Goal: Task Accomplishment & Management: Use online tool/utility

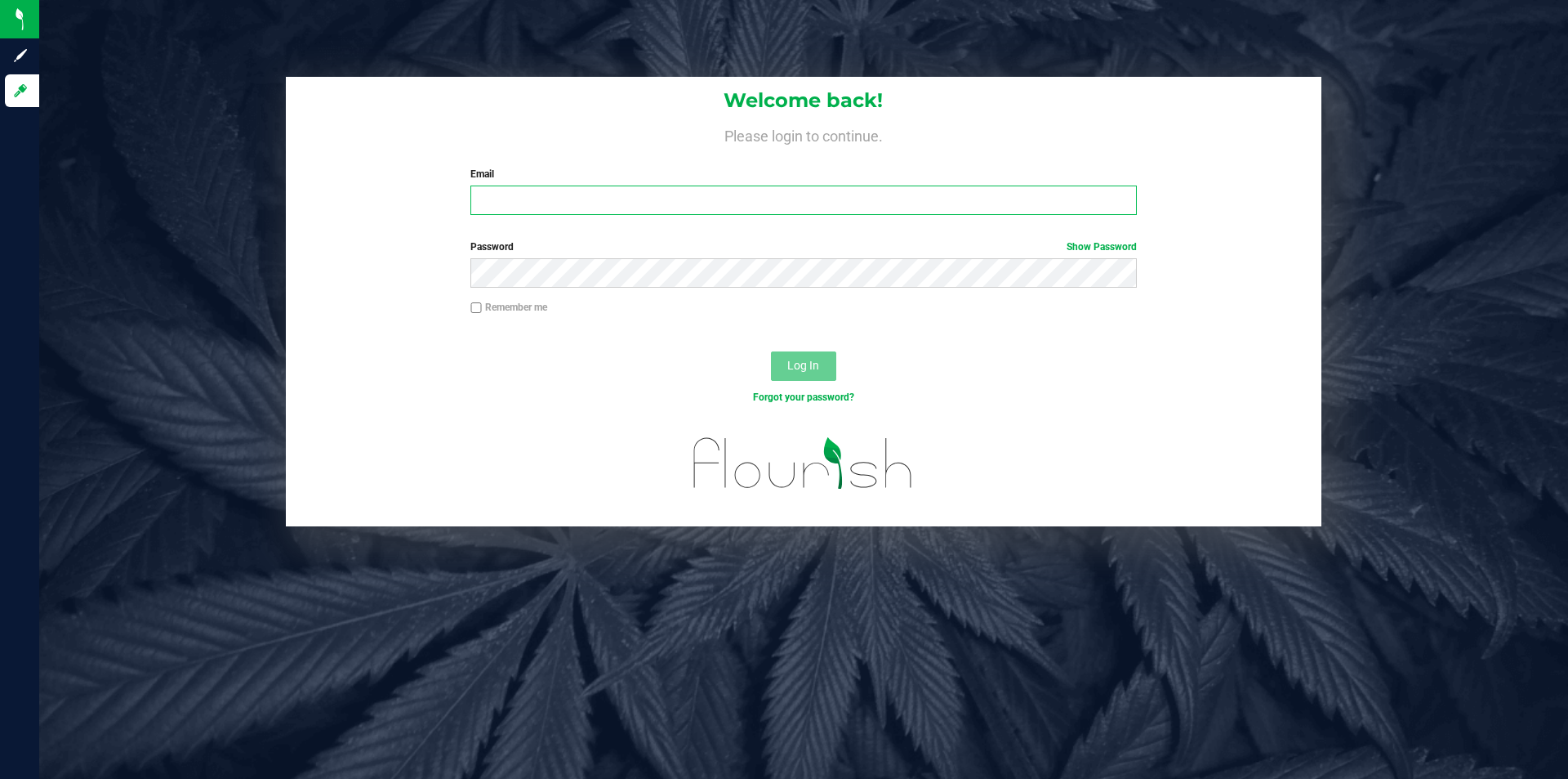
click at [588, 215] on input "Email" at bounding box center [803, 200] width 666 height 29
type input "[EMAIL_ADDRESS][DOMAIN_NAME]"
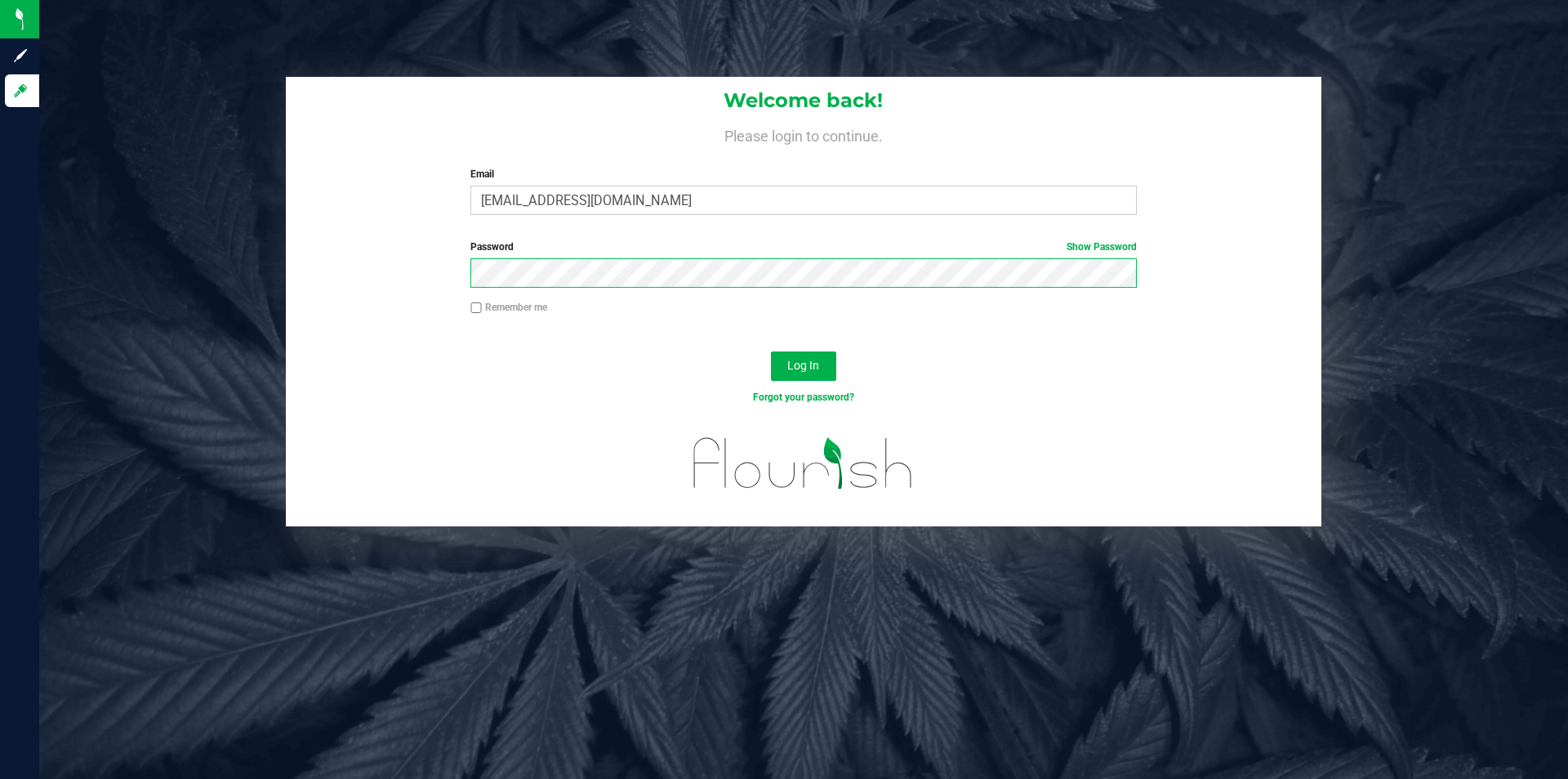
click at [771, 352] on button "Log In" at bounding box center [803, 366] width 65 height 29
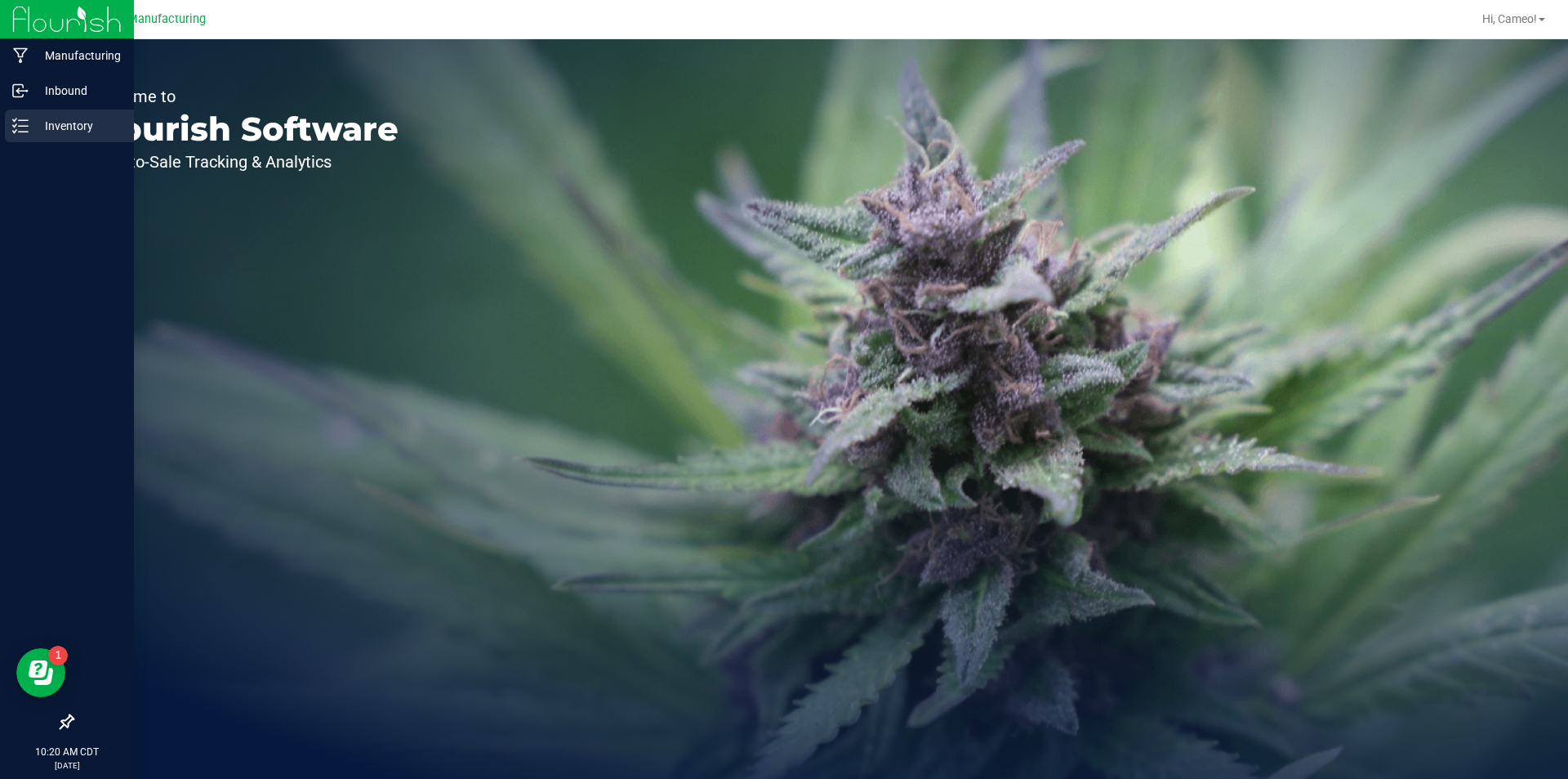
click at [33, 117] on p "Inventory" at bounding box center [77, 125] width 98 height 19
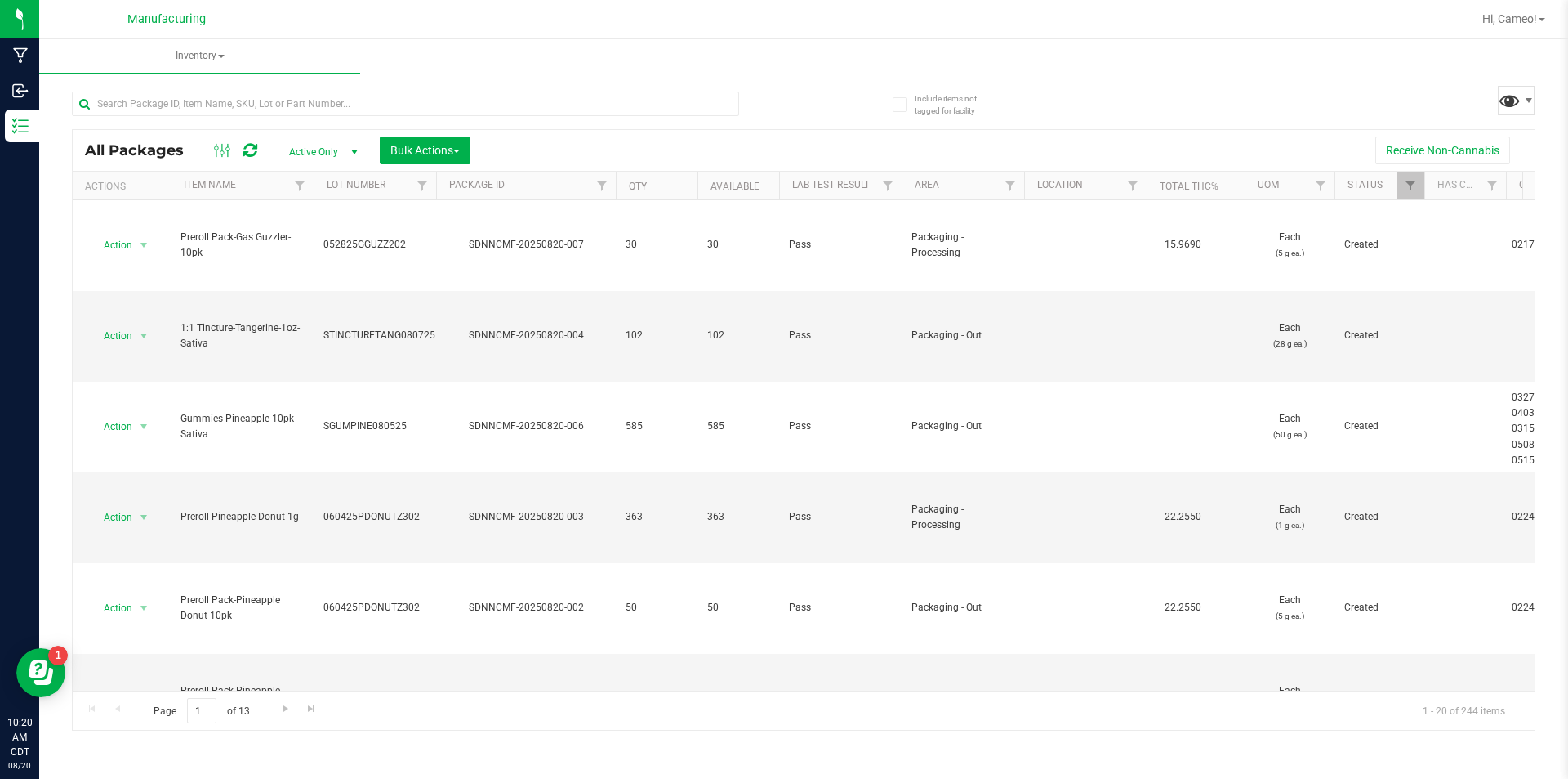
click at [1514, 96] on span at bounding box center [1510, 100] width 24 height 24
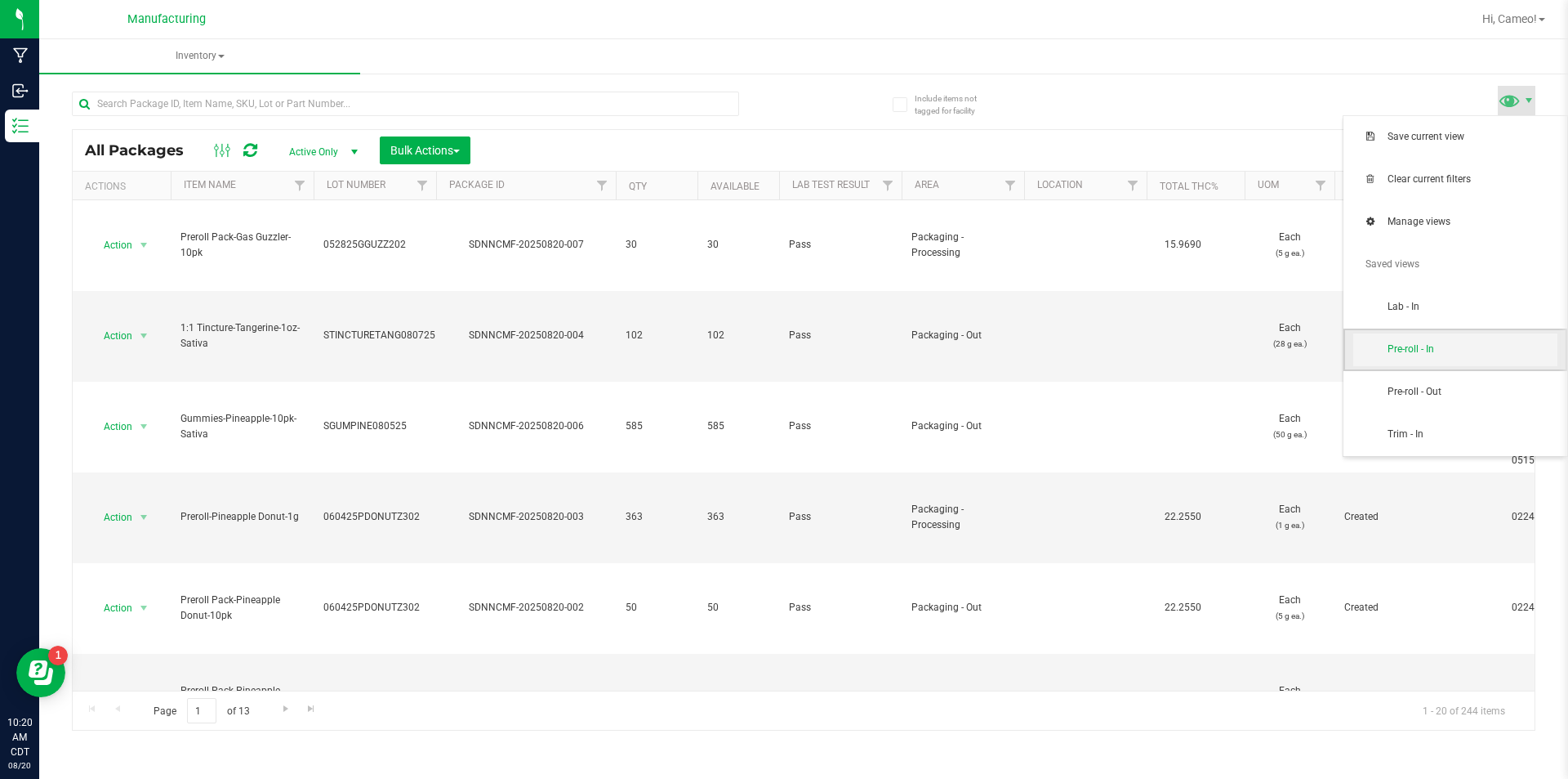
click at [1459, 354] on span "Pre-roll - In" at bounding box center [1473, 350] width 170 height 14
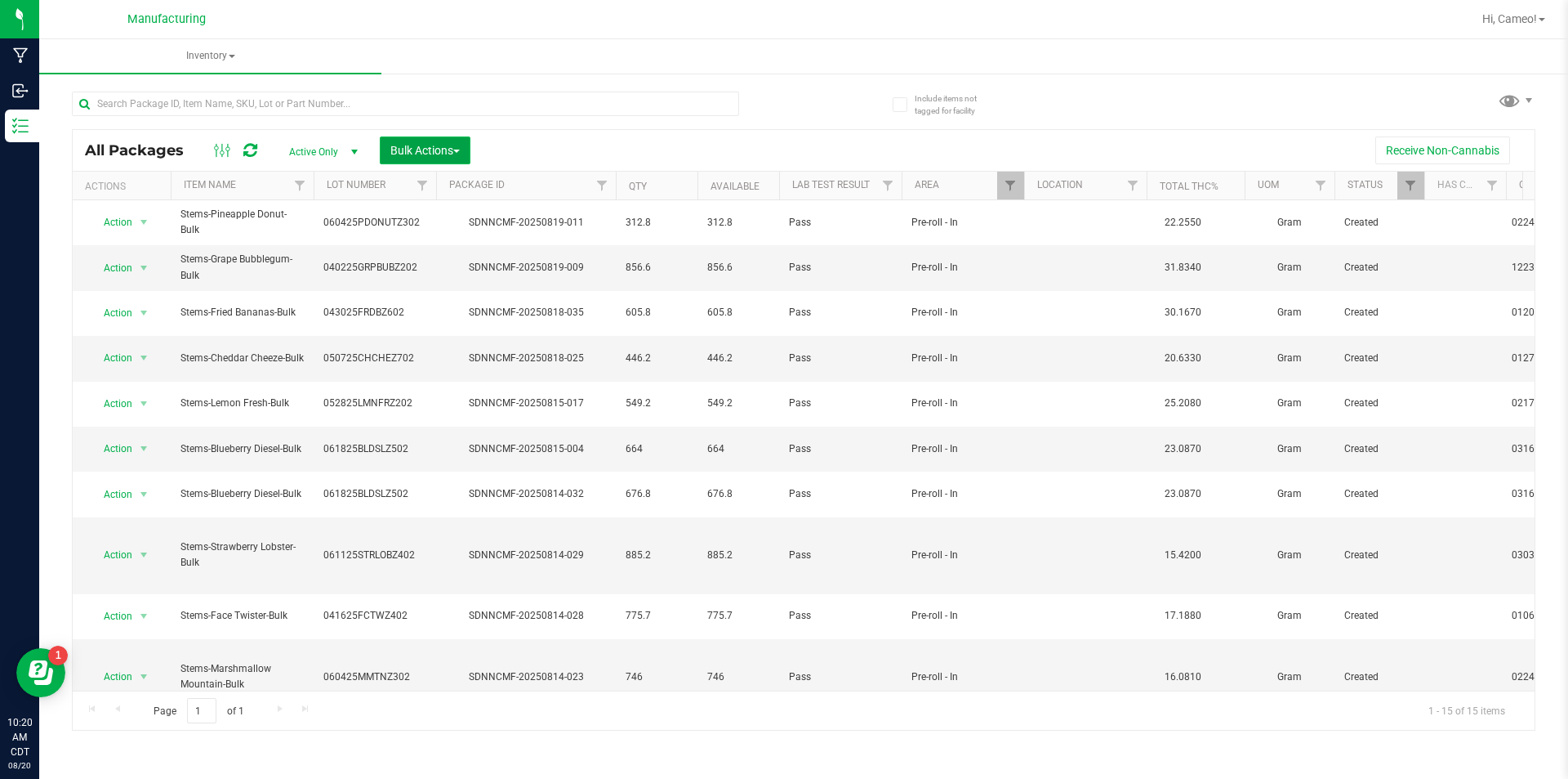
click at [450, 148] on span "Bulk Actions" at bounding box center [425, 150] width 70 height 13
click at [439, 183] on span "Add to manufacturing run" at bounding box center [451, 186] width 124 height 13
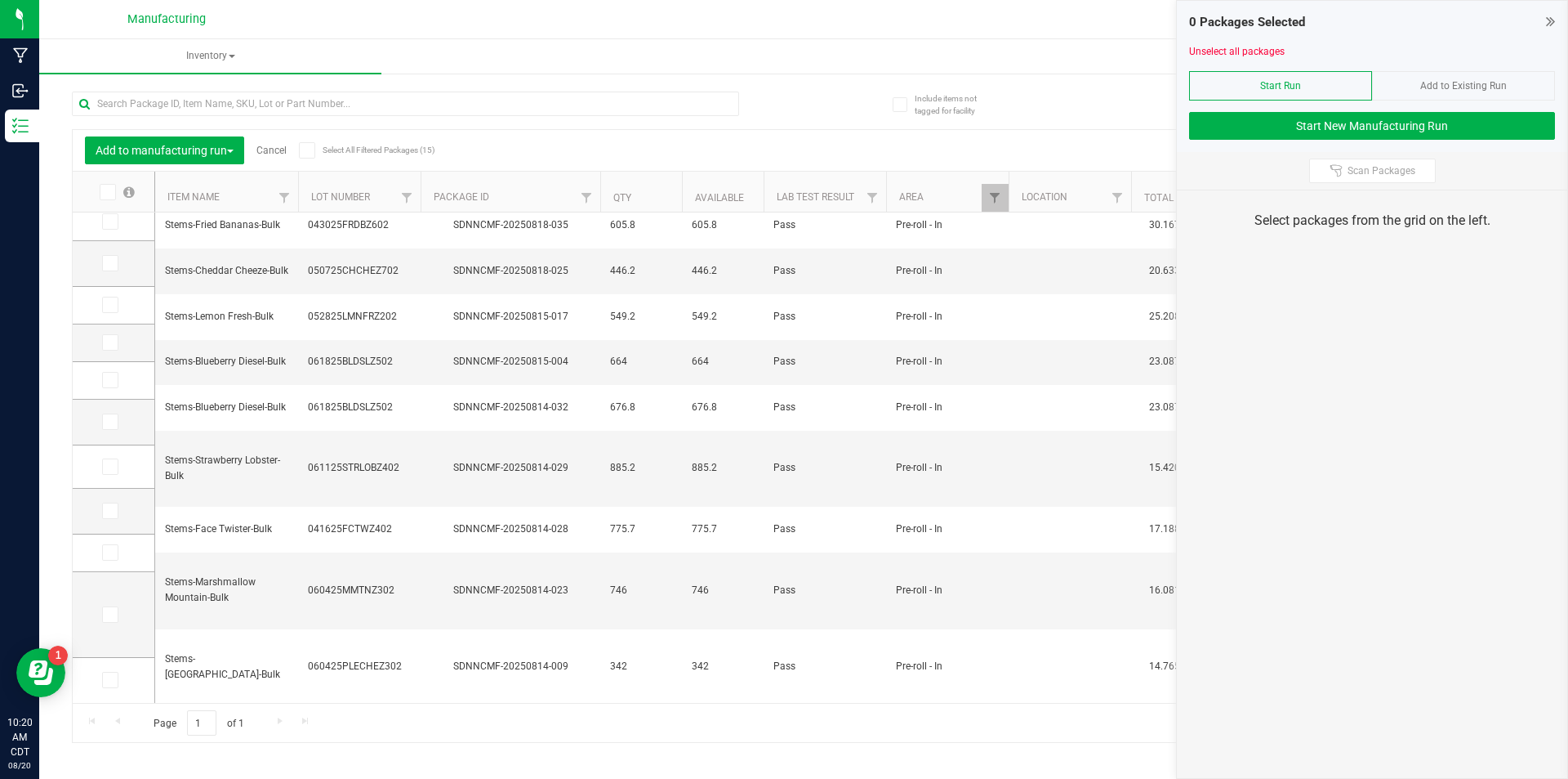
scroll to position [184, 0]
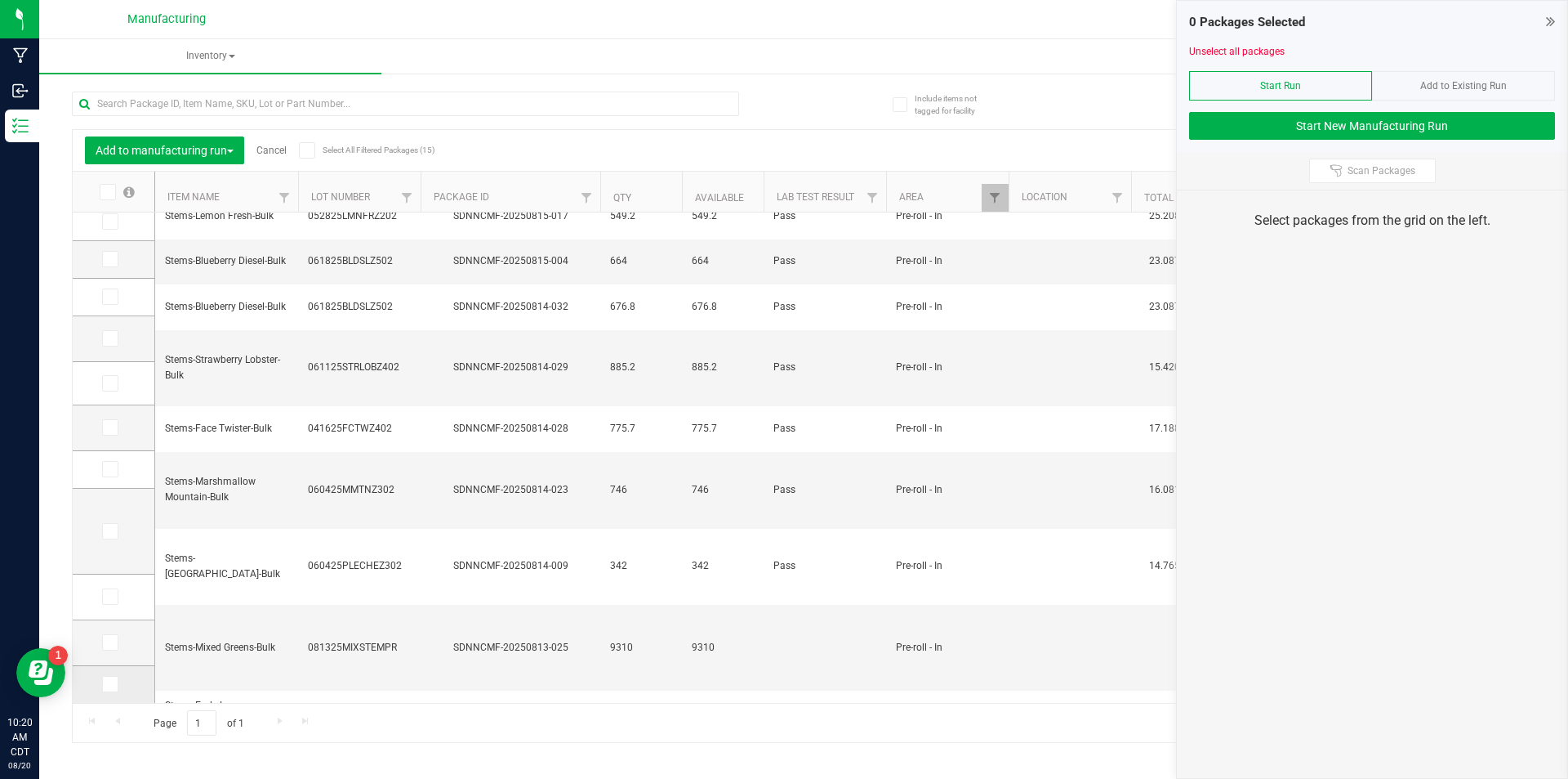
click at [104, 684] on icon at bounding box center [109, 684] width 11 height 0
click at [0, 0] on input "checkbox" at bounding box center [0, 0] width 0 height 0
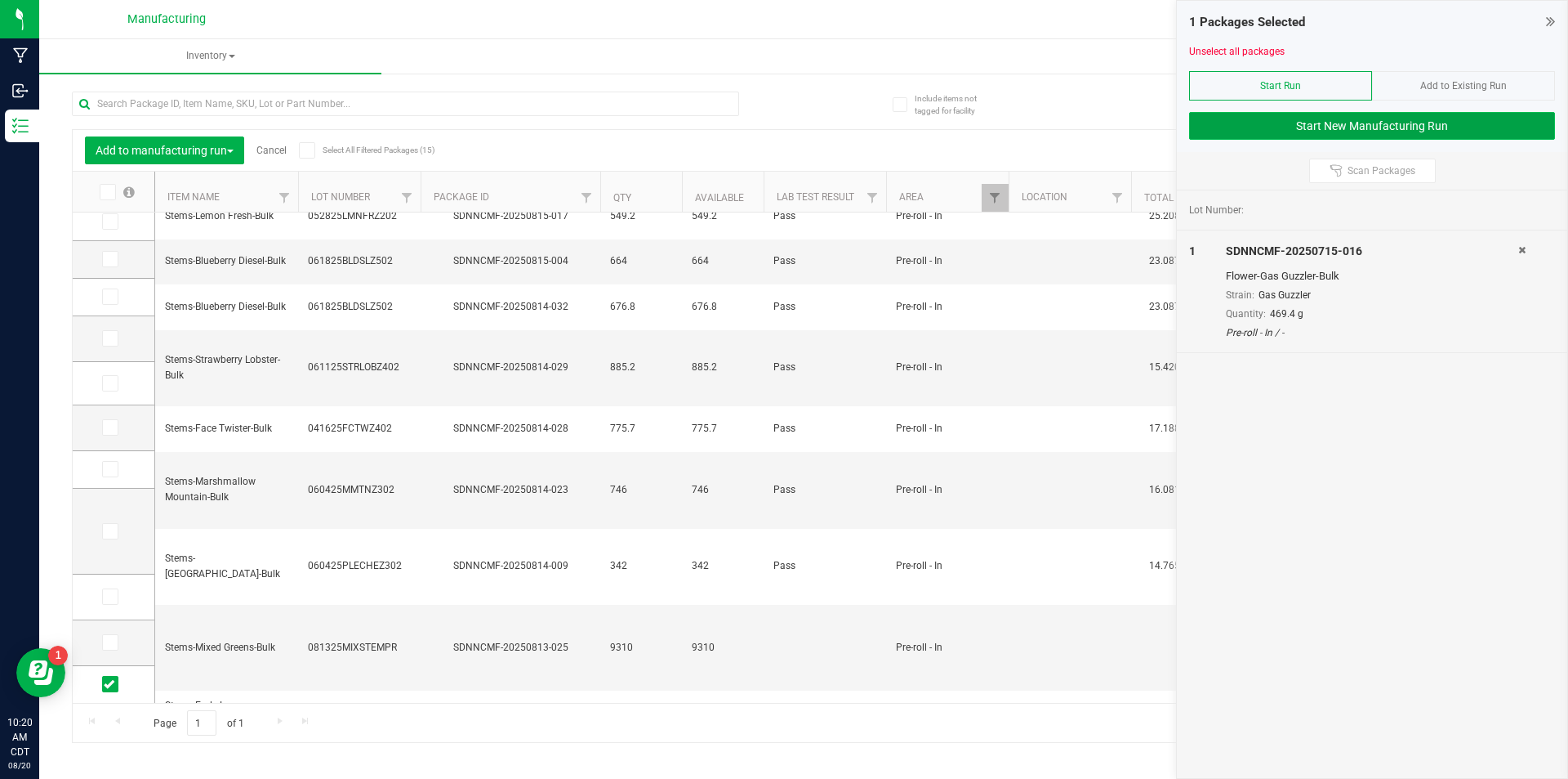
click at [1445, 117] on button "Start New Manufacturing Run" at bounding box center [1372, 125] width 366 height 27
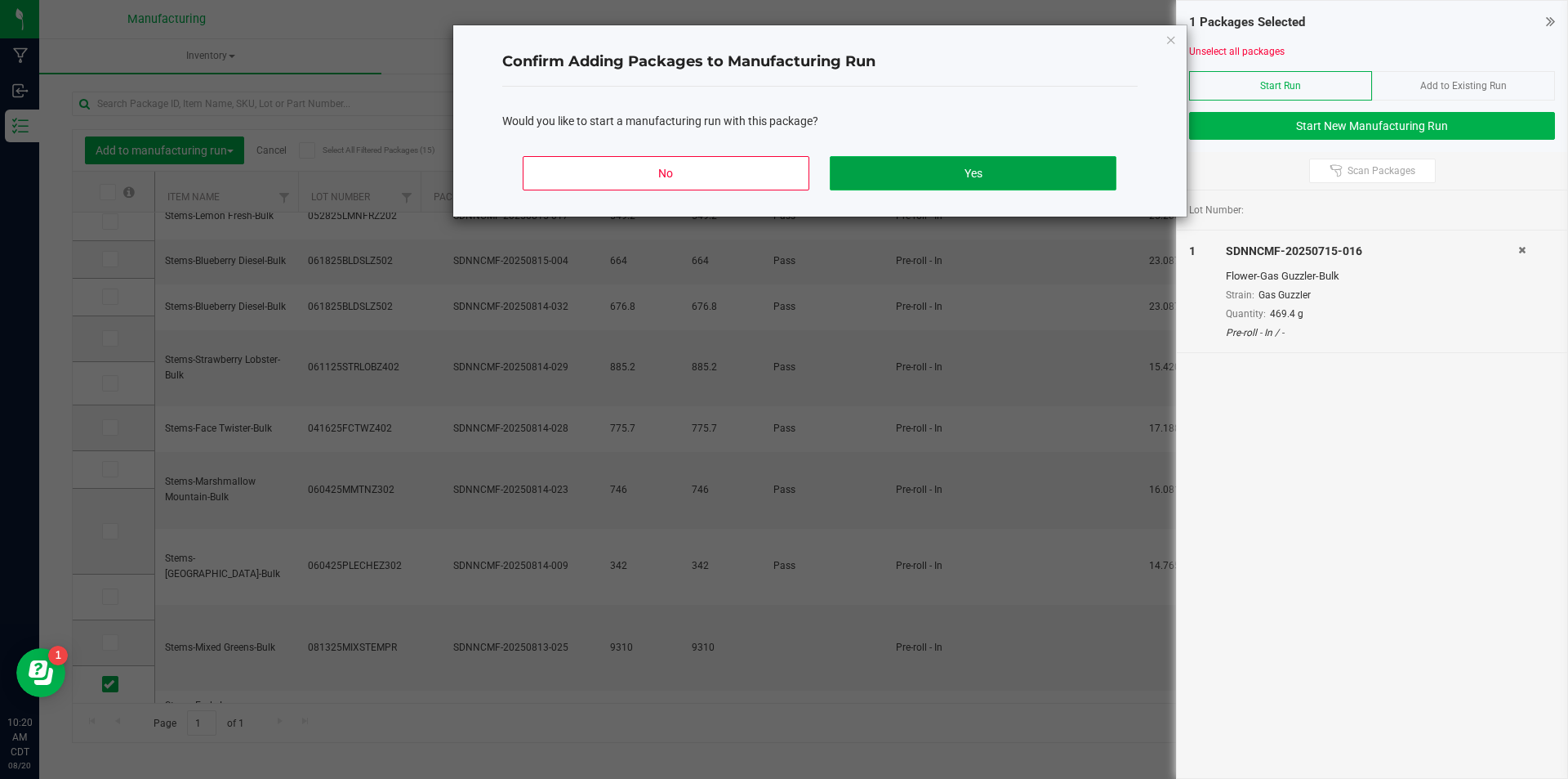
drag, startPoint x: 1031, startPoint y: 161, endPoint x: 1024, endPoint y: 170, distance: 11.4
click at [1024, 170] on button "Yes" at bounding box center [973, 173] width 286 height 34
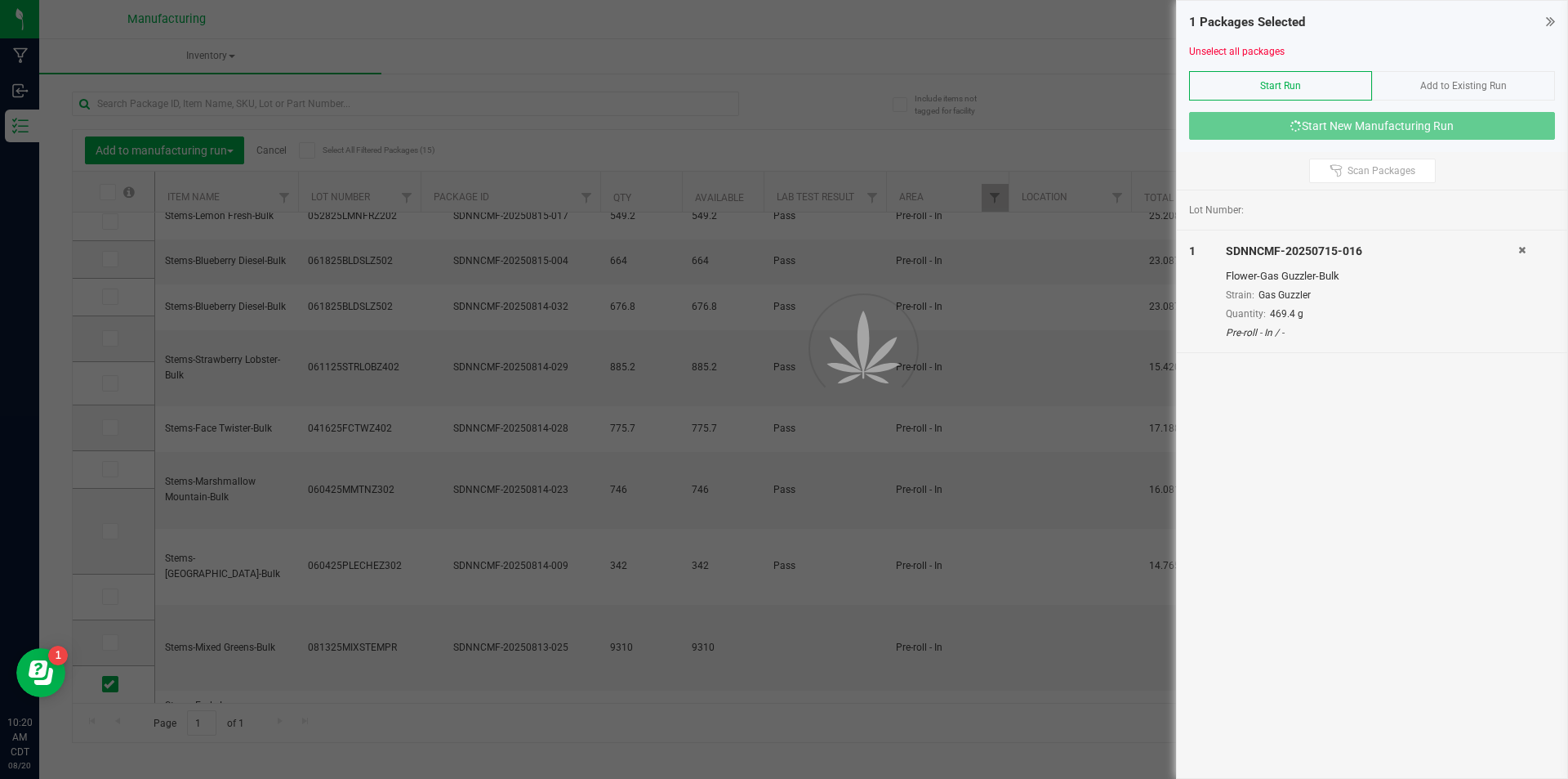
click at [1024, 170] on div at bounding box center [784, 390] width 1568 height 779
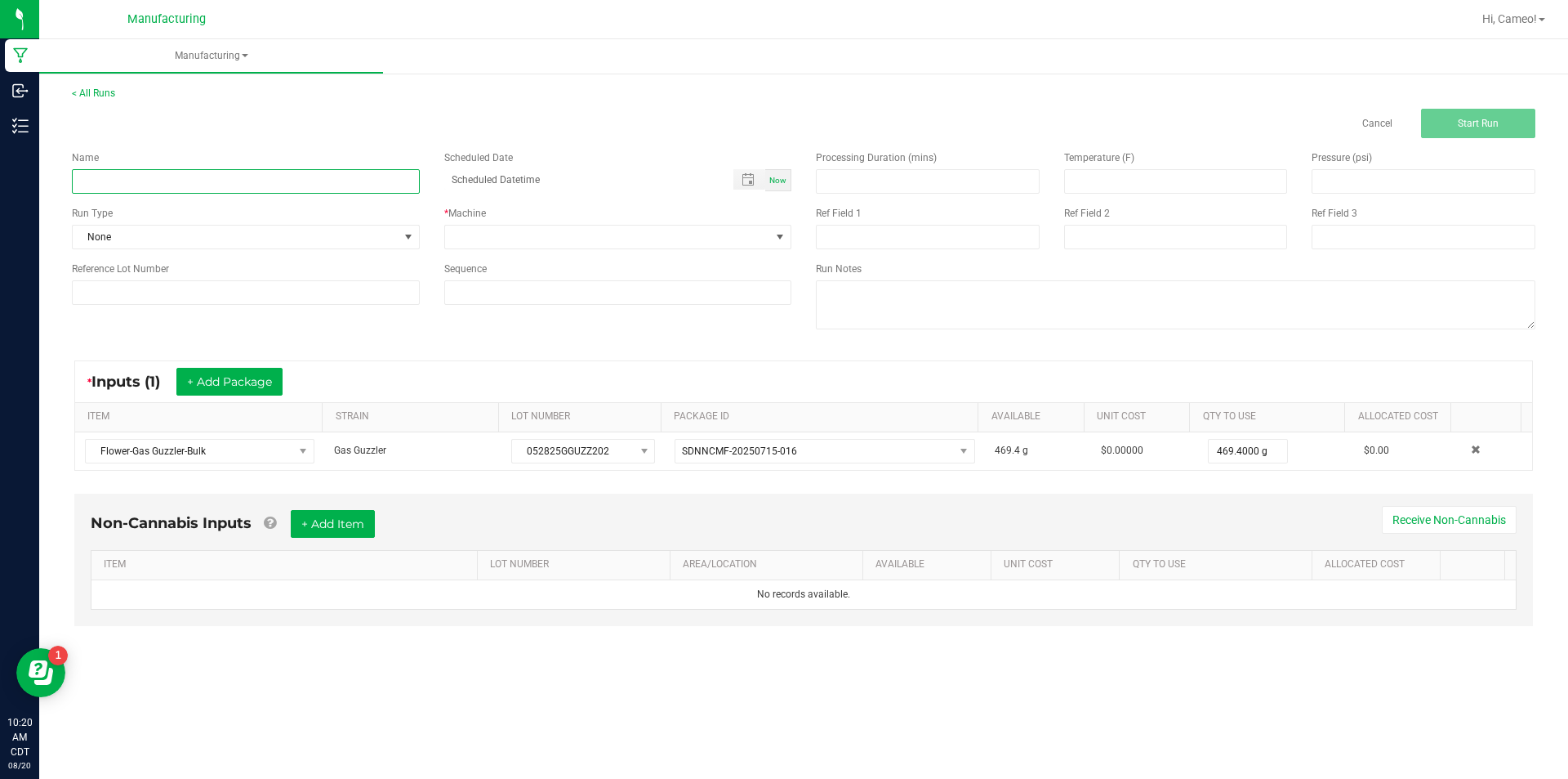
click at [242, 181] on input at bounding box center [245, 181] width 348 height 25
type input "082025 - Gas Guzzler"
click at [778, 178] on span "Now" at bounding box center [777, 180] width 17 height 9
type input "[DATE] 10:20 AM"
click at [718, 238] on span at bounding box center [607, 237] width 326 height 23
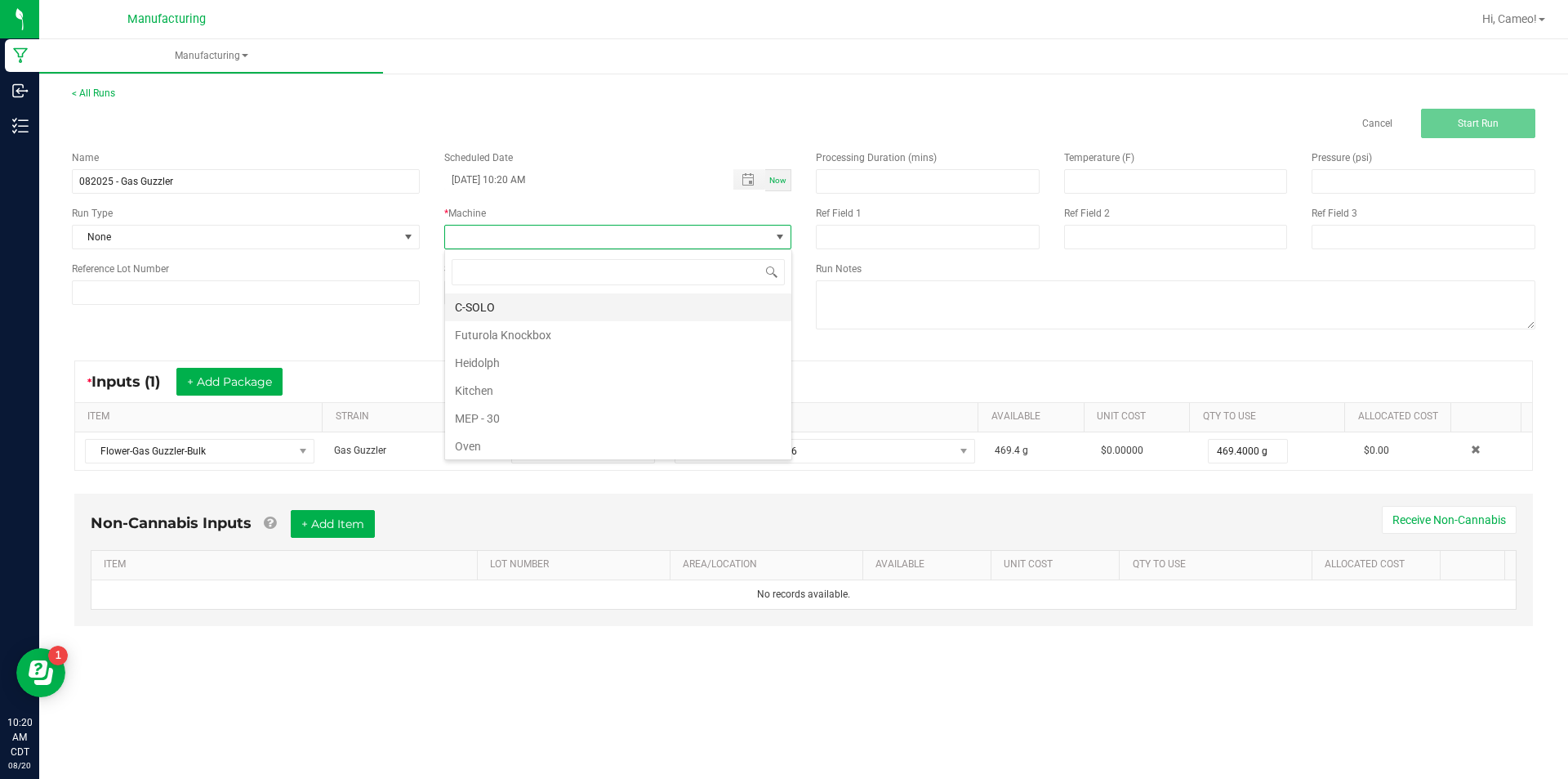
scroll to position [25, 347]
click at [473, 333] on li "Futurola Knockbox" at bounding box center [618, 335] width 346 height 27
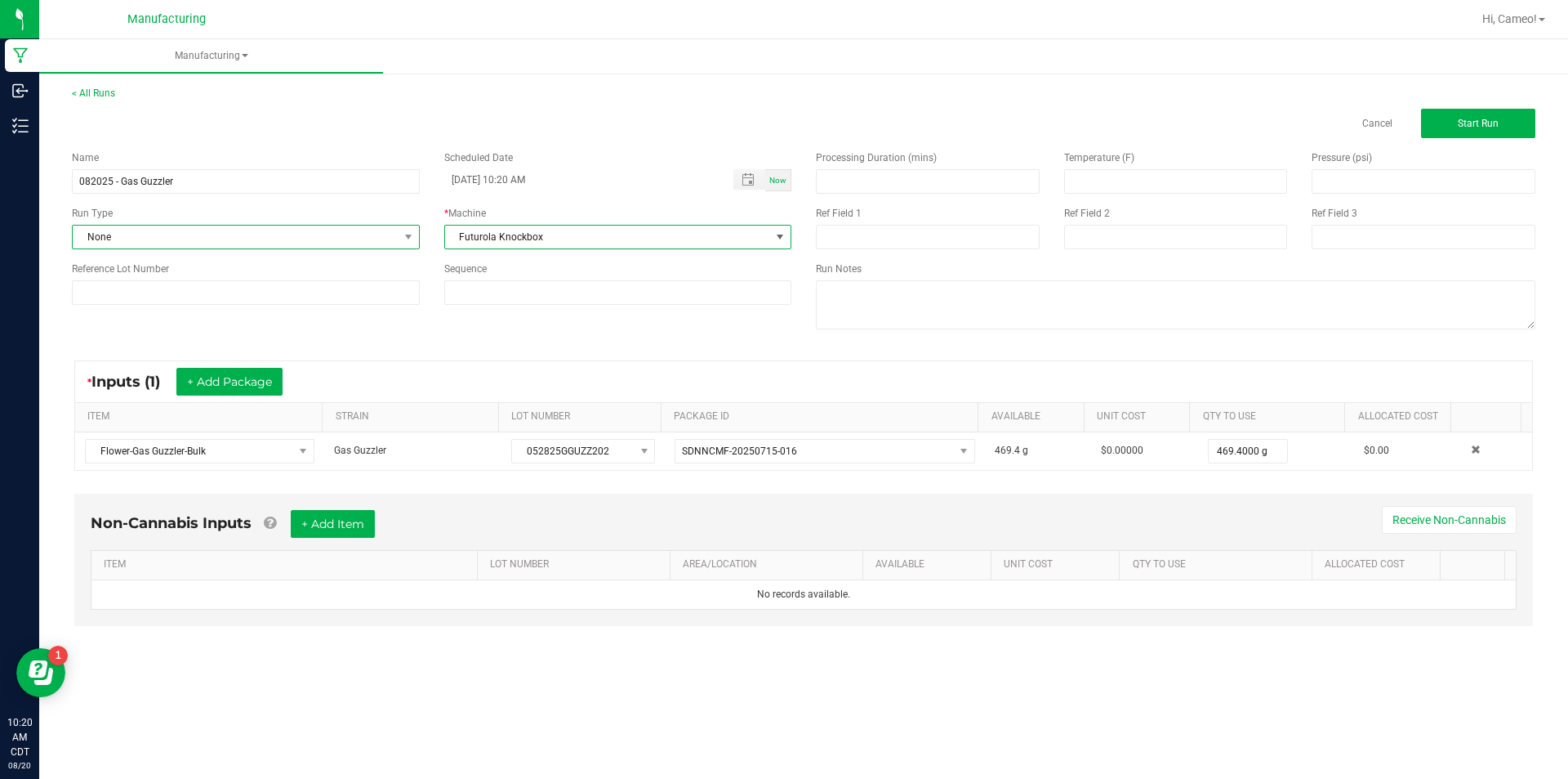
click at [305, 239] on span "None" at bounding box center [235, 237] width 326 height 23
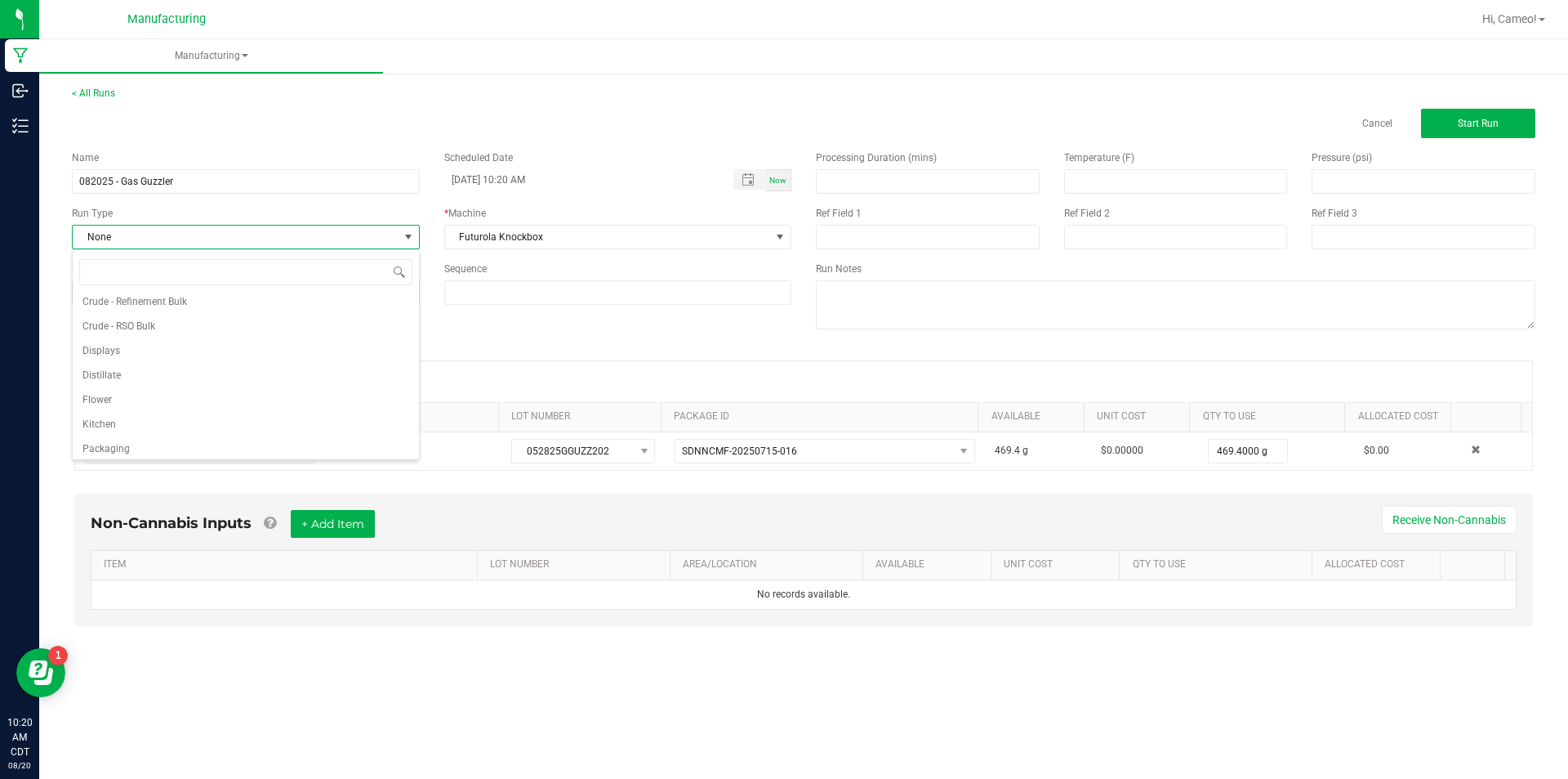
scroll to position [82, 0]
click at [158, 442] on li "Pre-roll" at bounding box center [245, 444] width 346 height 25
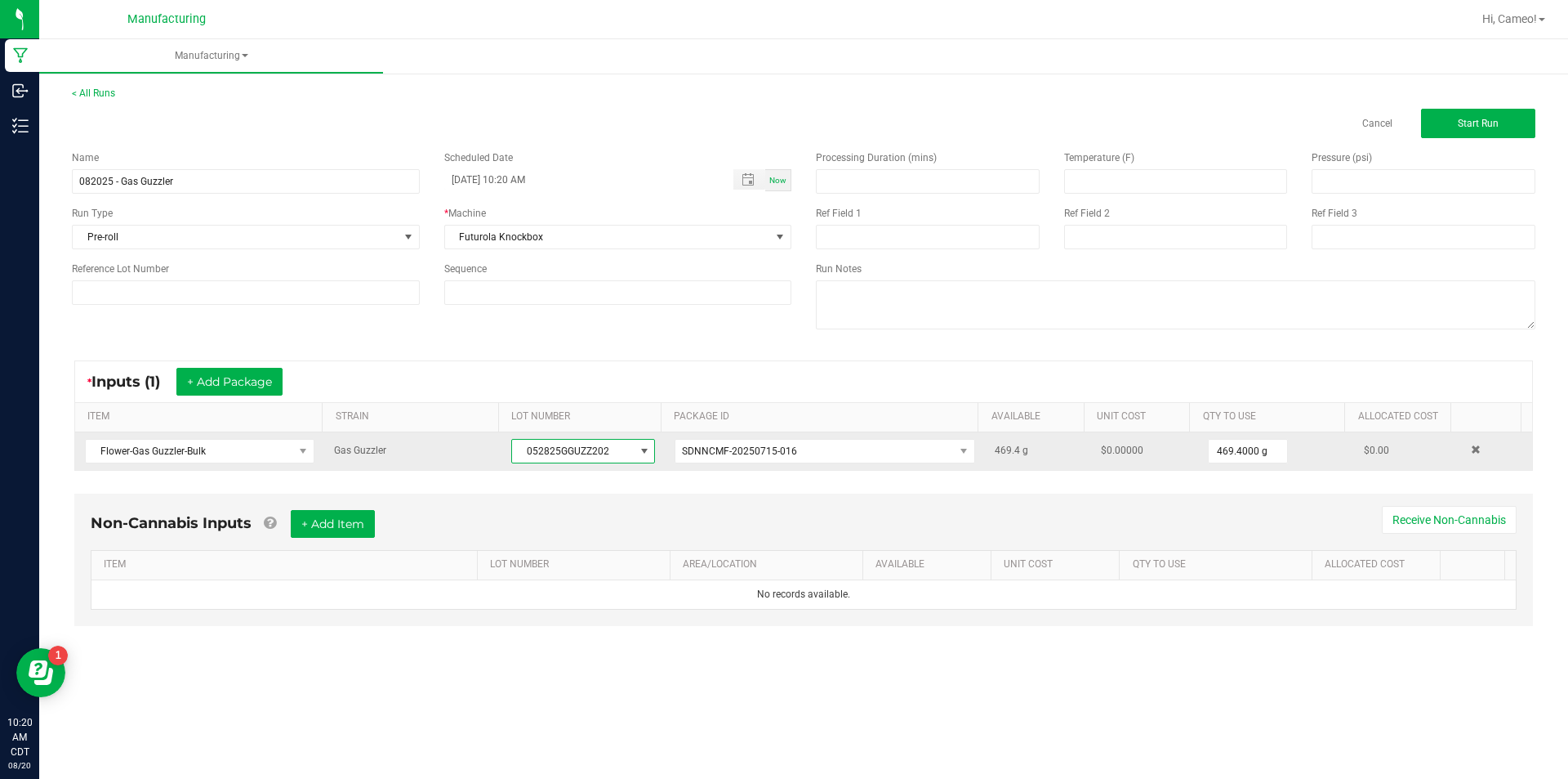
click at [569, 447] on span "052825GGUZZ202" at bounding box center [573, 451] width 122 height 23
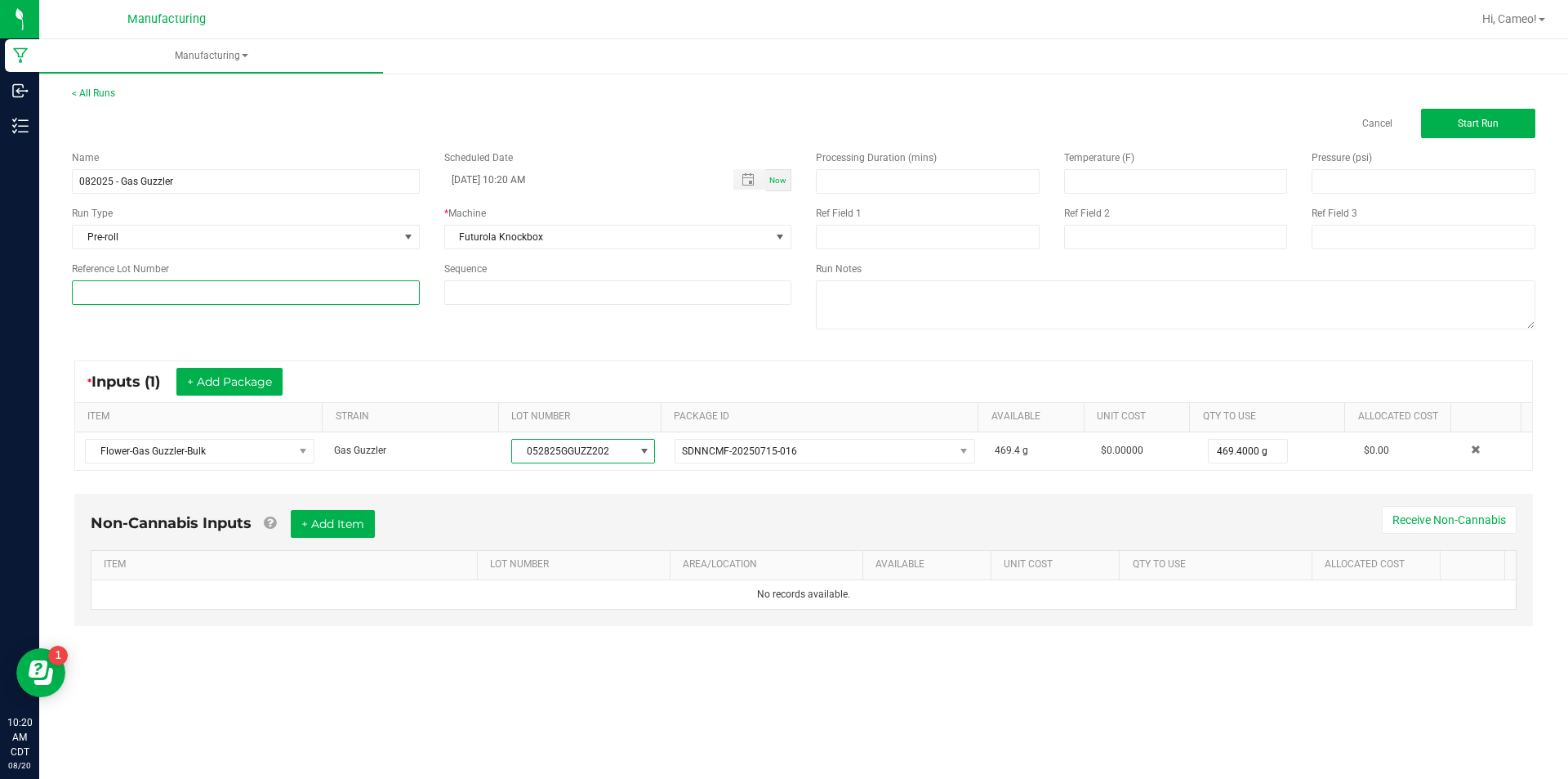
click at [305, 294] on input at bounding box center [245, 292] width 348 height 25
paste input "052825GGUZZ202"
type input "052825GGUZZ202"
click at [1493, 115] on button "Start Run" at bounding box center [1479, 123] width 115 height 29
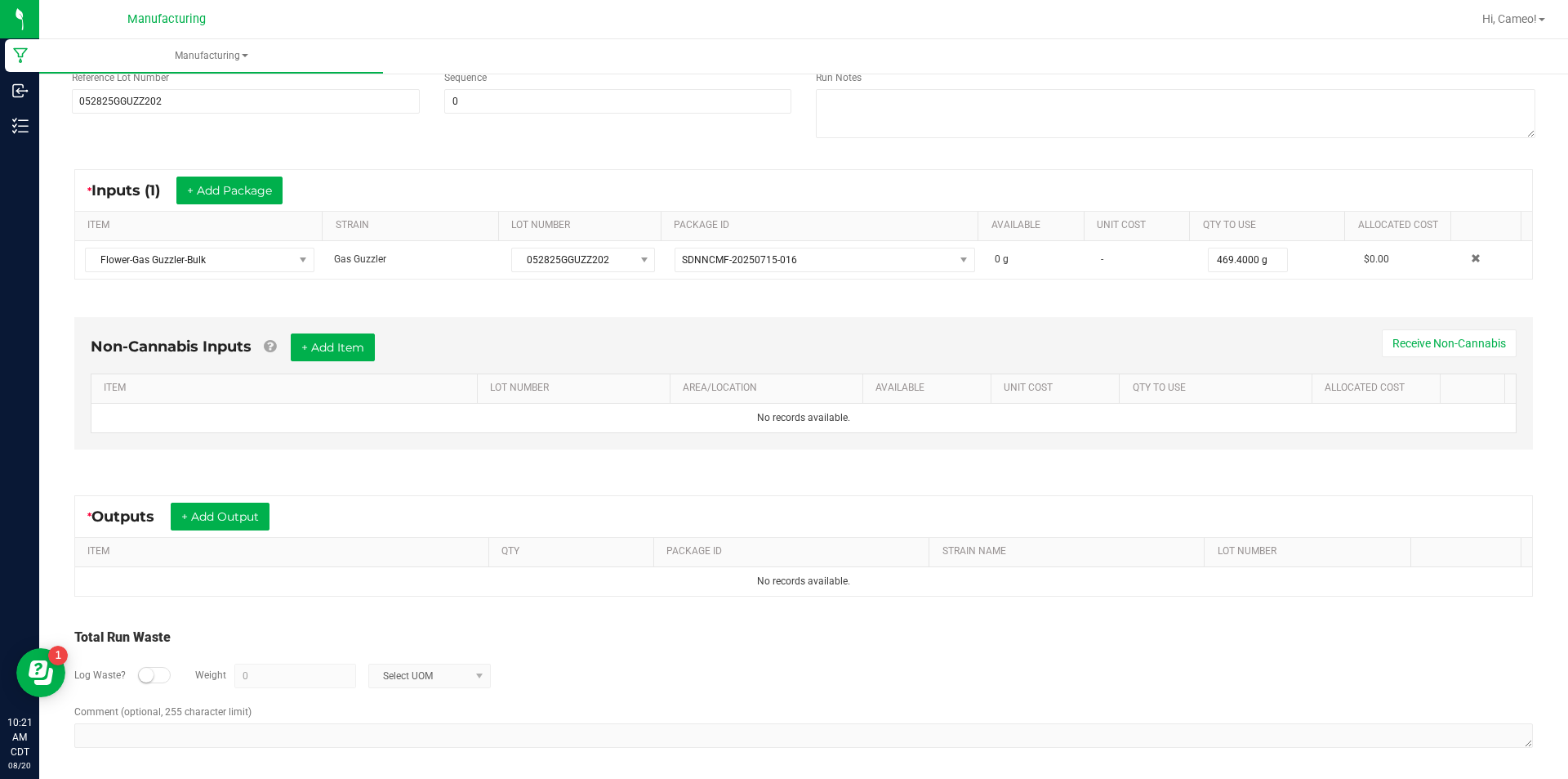
scroll to position [216, 0]
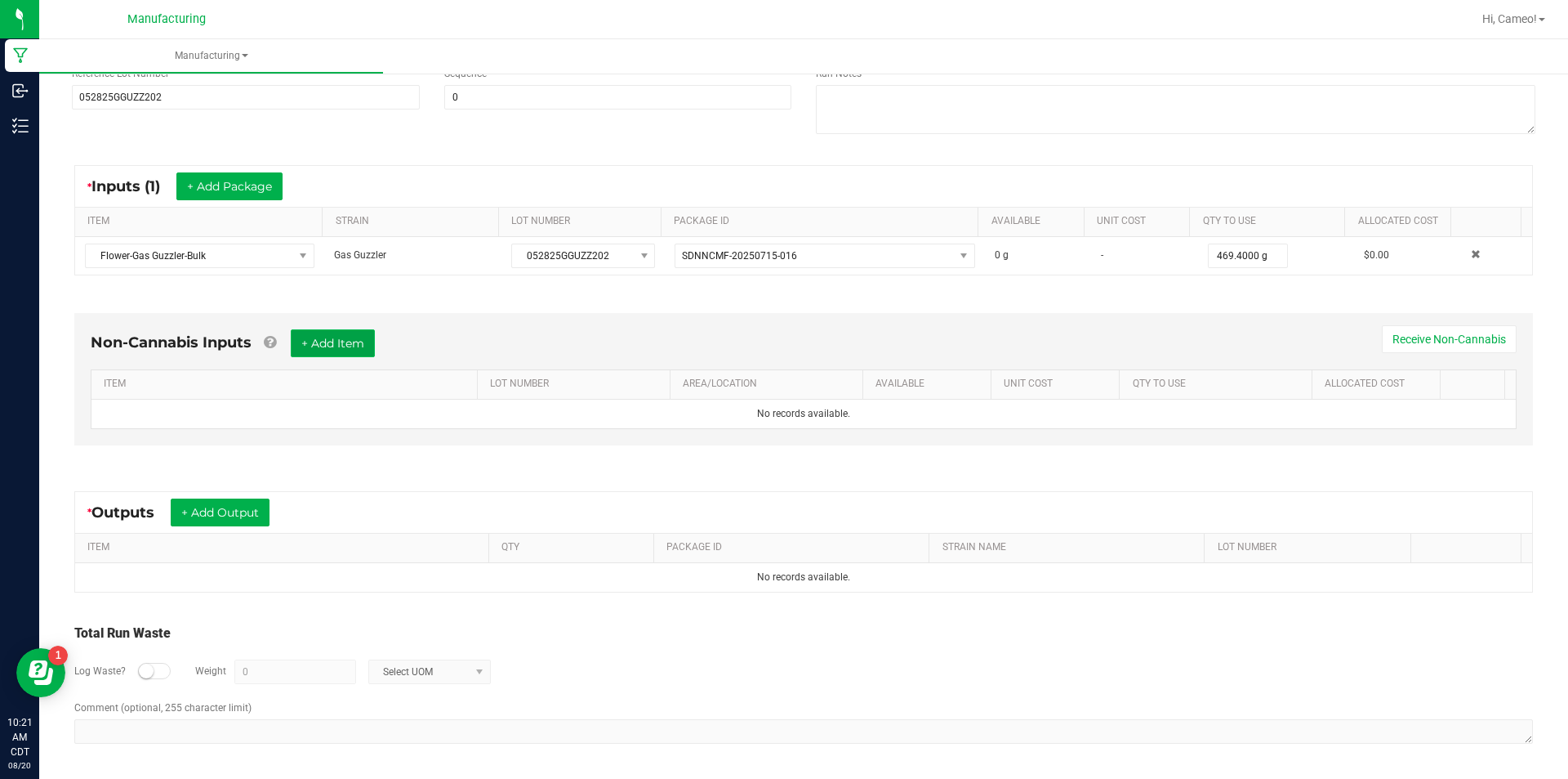
click at [343, 342] on button "+ Add Item" at bounding box center [332, 343] width 84 height 27
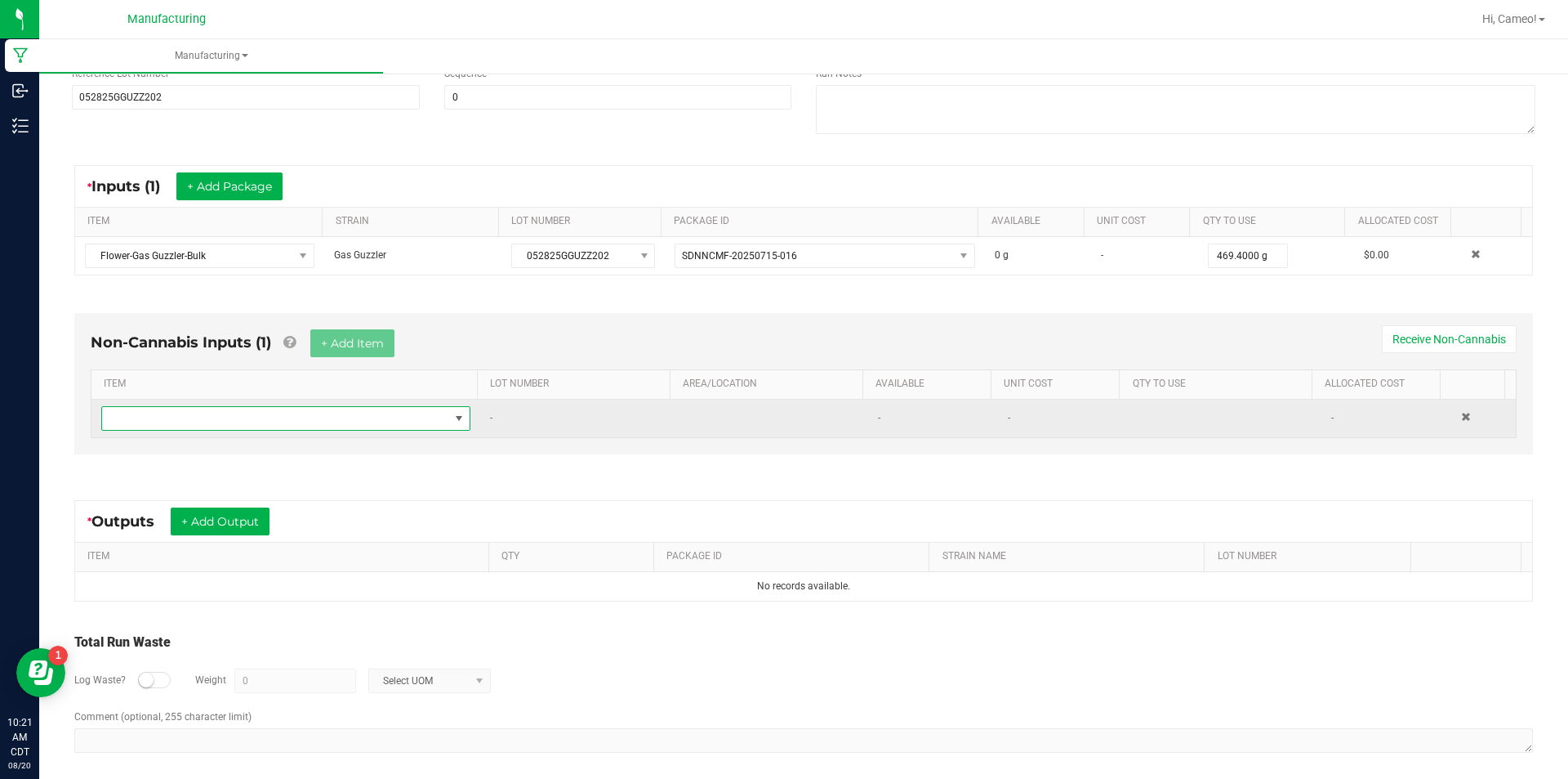
click at [290, 414] on span "NO DATA FOUND" at bounding box center [275, 419] width 347 height 23
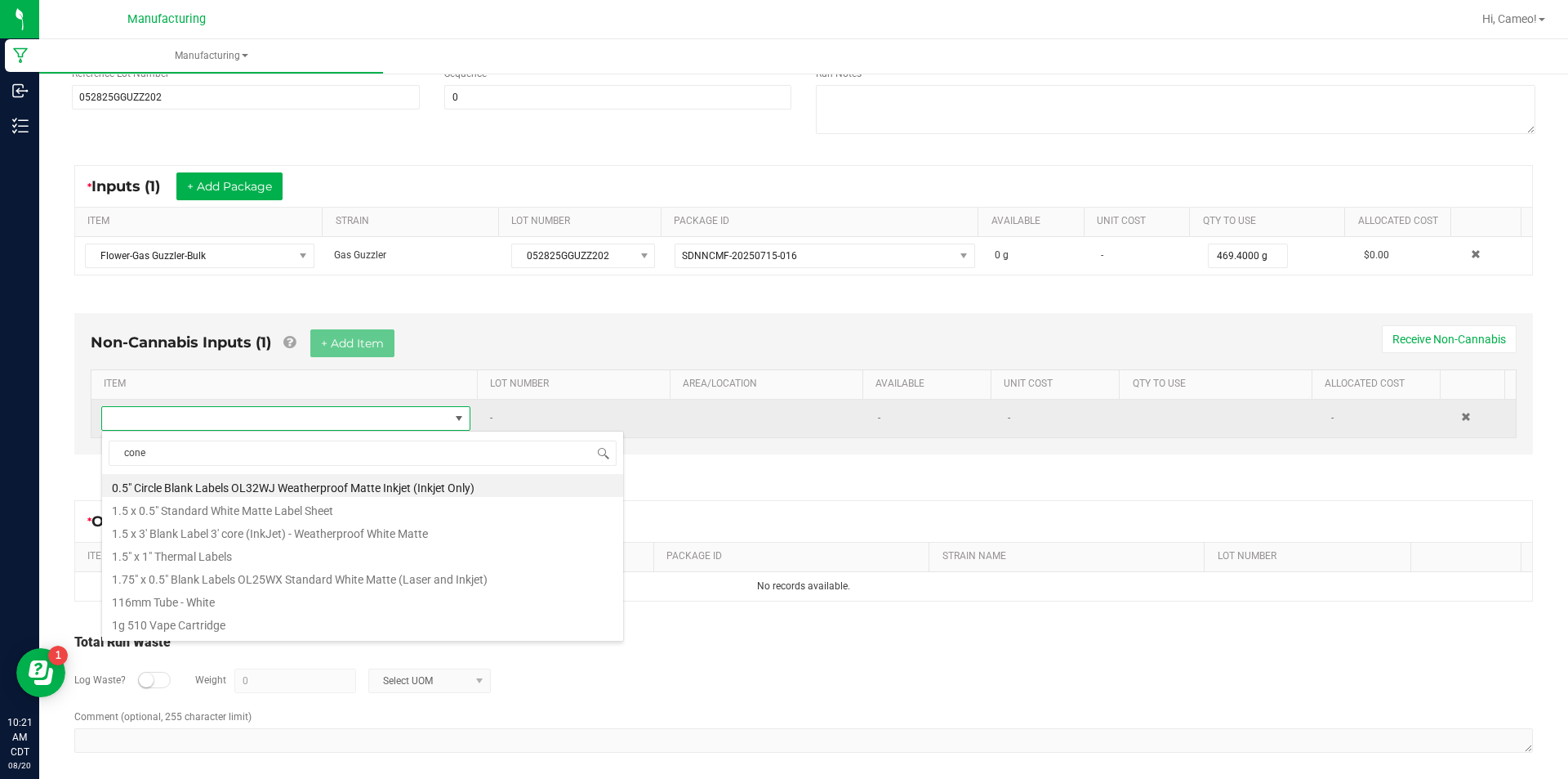
type input "cones"
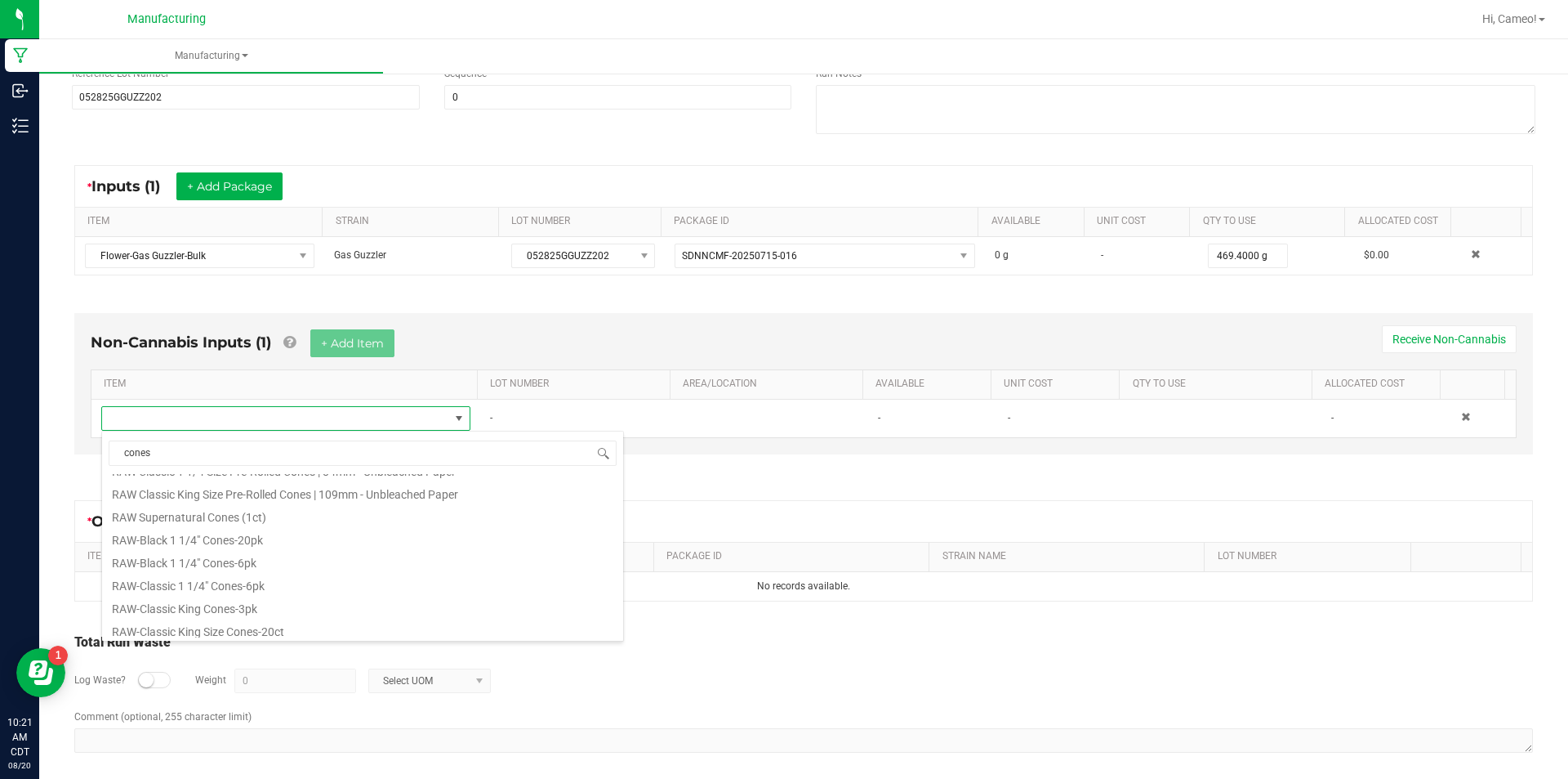
scroll to position [736, 0]
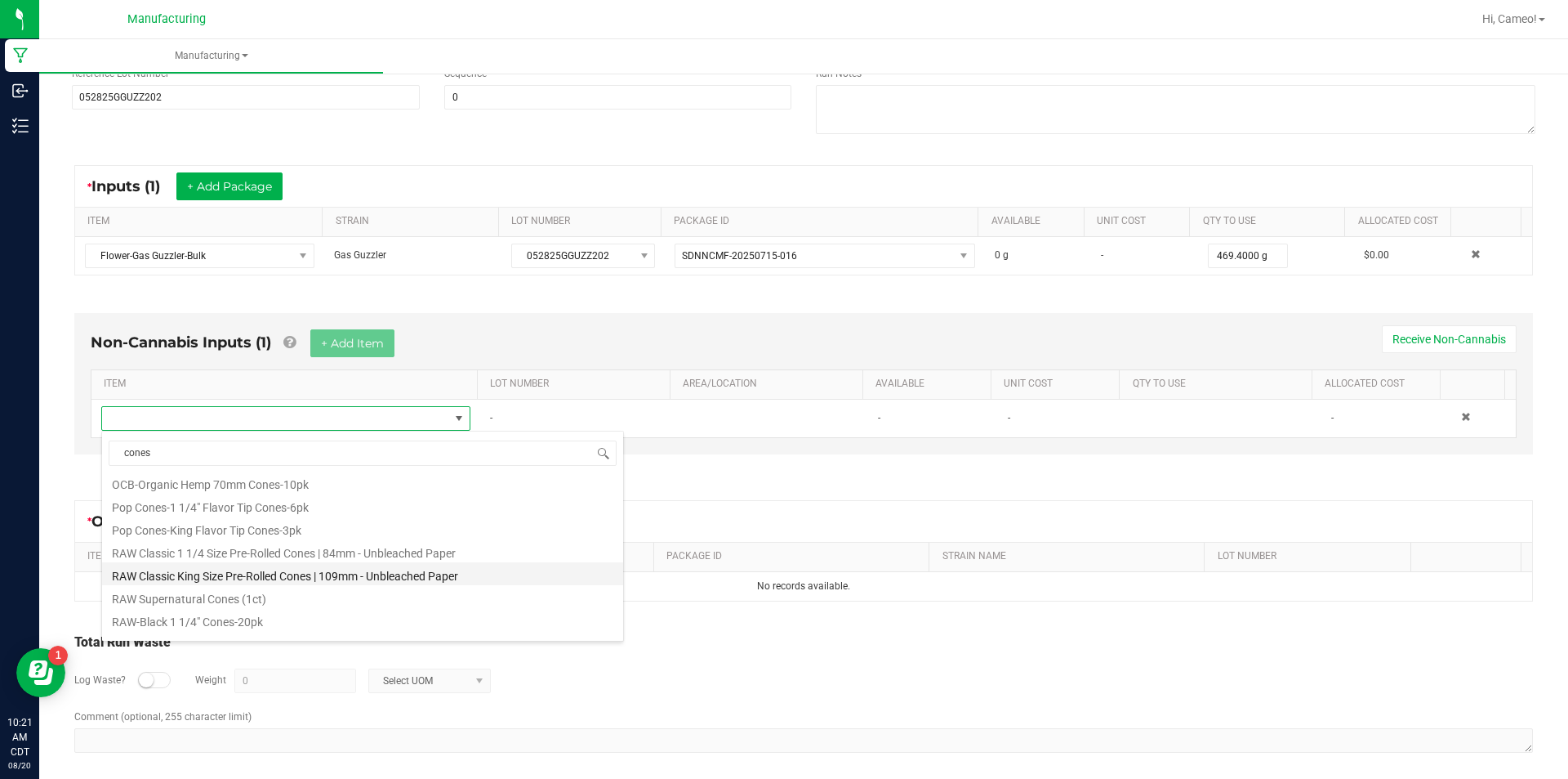
click at [326, 573] on li "RAW Classic King Size Pre-Rolled Cones | 109mm - Unbleached Paper" at bounding box center [363, 573] width 521 height 23
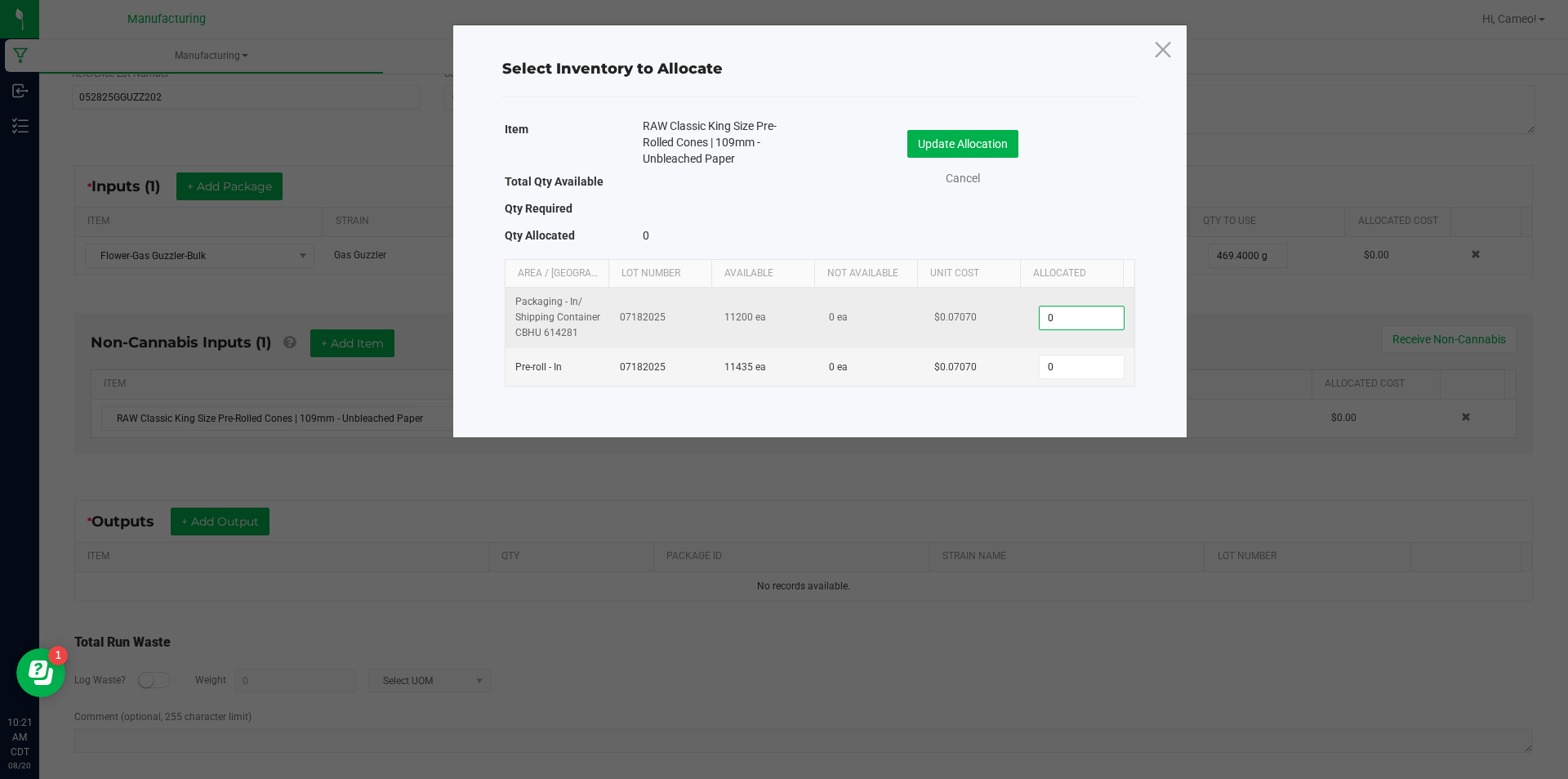
click at [1062, 325] on input "0" at bounding box center [1082, 318] width 83 height 23
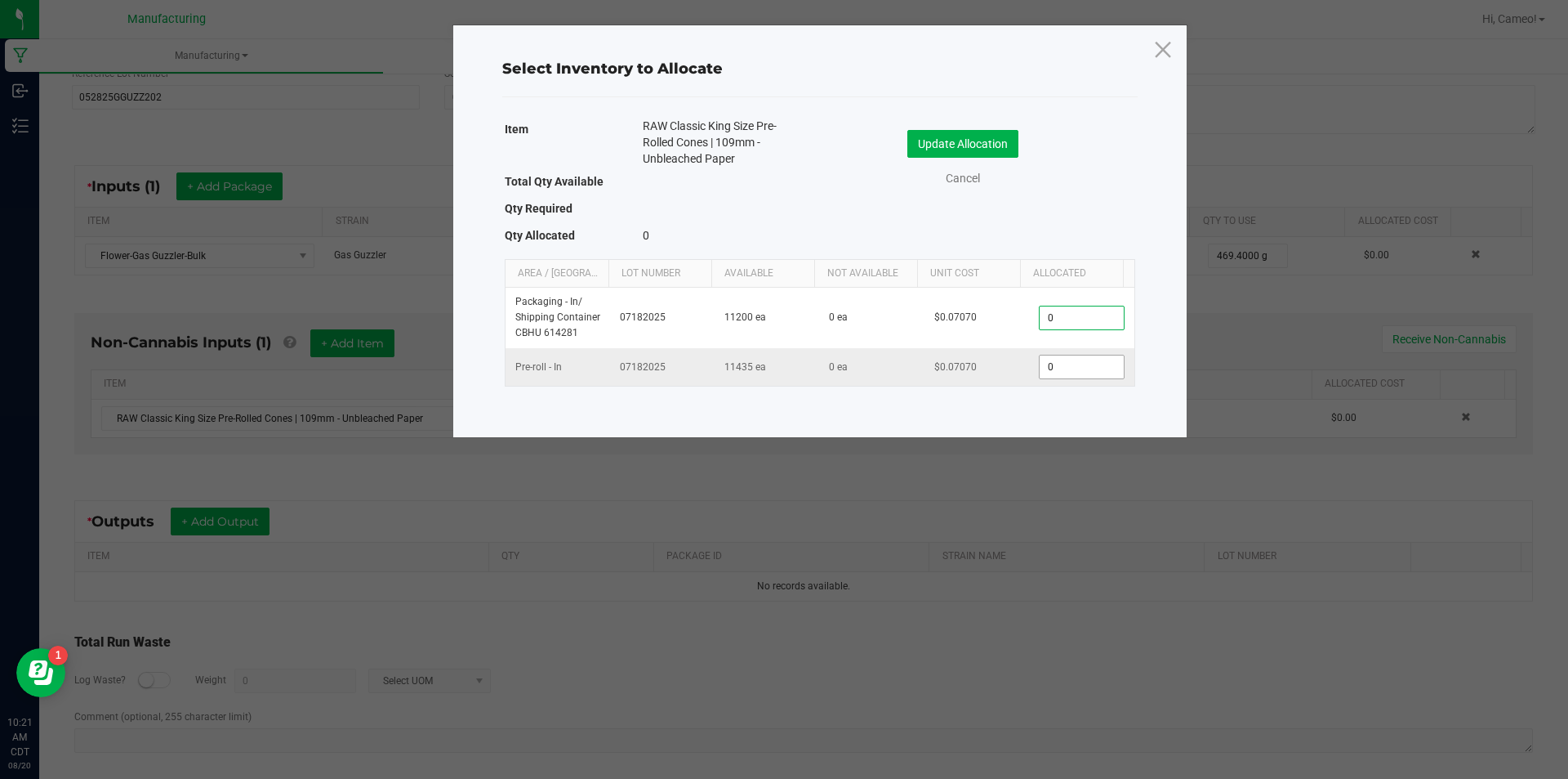
click at [1059, 369] on input "0" at bounding box center [1082, 367] width 83 height 23
type input "297"
click at [983, 147] on button "Update Allocation" at bounding box center [963, 143] width 111 height 27
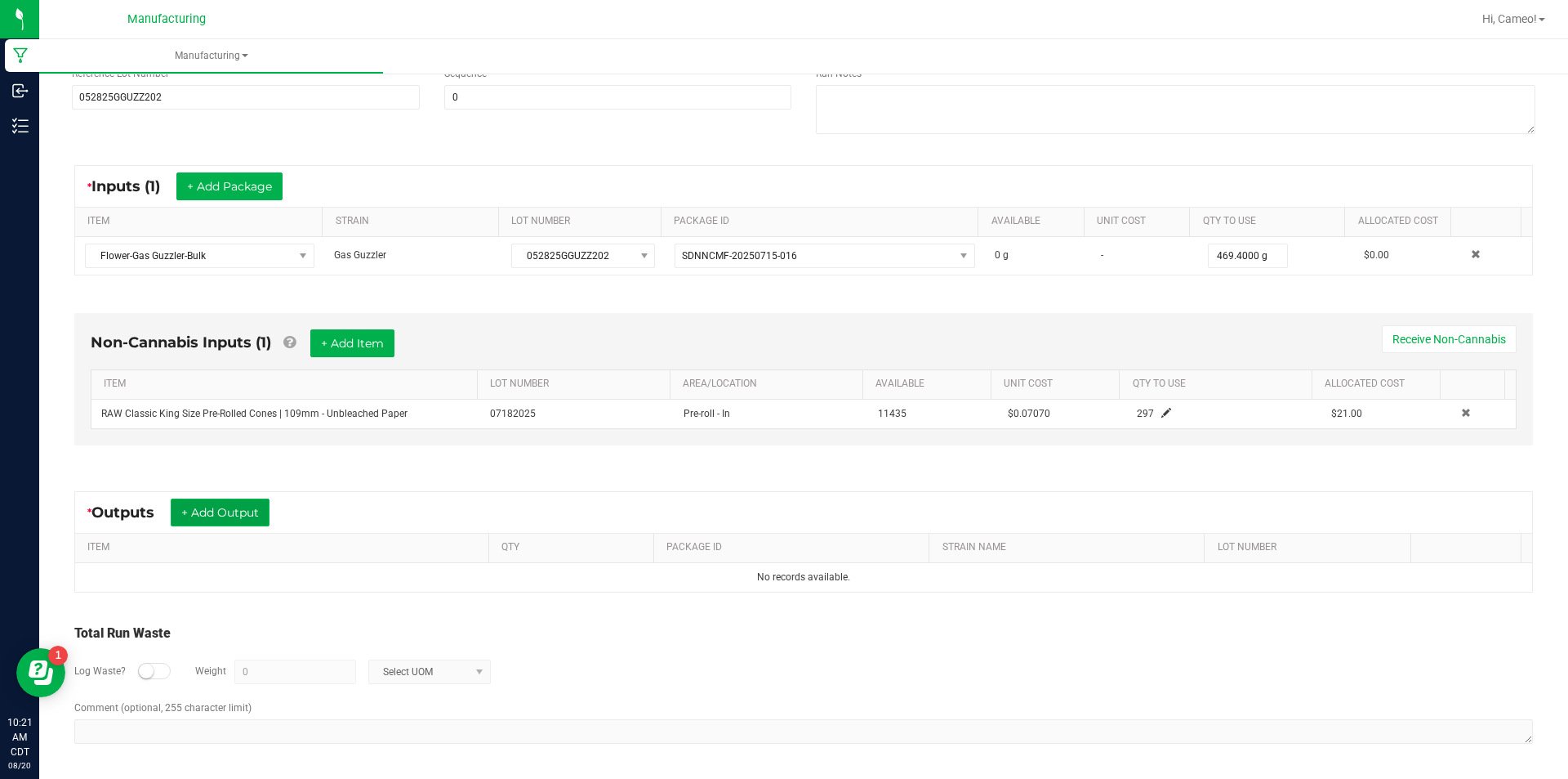
click at [238, 508] on button "+ Add Output" at bounding box center [220, 511] width 99 height 27
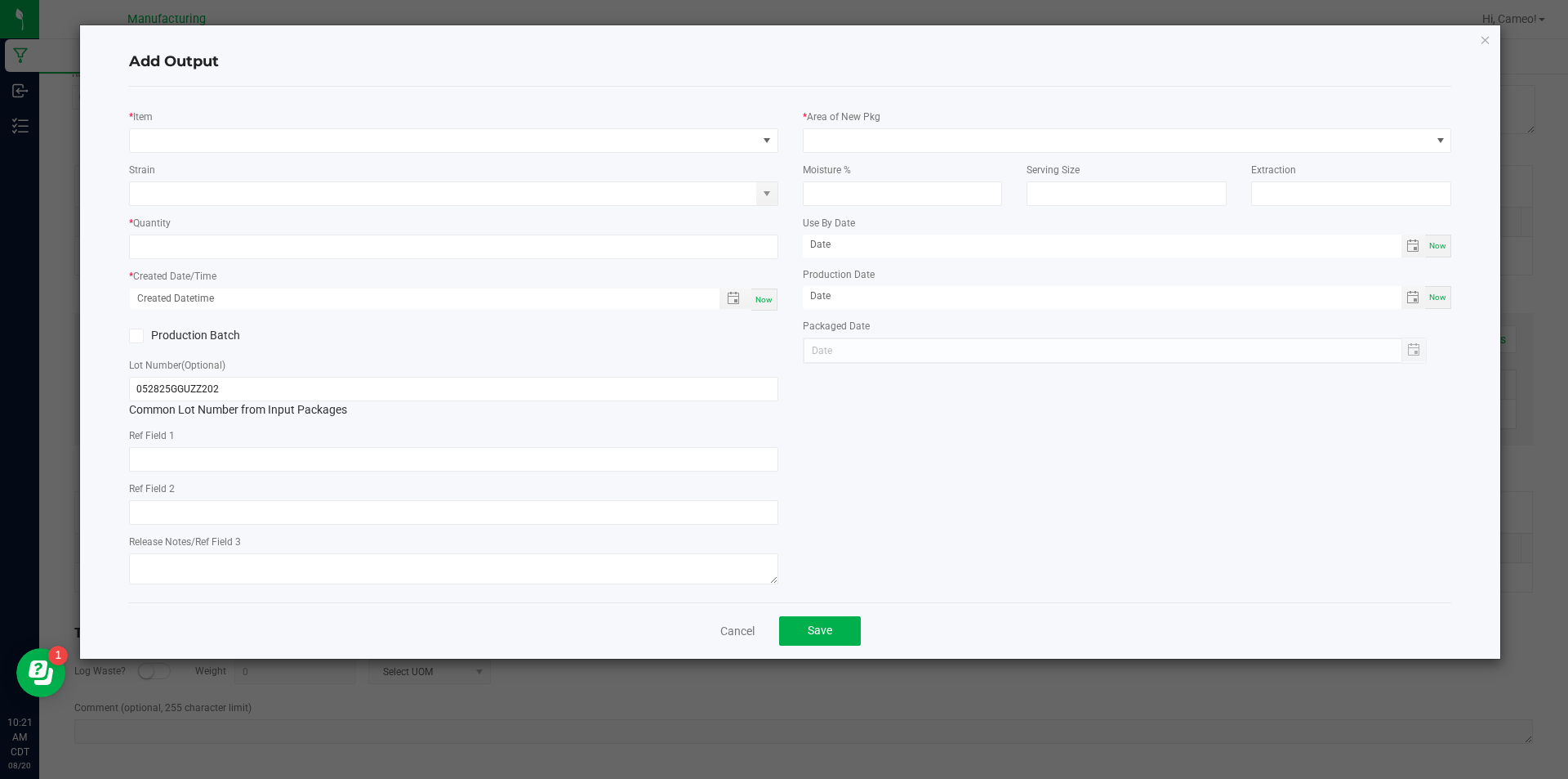
drag, startPoint x: 340, startPoint y: 155, endPoint x: 352, endPoint y: 141, distance: 18.4
click at [341, 155] on div "* Item Strain * Quantity * Created Date/Time Now Production Batch Lot Number (O…" at bounding box center [453, 344] width 674 height 489
click at [352, 141] on span "NO DATA FOUND" at bounding box center [443, 140] width 627 height 23
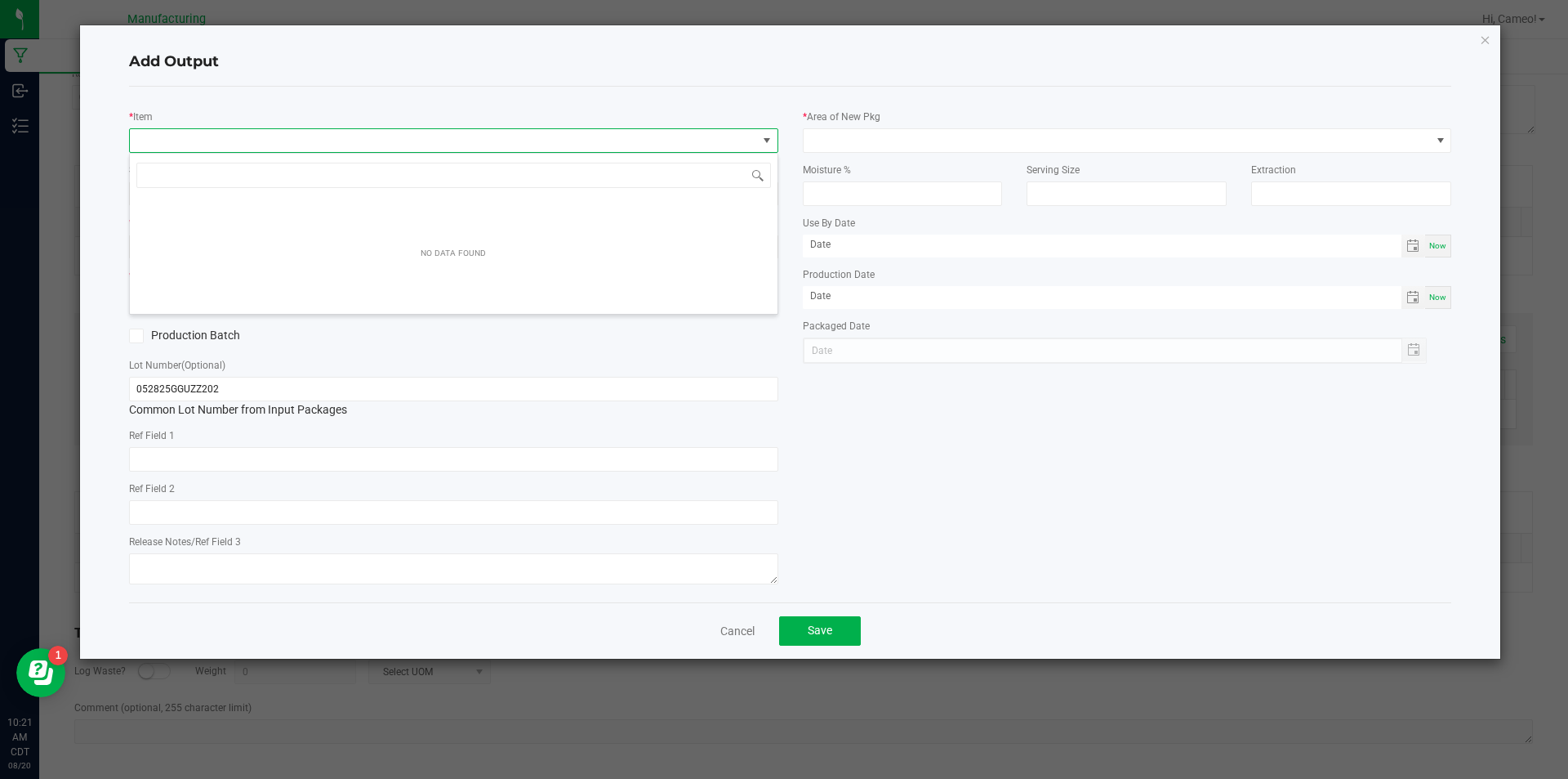
scroll to position [25, 649]
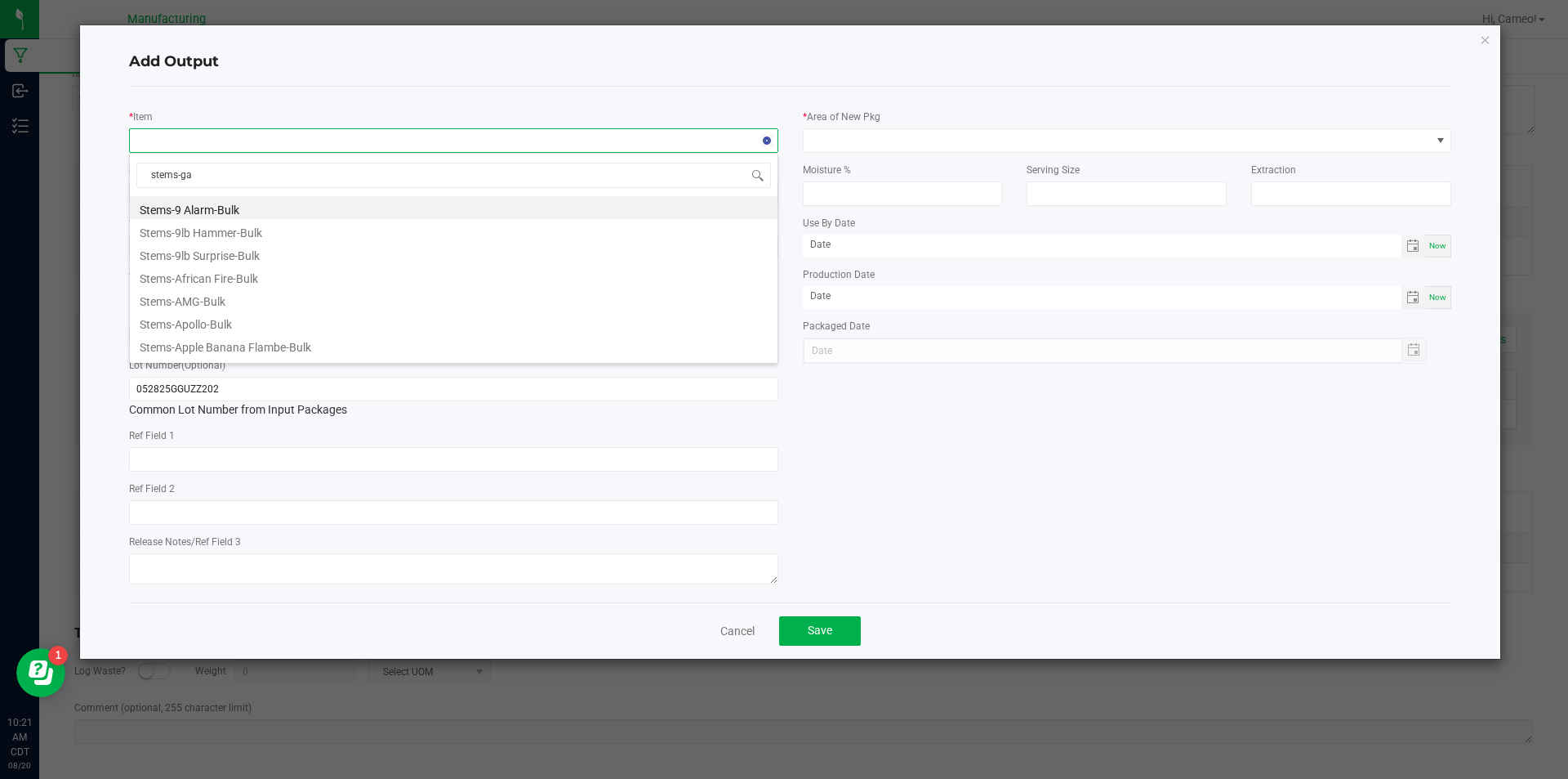
type input "stems-gas"
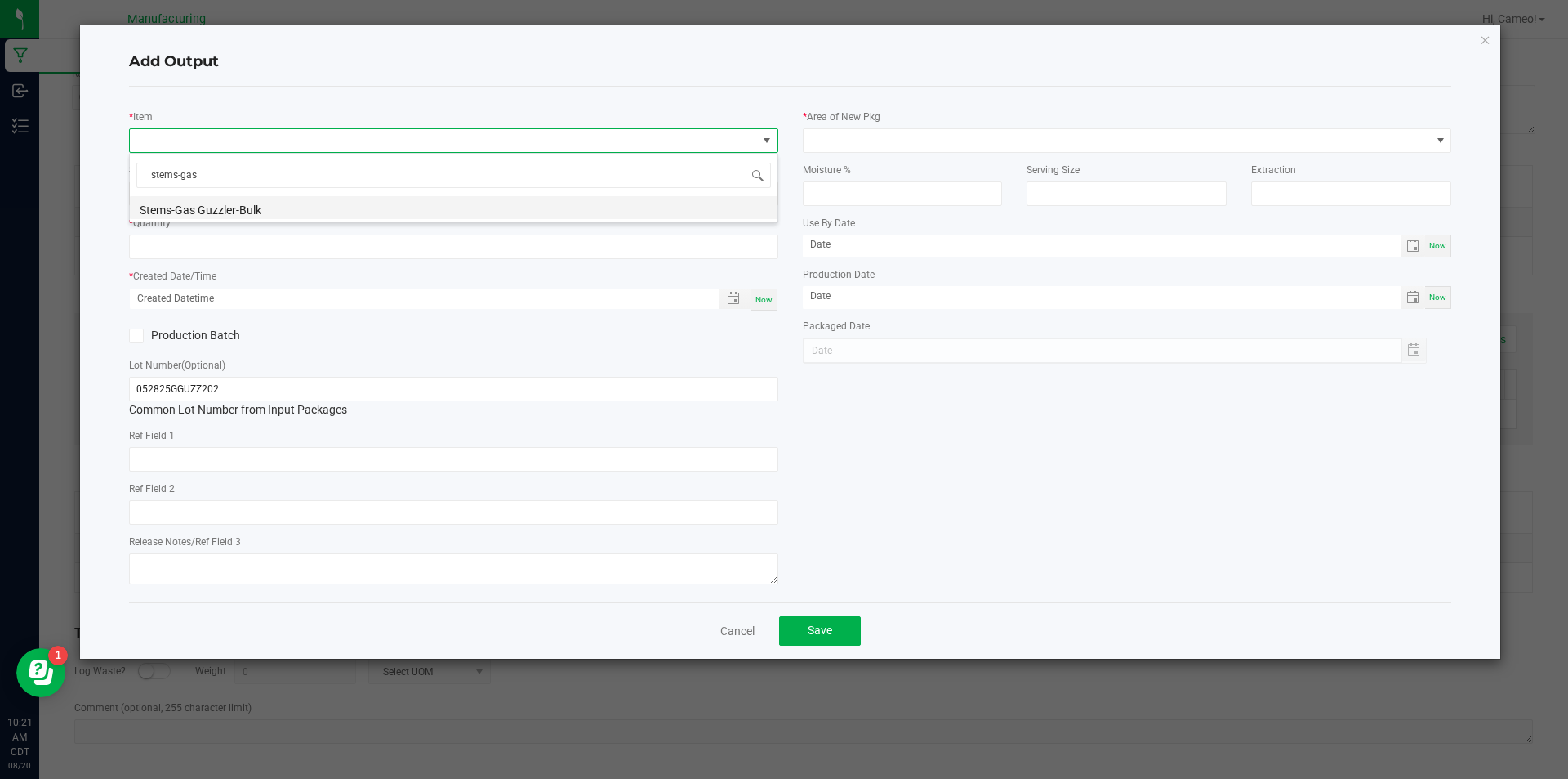
drag, startPoint x: 385, startPoint y: 210, endPoint x: 381, endPoint y: 218, distance: 8.9
click at [384, 209] on li "Stems-Gas Guzzler-Bulk" at bounding box center [454, 208] width 648 height 23
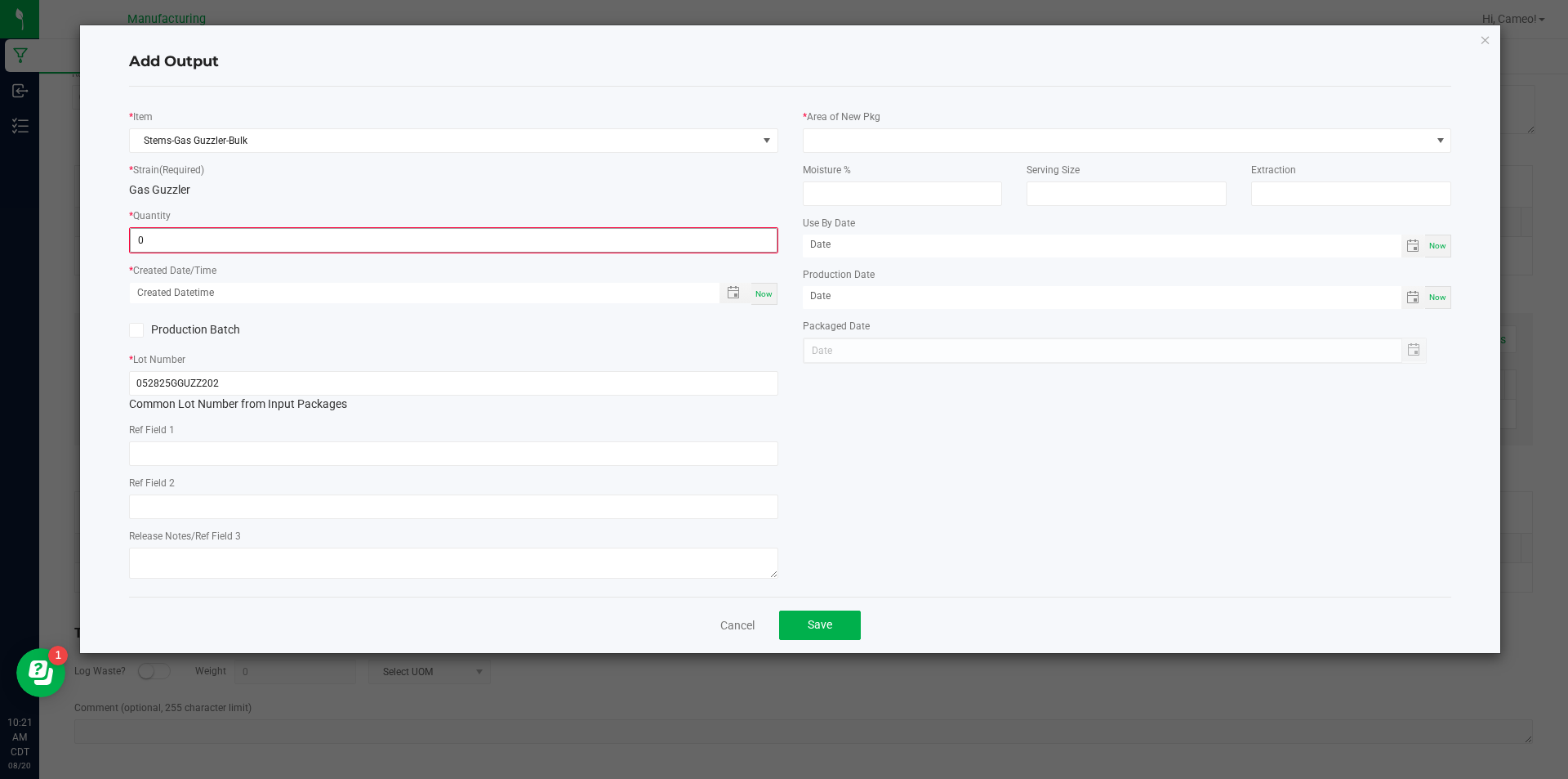
click at [284, 235] on input "0" at bounding box center [454, 240] width 646 height 23
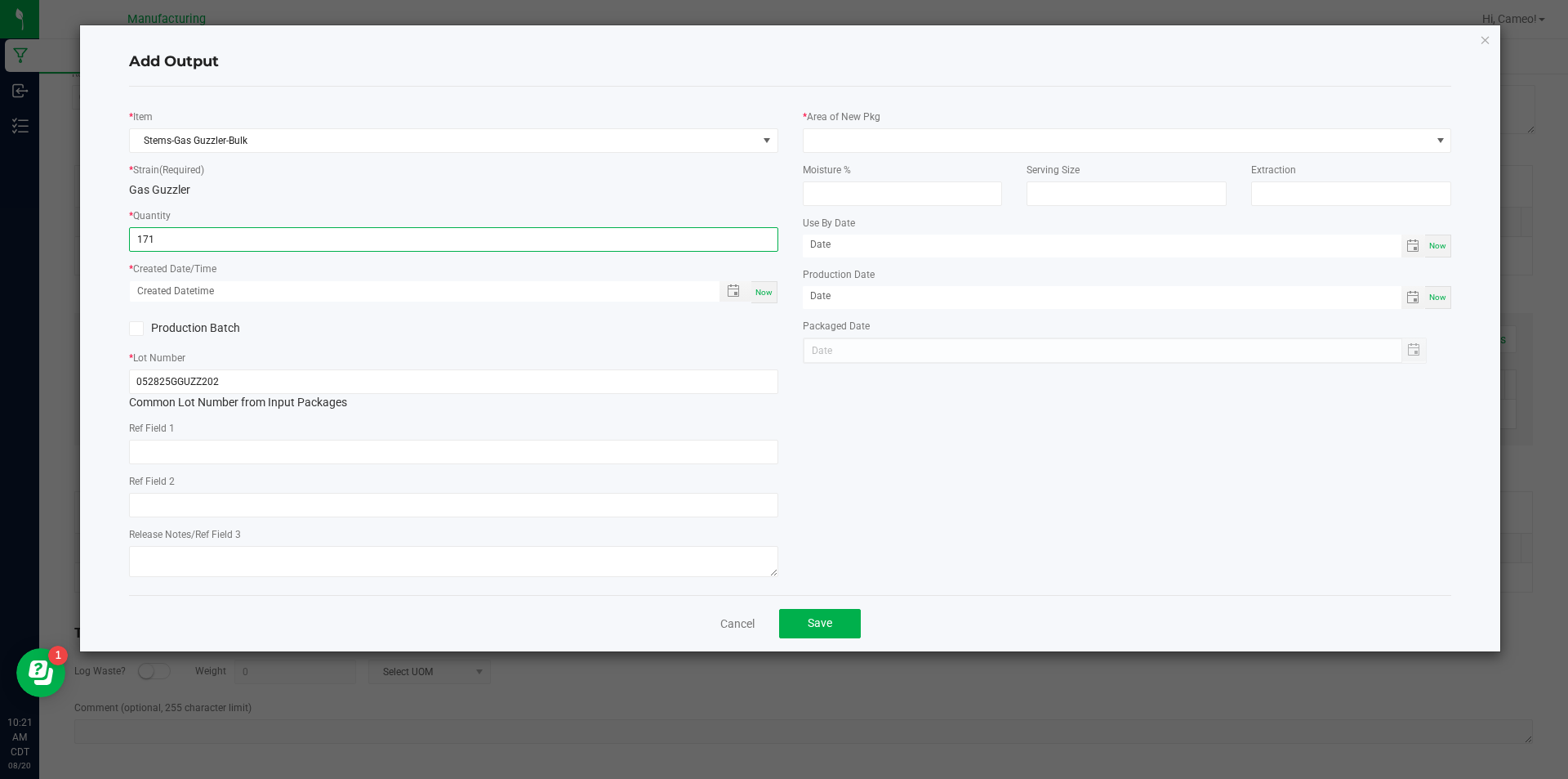
type input "171.0000 g"
click at [769, 295] on span "Now" at bounding box center [764, 292] width 17 height 9
type input "[DATE] 10:21 AM"
type input "[DATE]"
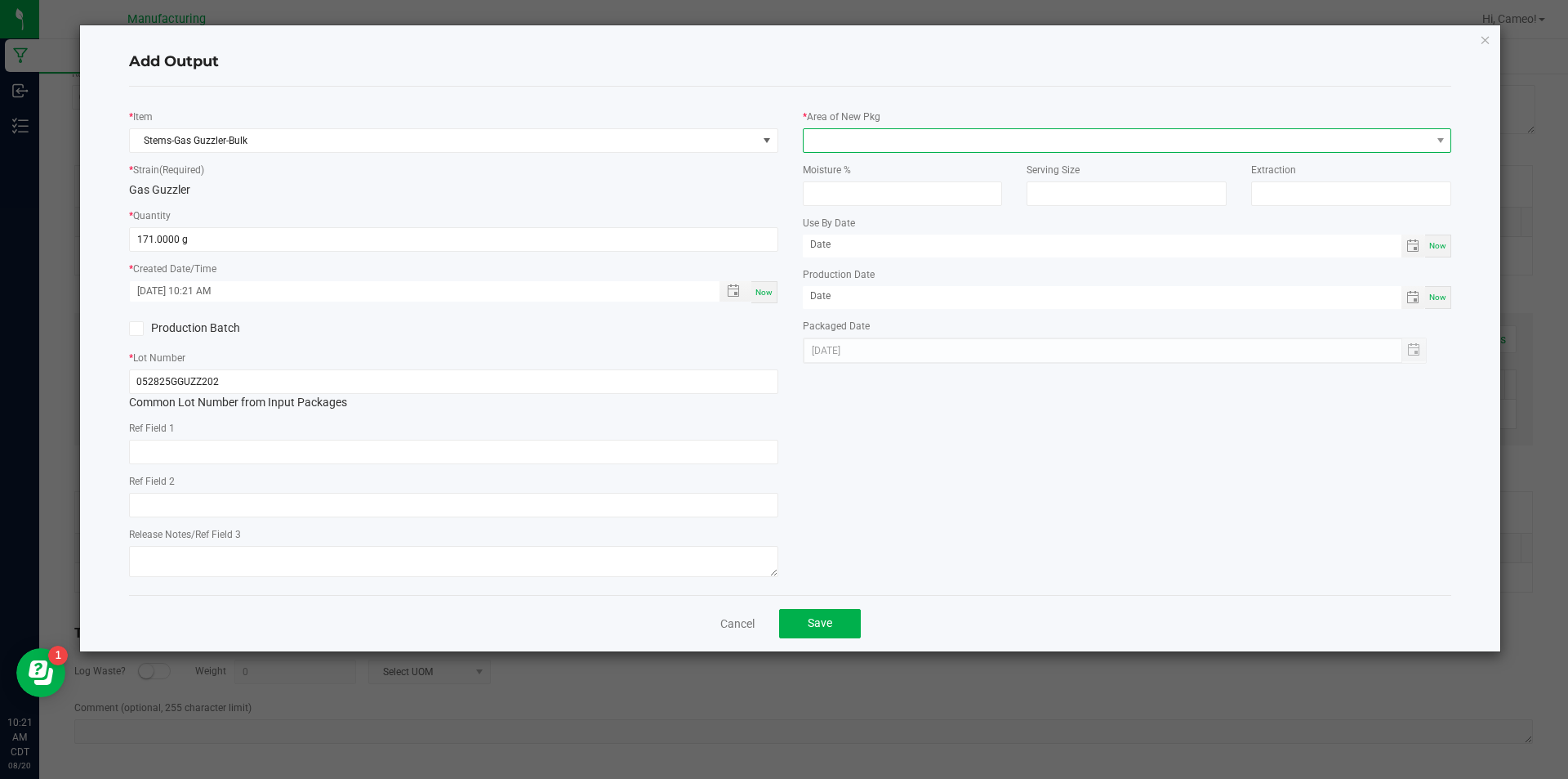
click at [957, 140] on span at bounding box center [1117, 140] width 627 height 23
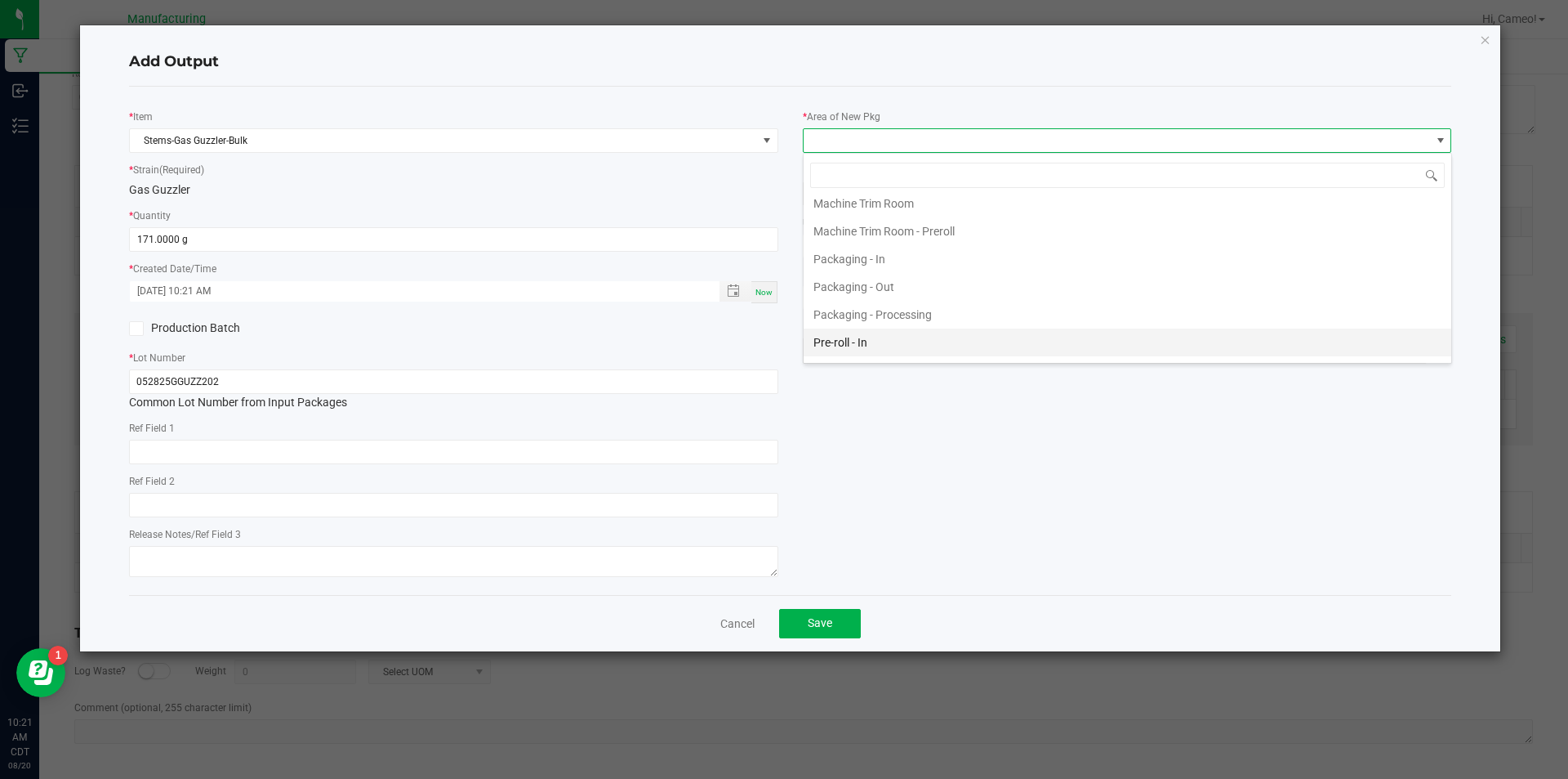
scroll to position [533, 0]
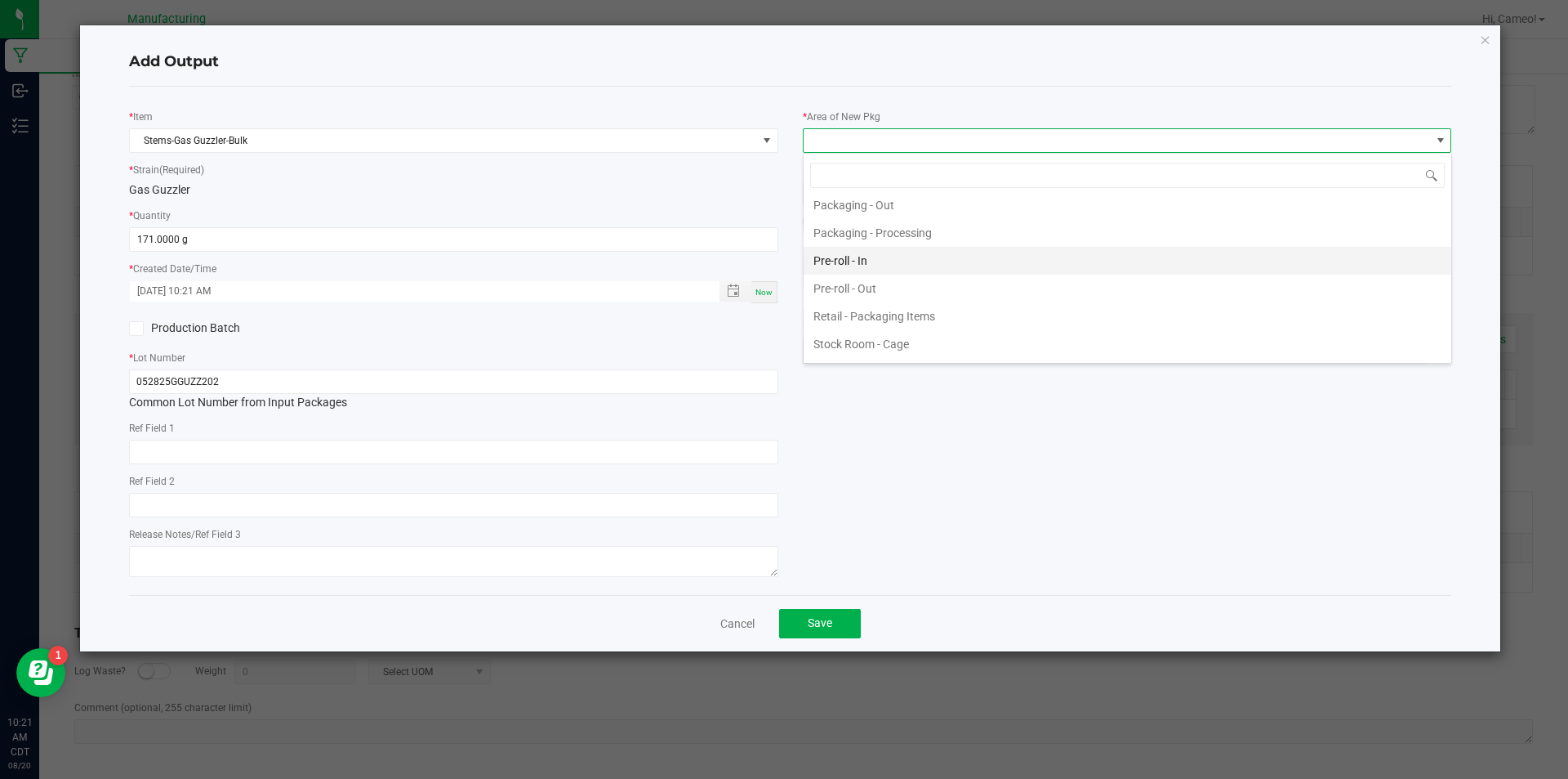
click at [904, 262] on li "Pre-roll - In" at bounding box center [1127, 260] width 648 height 27
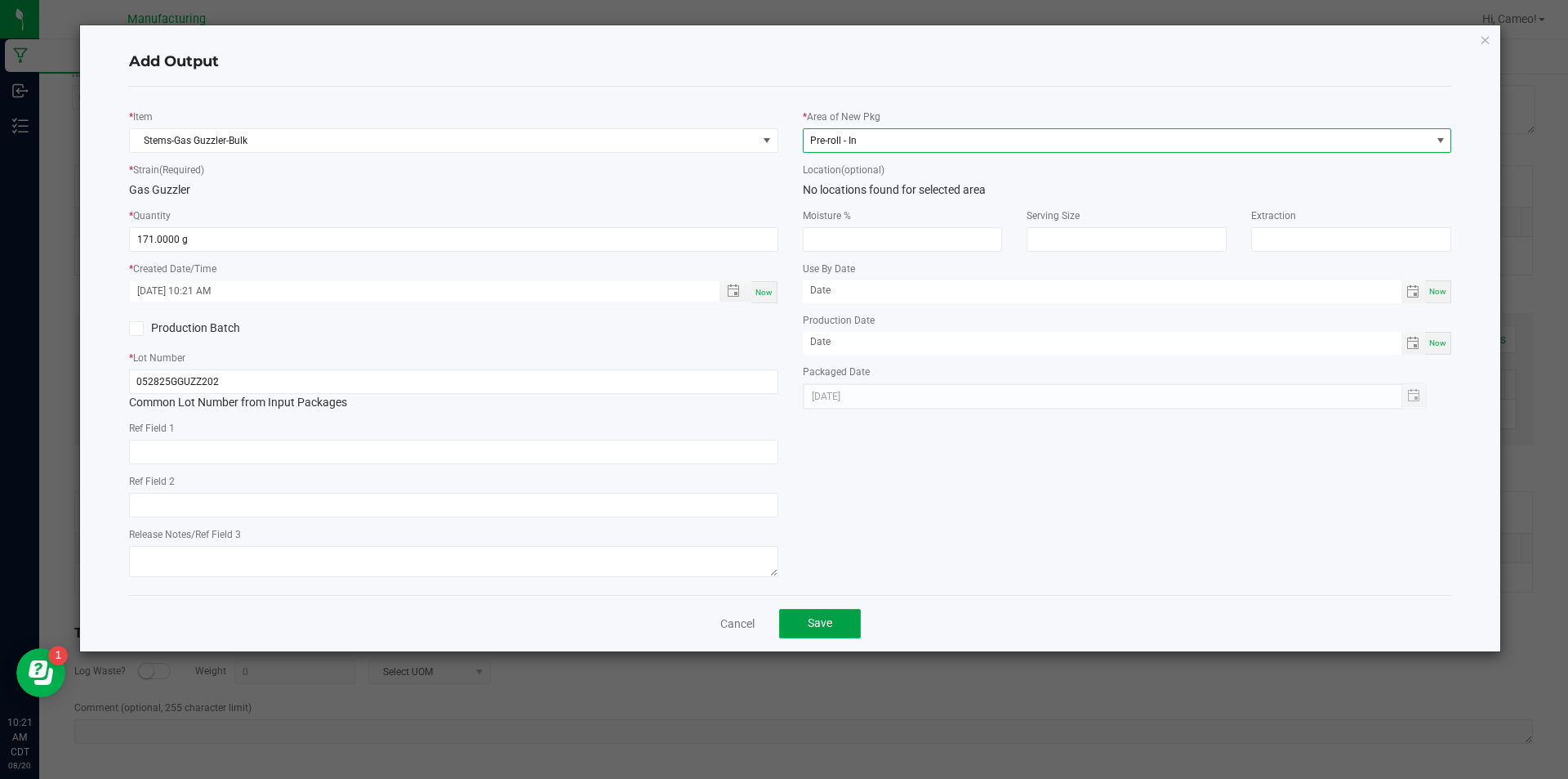
click at [826, 633] on button "Save" at bounding box center [820, 623] width 82 height 29
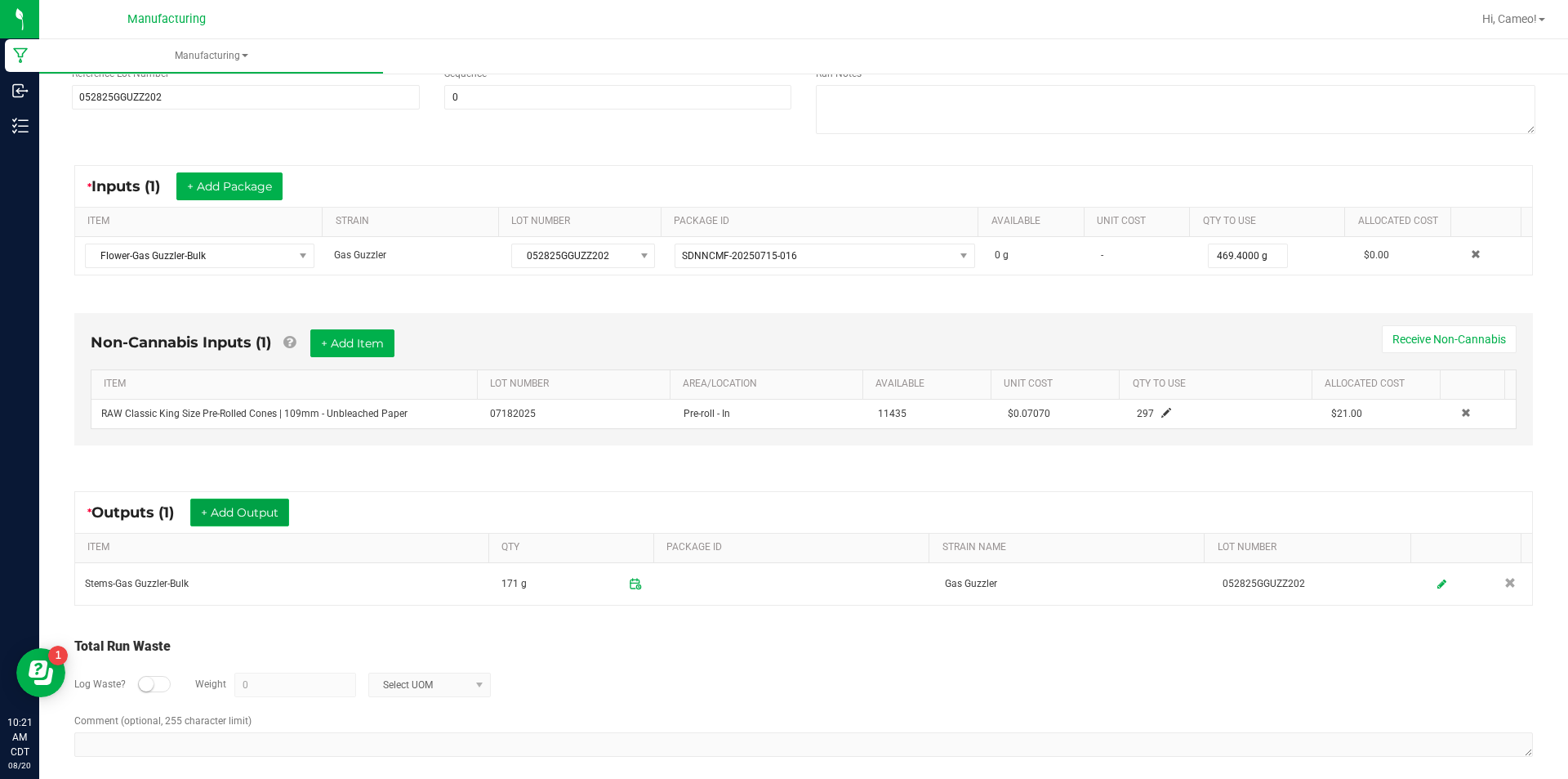
drag, startPoint x: 242, startPoint y: 507, endPoint x: 252, endPoint y: 507, distance: 10.0
click at [252, 507] on button "+ Add Output" at bounding box center [240, 511] width 99 height 27
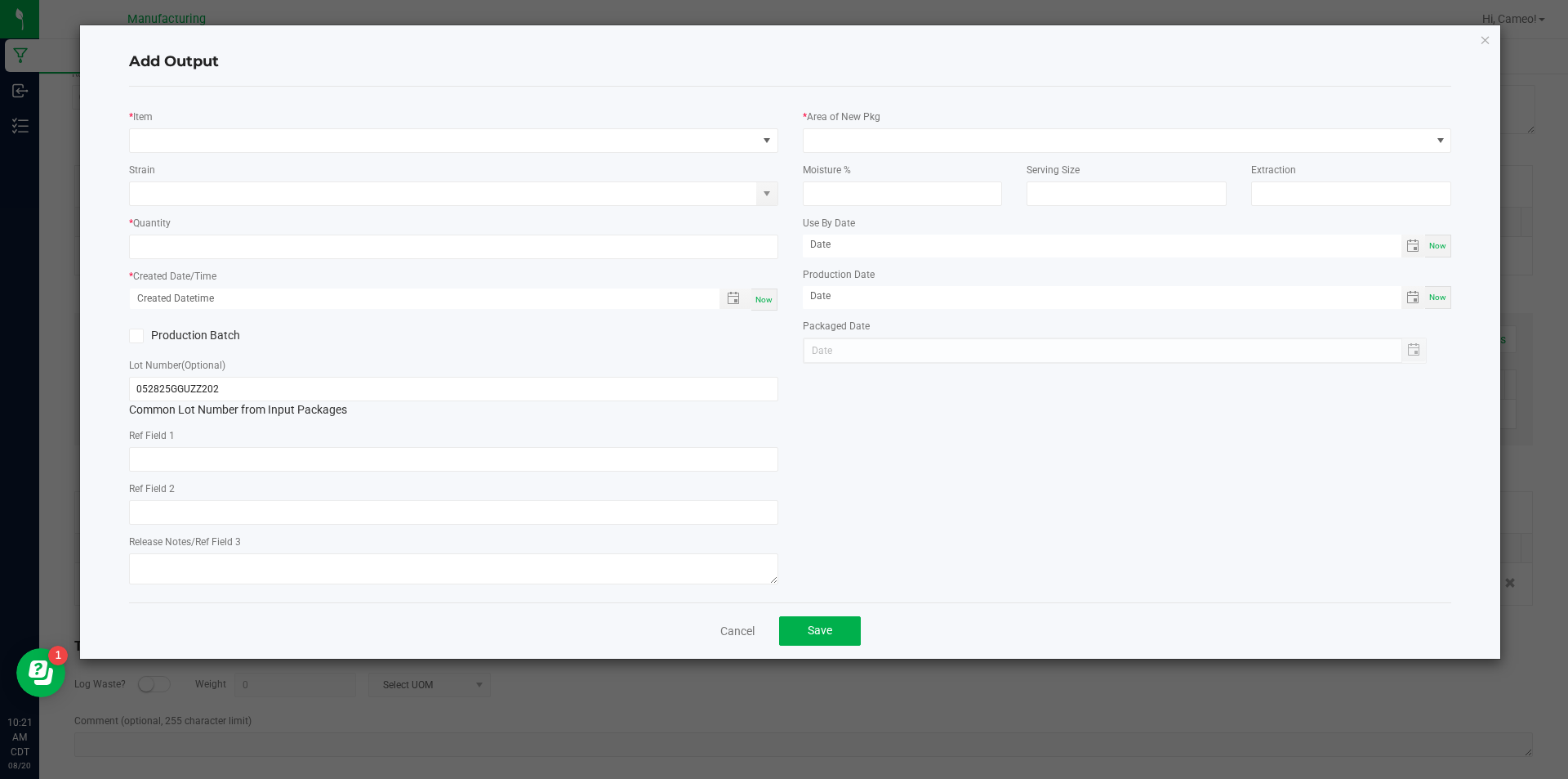
click at [488, 125] on div "* Item" at bounding box center [453, 130] width 649 height 45
click at [486, 136] on span "NO DATA FOUND" at bounding box center [443, 140] width 627 height 23
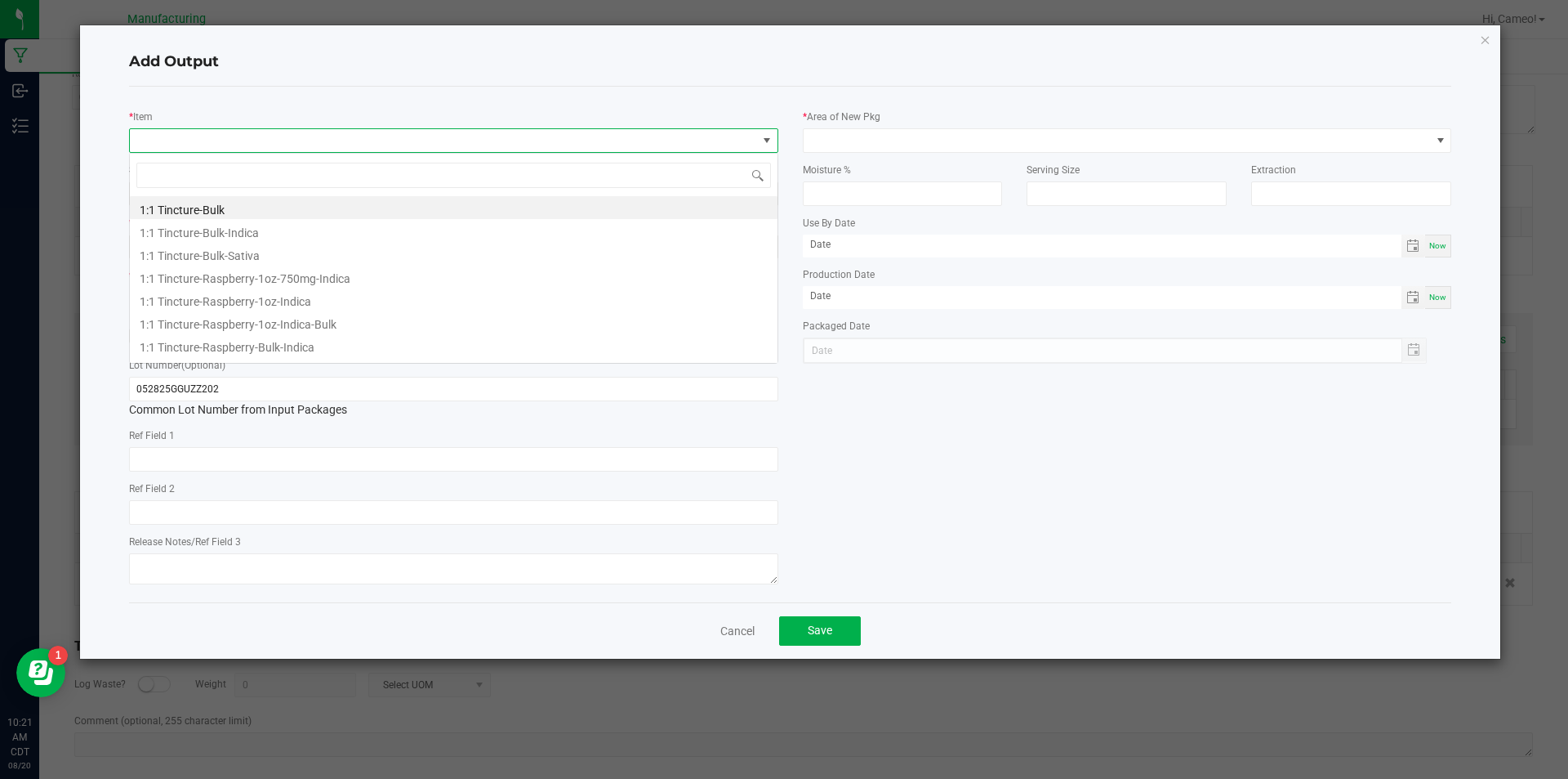
scroll to position [25, 649]
type input "d"
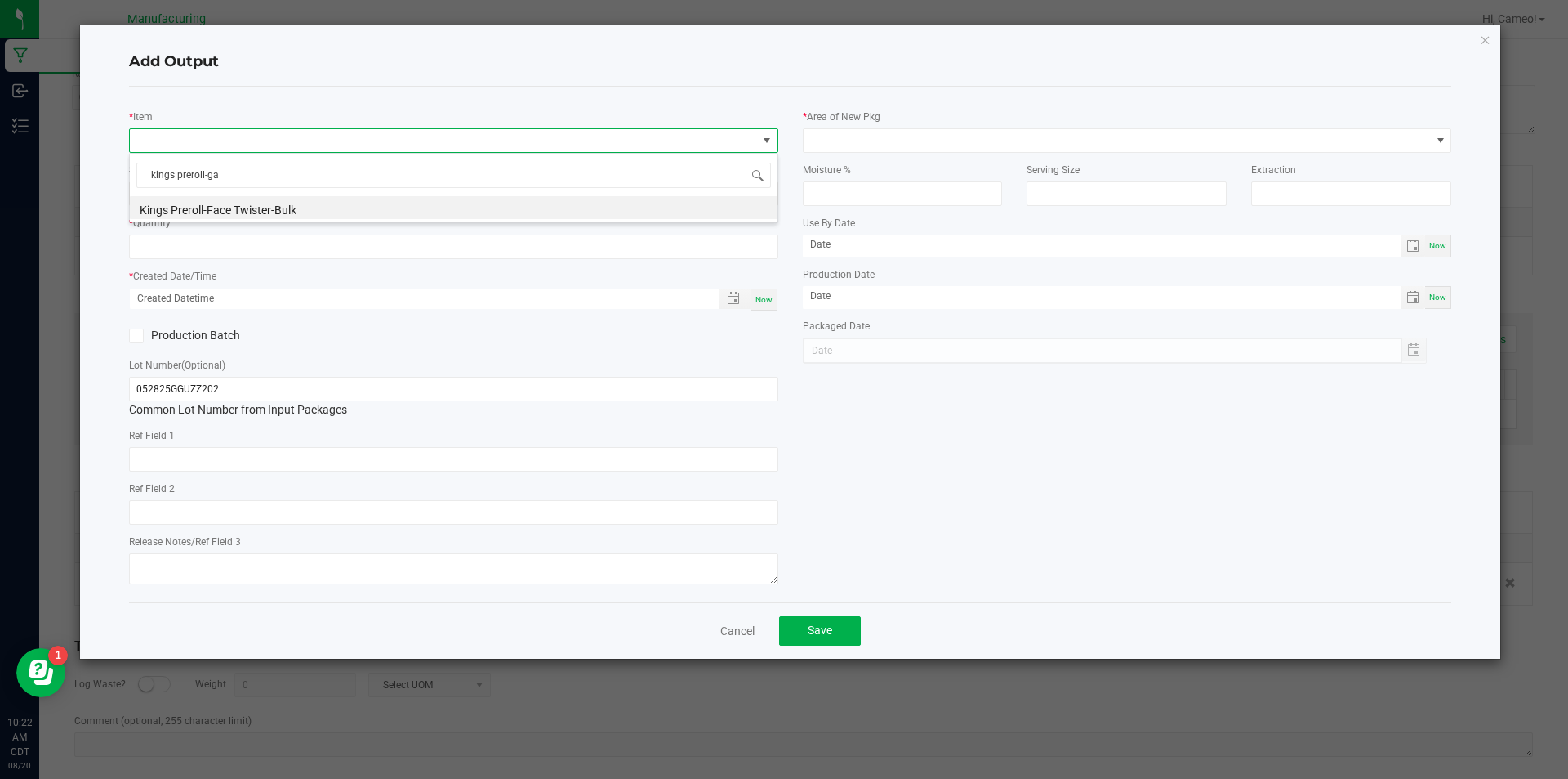
type input "kings preroll-gas"
click at [283, 201] on li "Kings Preroll-Gas Guzzler-Bulk" at bounding box center [454, 208] width 648 height 23
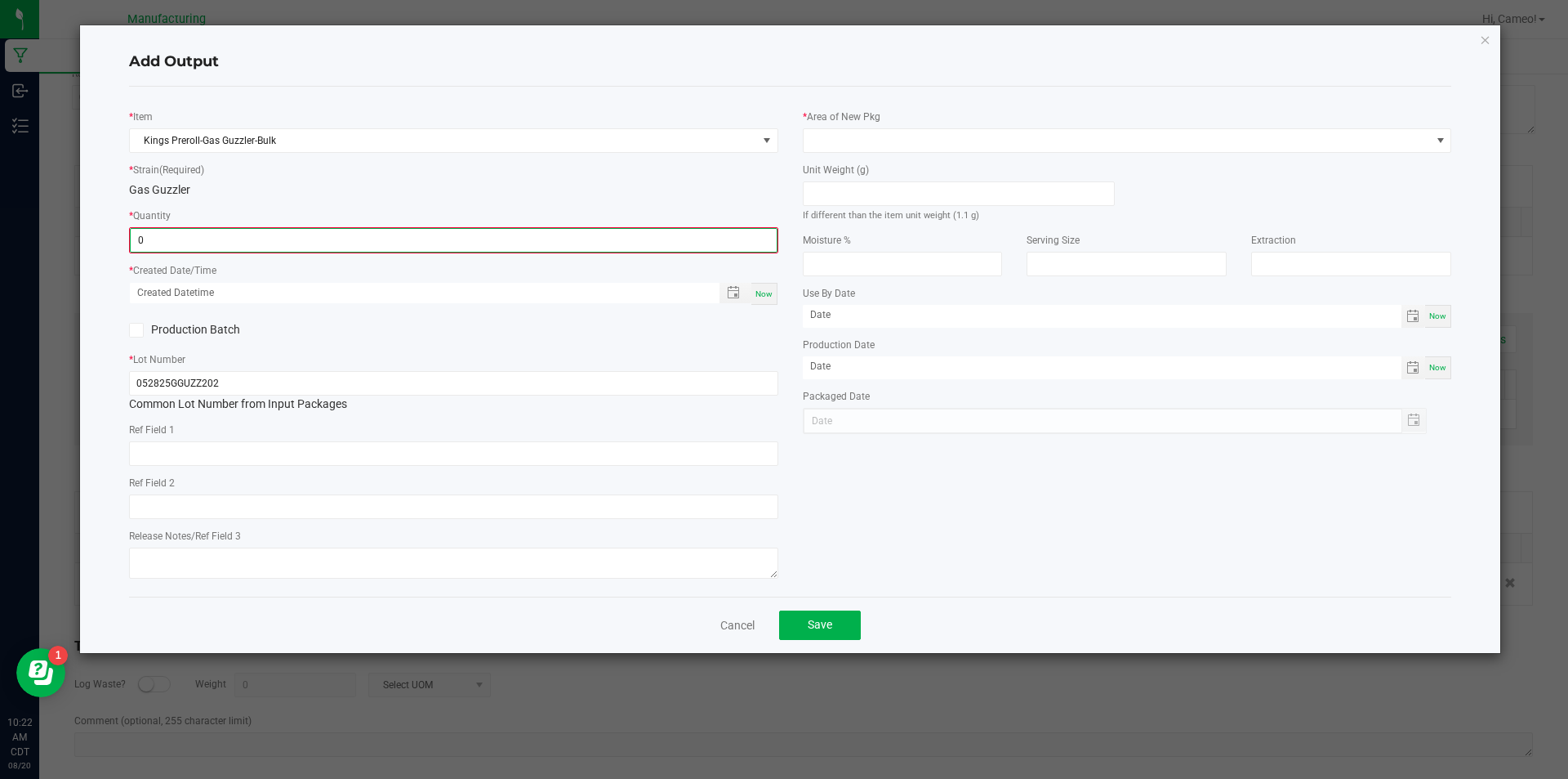
click at [276, 238] on input "0" at bounding box center [454, 240] width 646 height 23
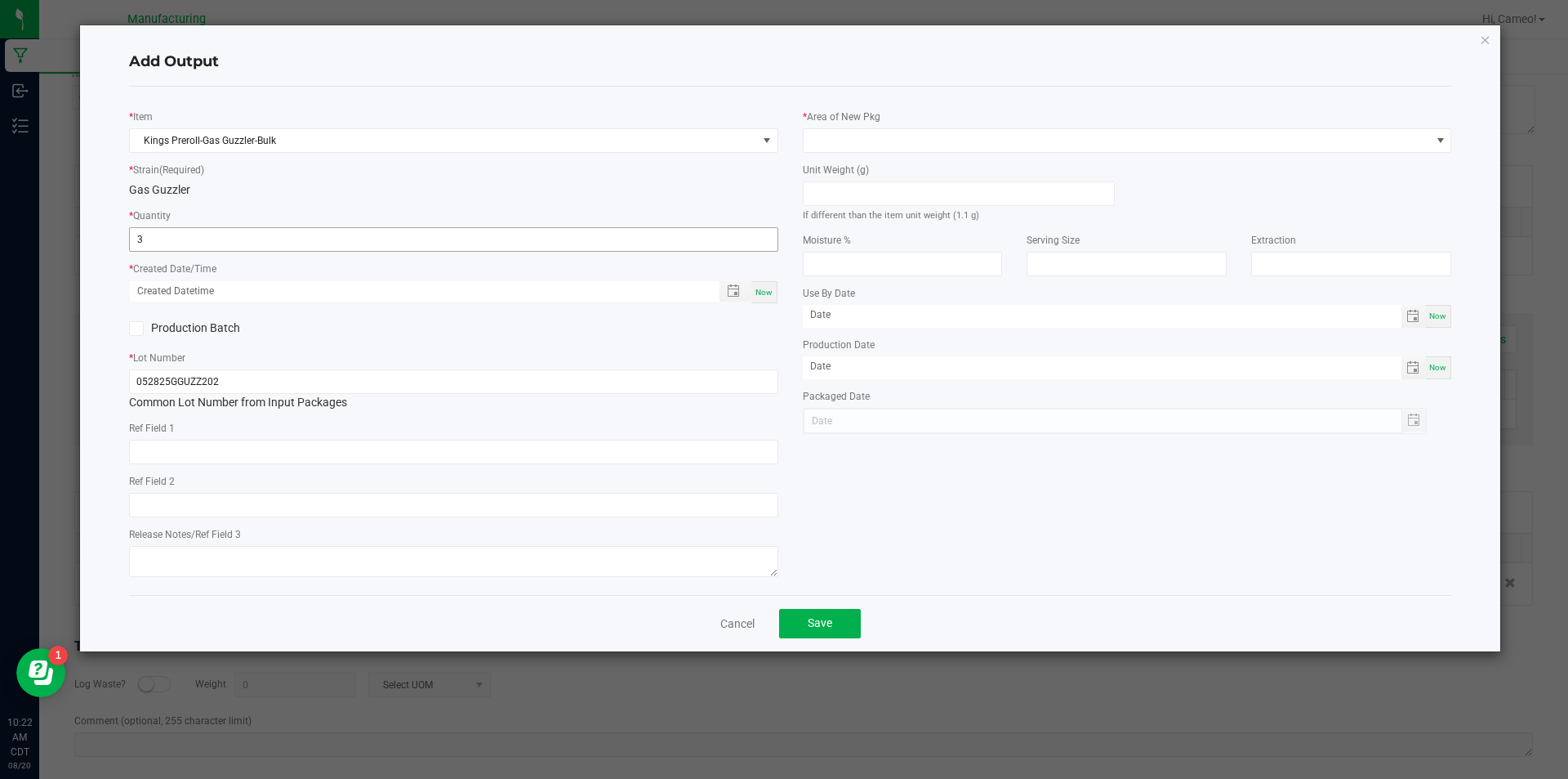
click at [209, 238] on input "3" at bounding box center [454, 239] width 648 height 23
type input "297 ea"
click at [756, 289] on span "Now" at bounding box center [764, 292] width 17 height 9
type input "[DATE] 10:22 AM"
type input "[DATE]"
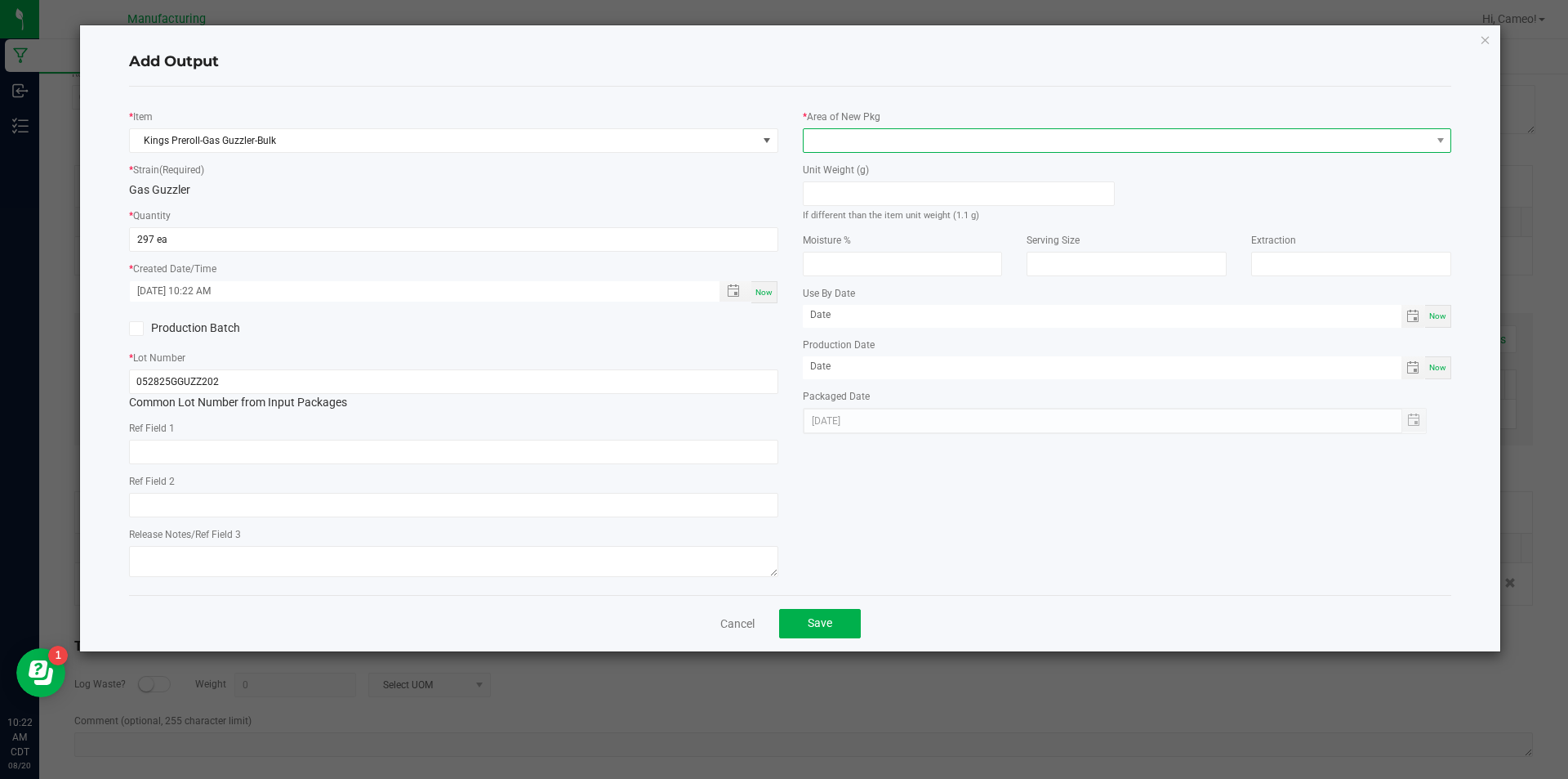
click at [887, 146] on span at bounding box center [1117, 140] width 627 height 23
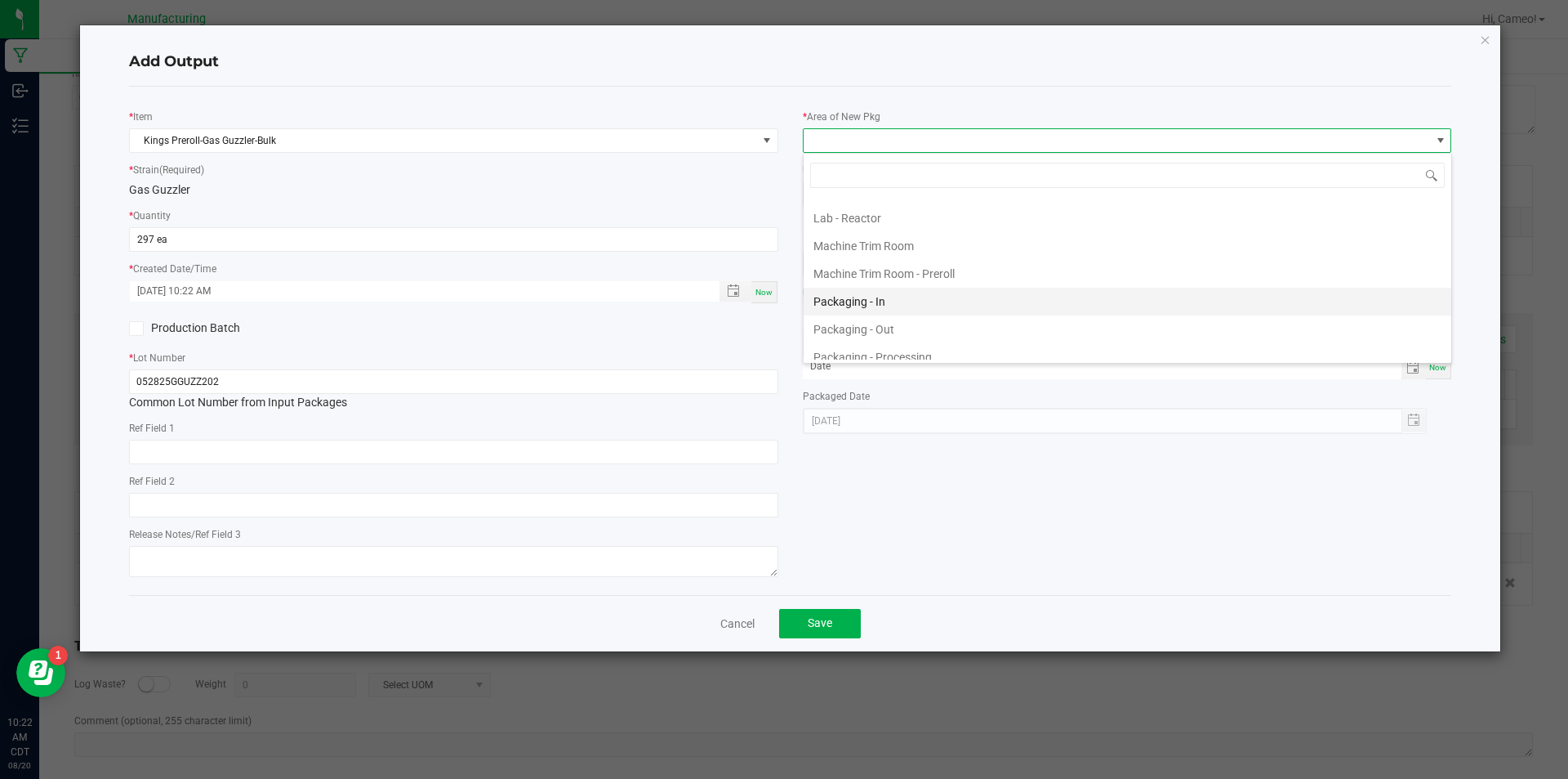
scroll to position [490, 0]
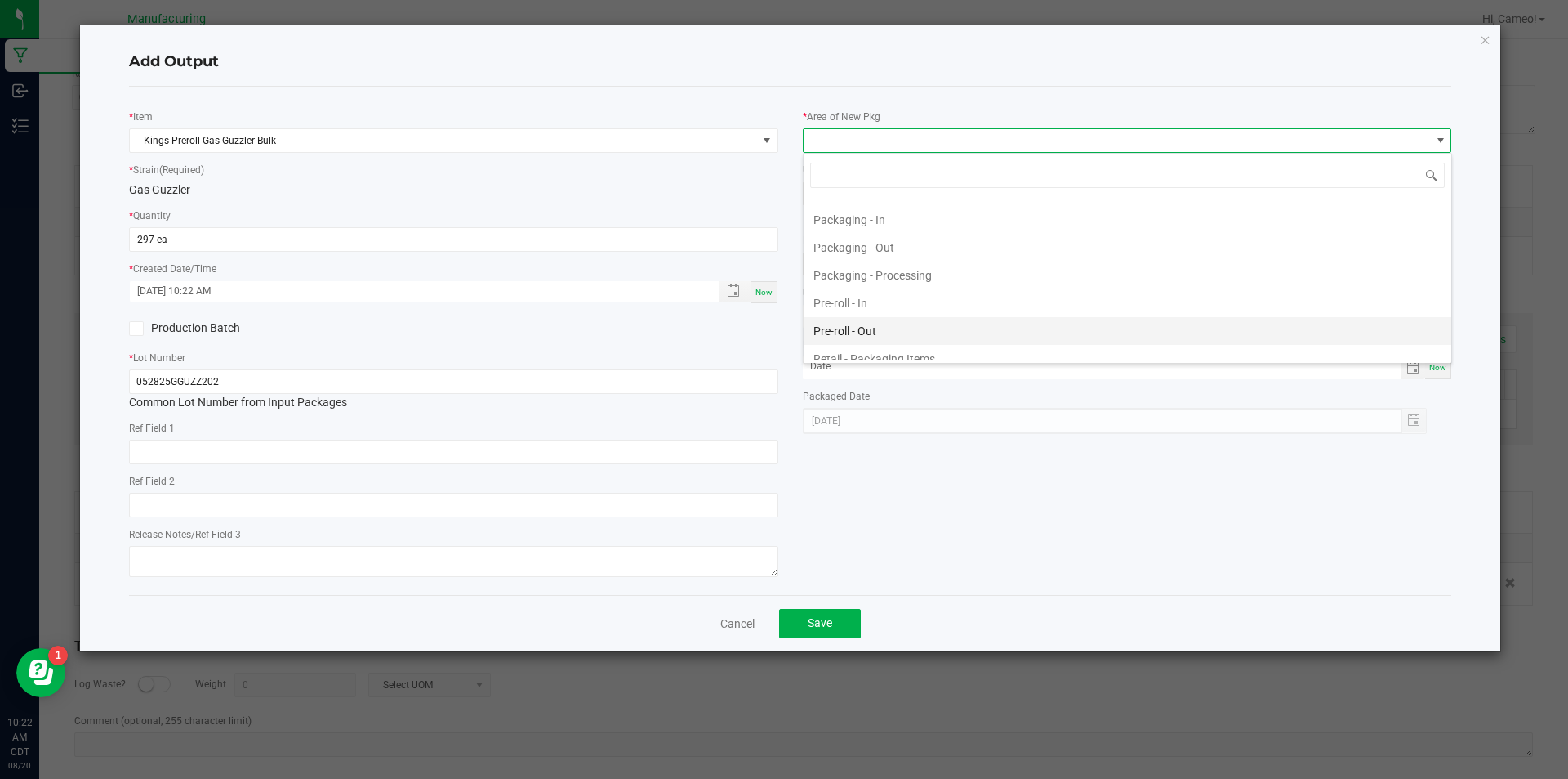
click at [866, 330] on li "Pre-roll - Out" at bounding box center [1127, 330] width 648 height 27
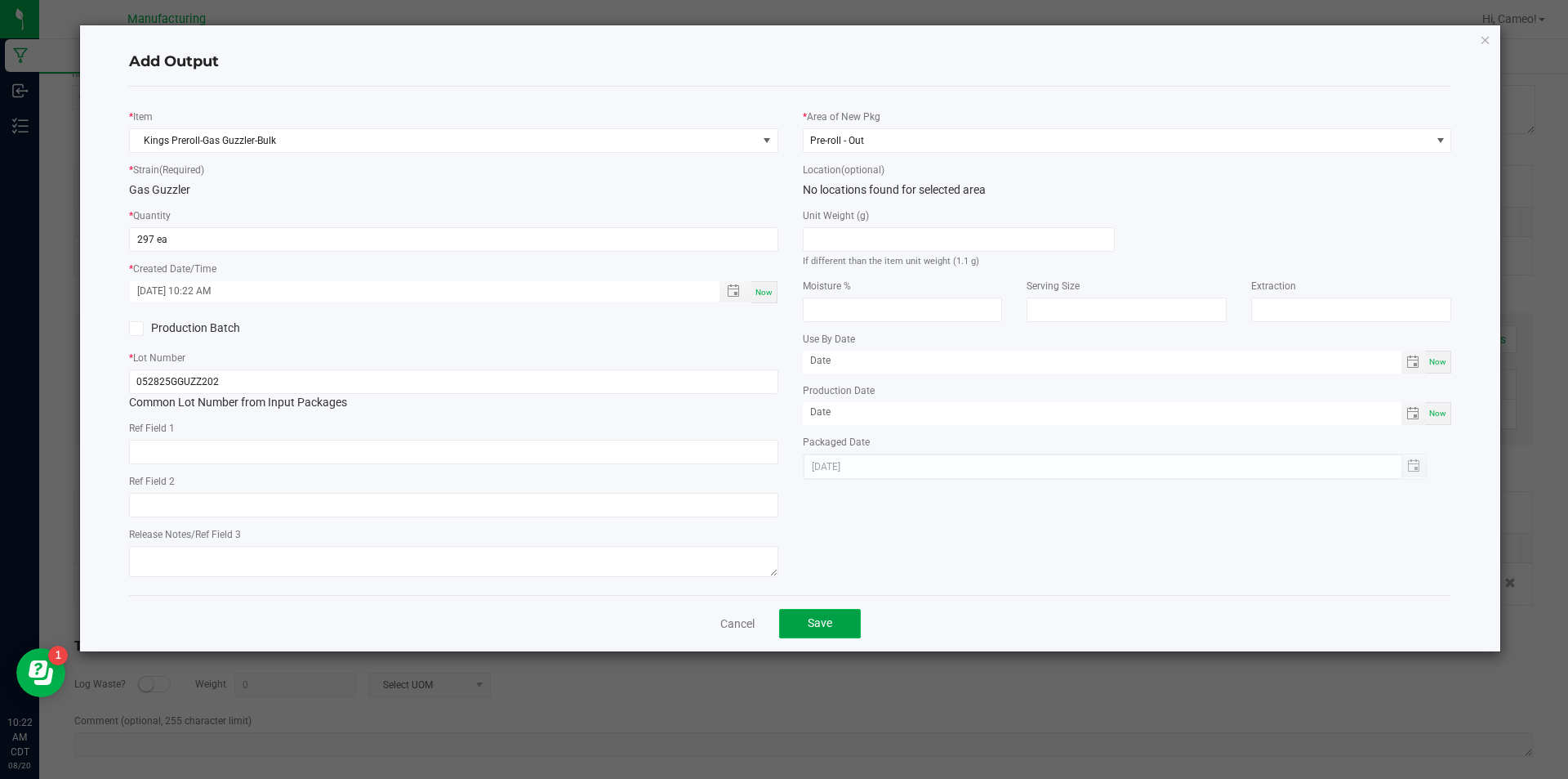
click at [839, 622] on button "Save" at bounding box center [820, 623] width 82 height 29
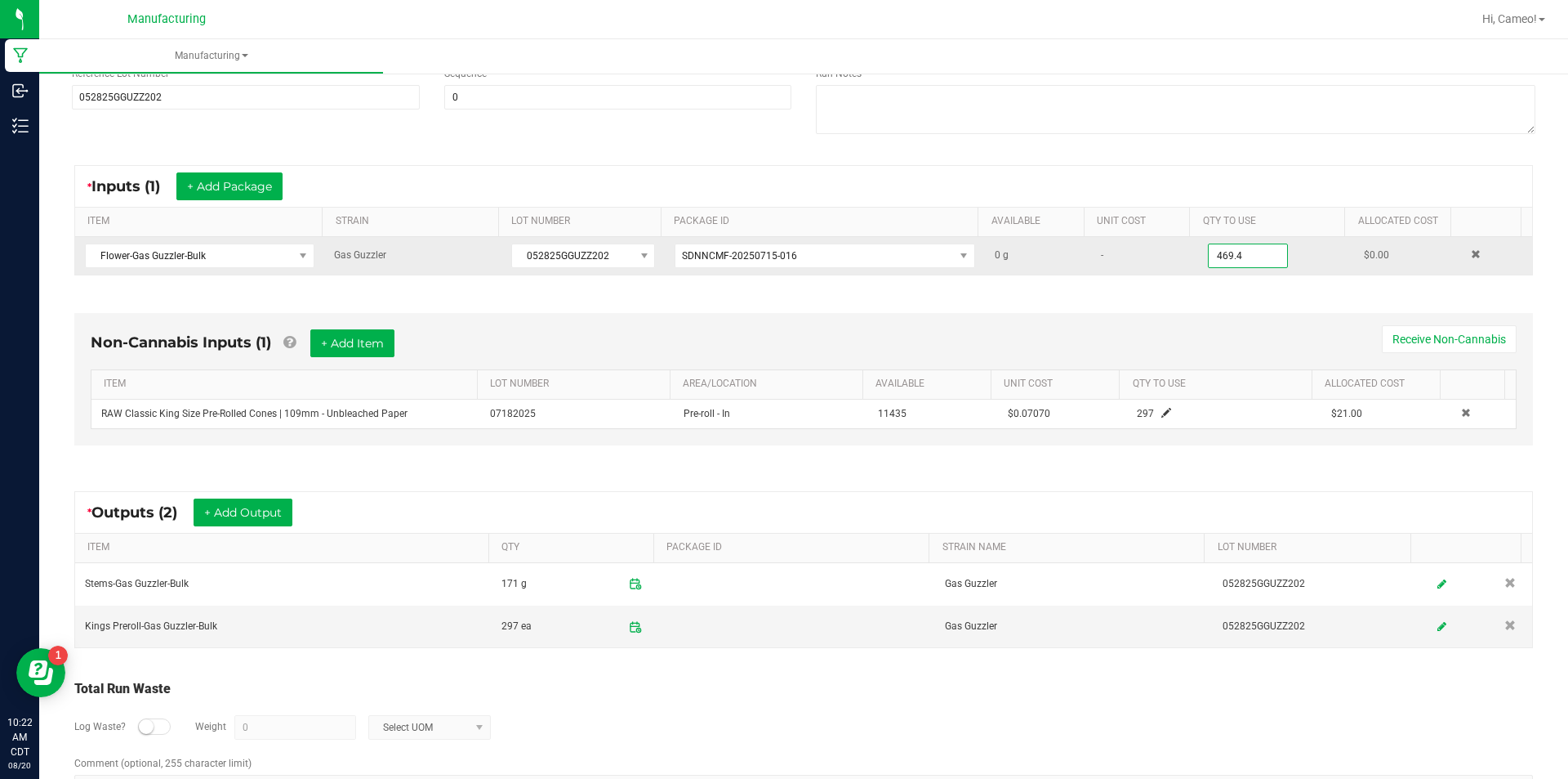
click at [1209, 259] on input "469.4" at bounding box center [1248, 256] width 79 height 23
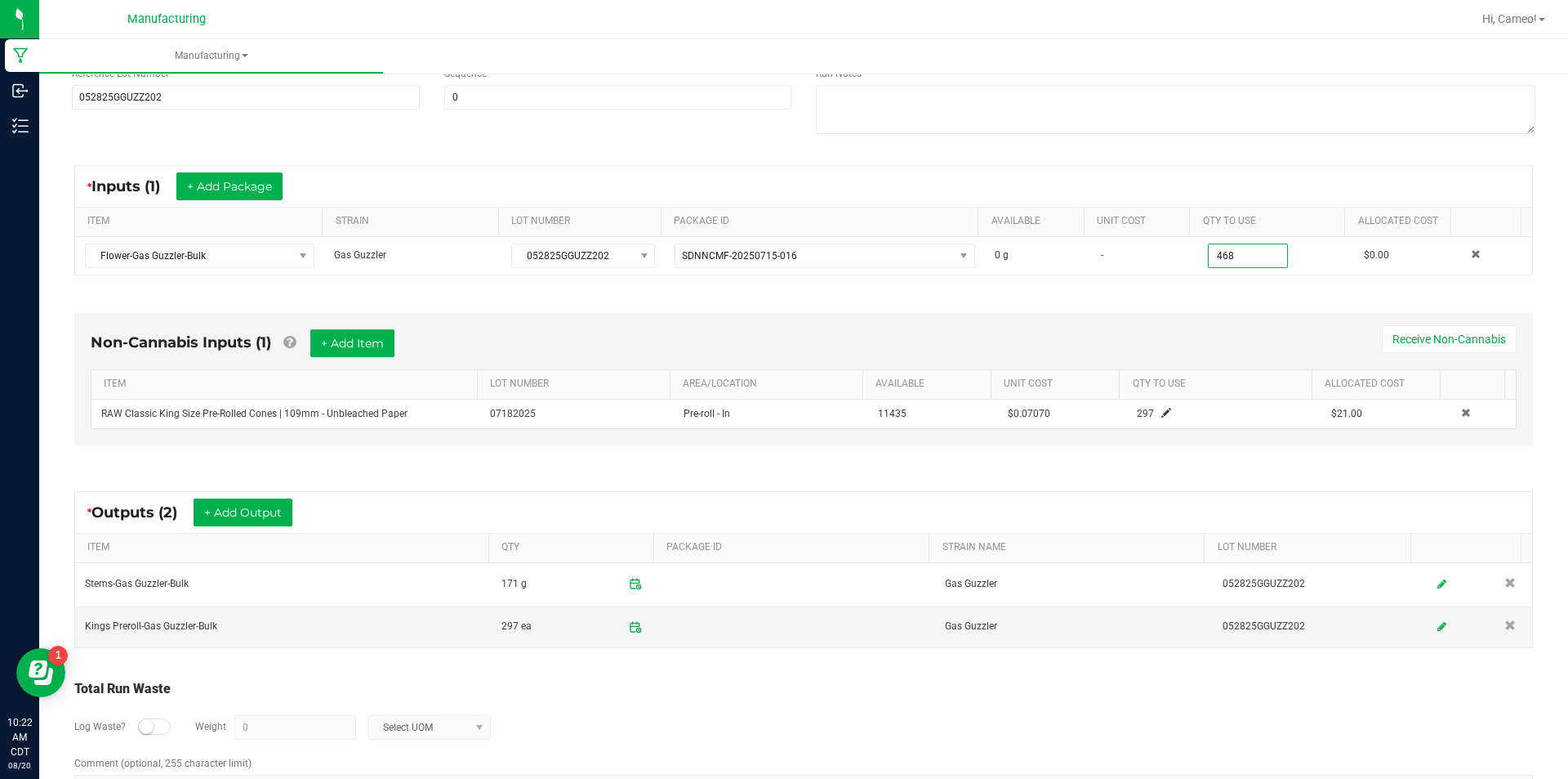
type input "468.0000 g"
click at [1204, 294] on div "Non-Cannabis Inputs (1) + Add Item Receive Non-Cannabis ITEM LOT NUMBER AREA/LO…" at bounding box center [804, 382] width 1489 height 186
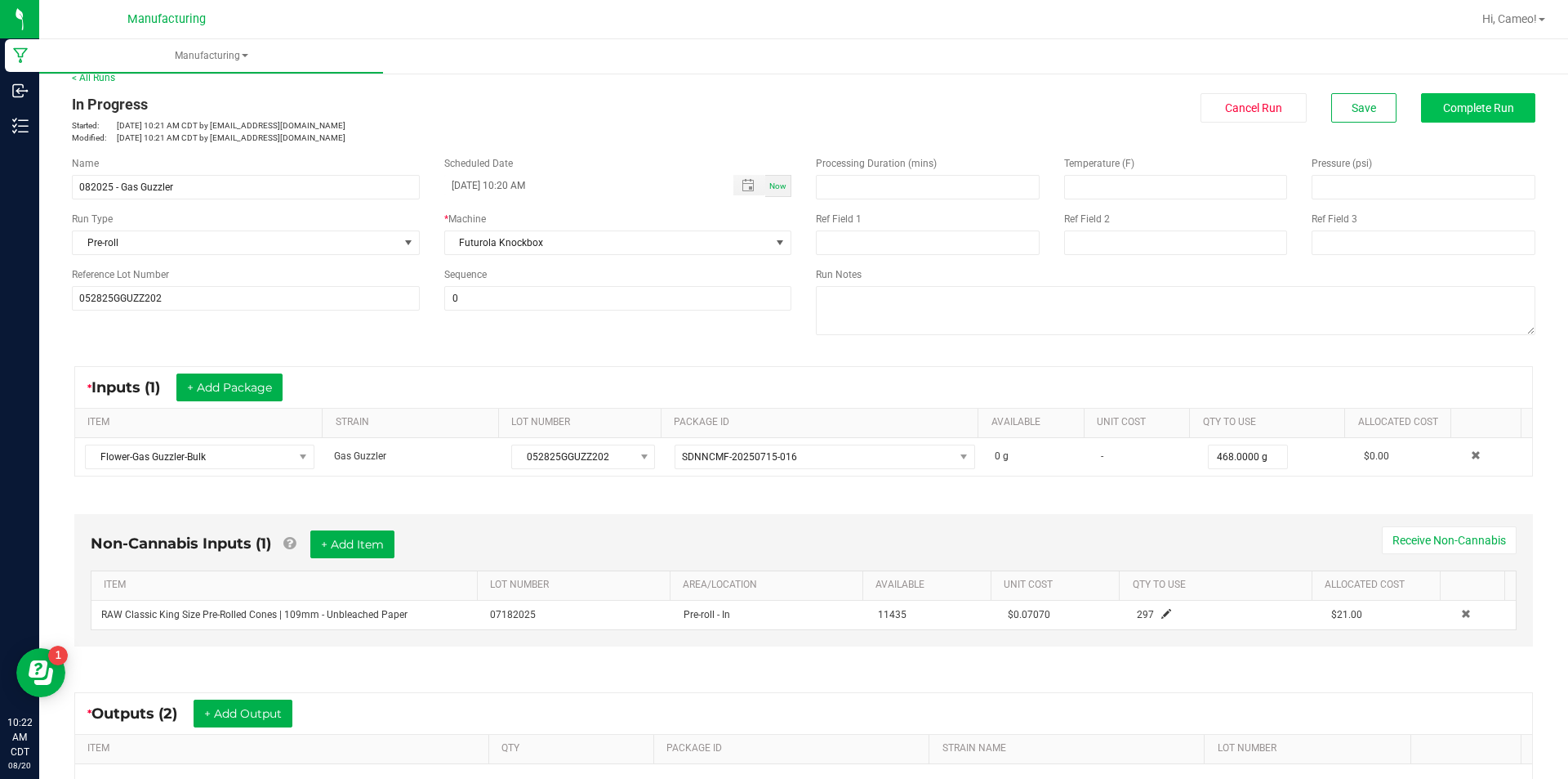
scroll to position [0, 0]
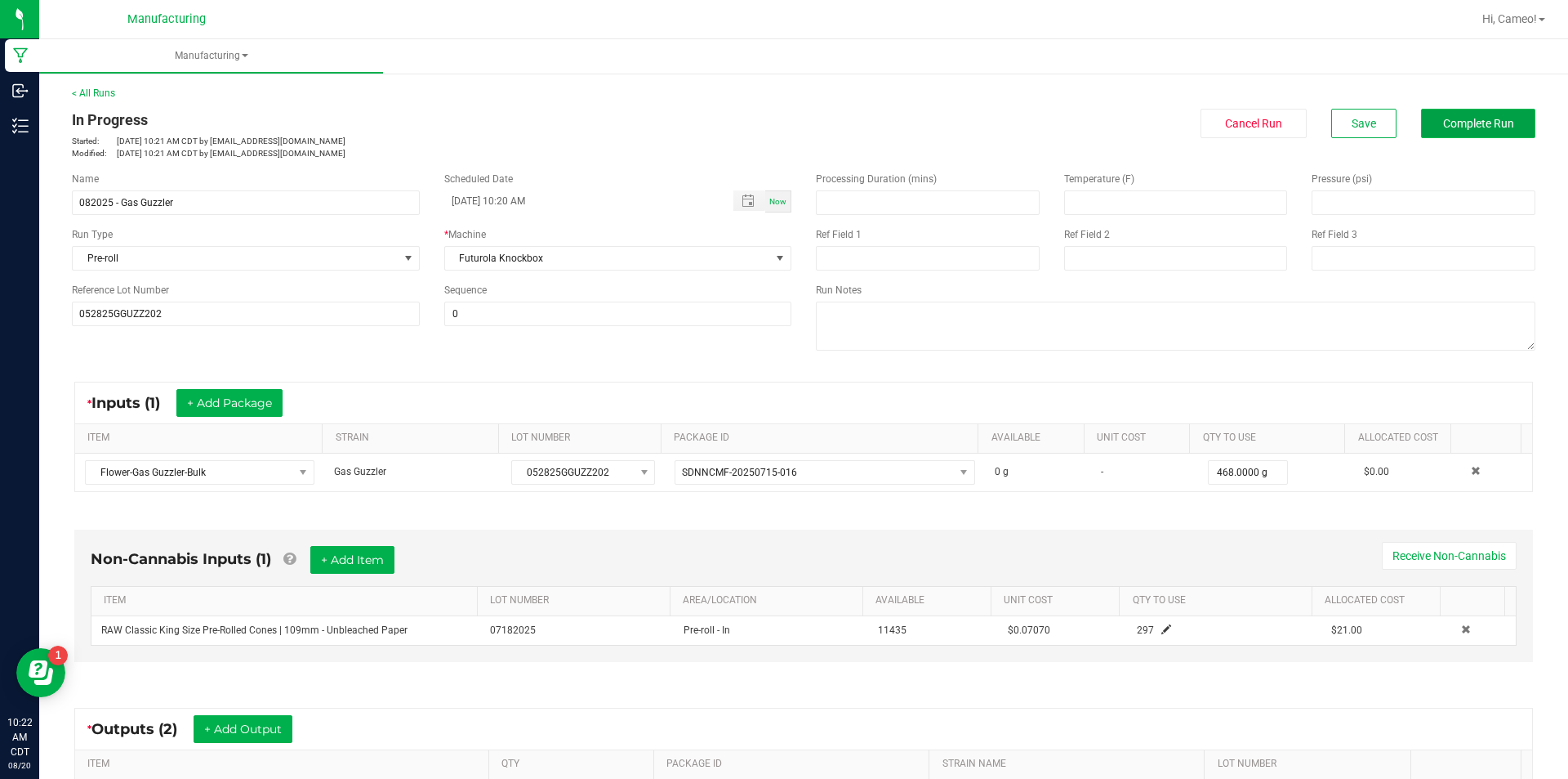
click at [1448, 136] on button "Complete Run" at bounding box center [1479, 123] width 115 height 29
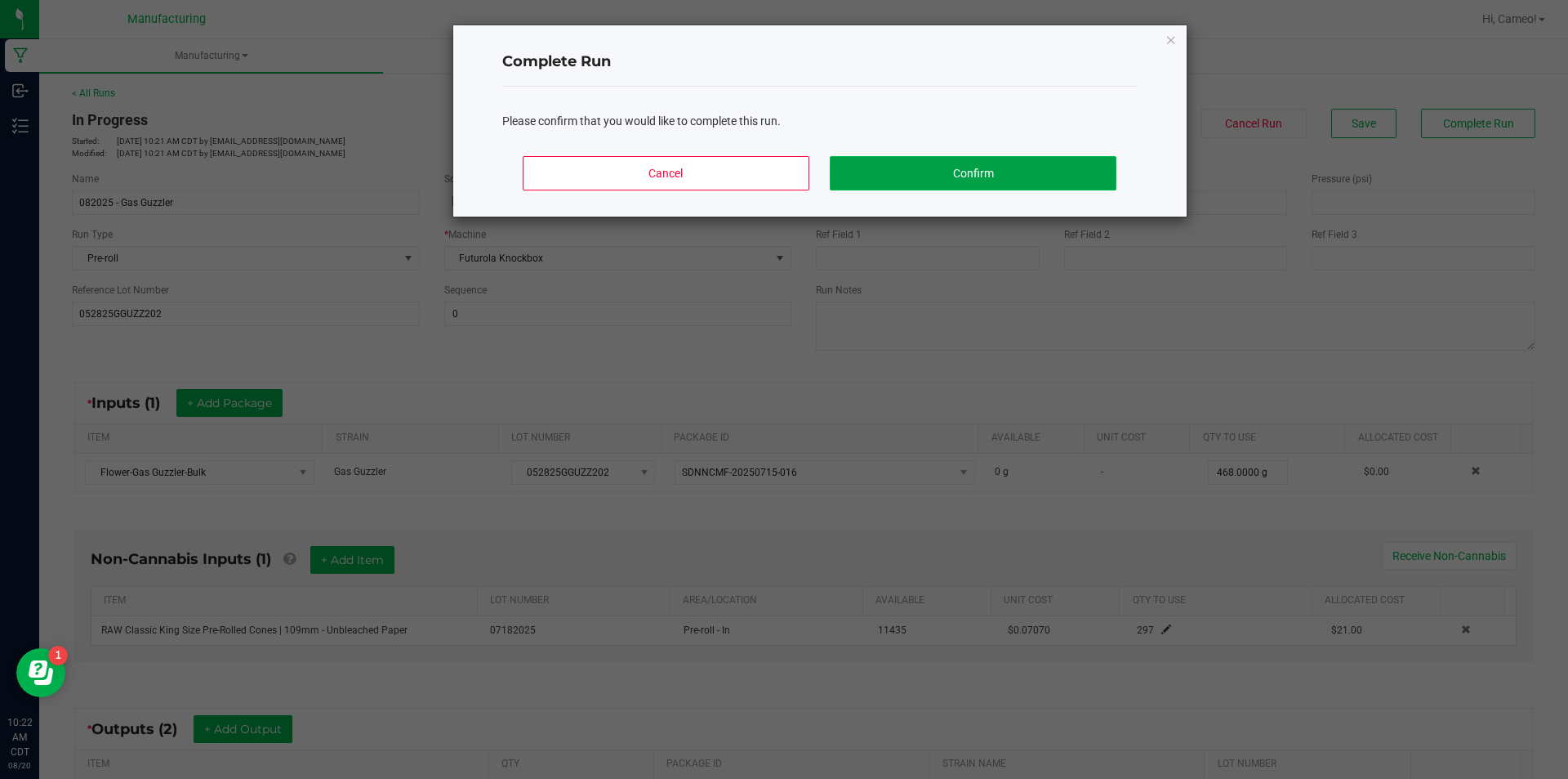
click at [965, 174] on button "Confirm" at bounding box center [973, 173] width 286 height 34
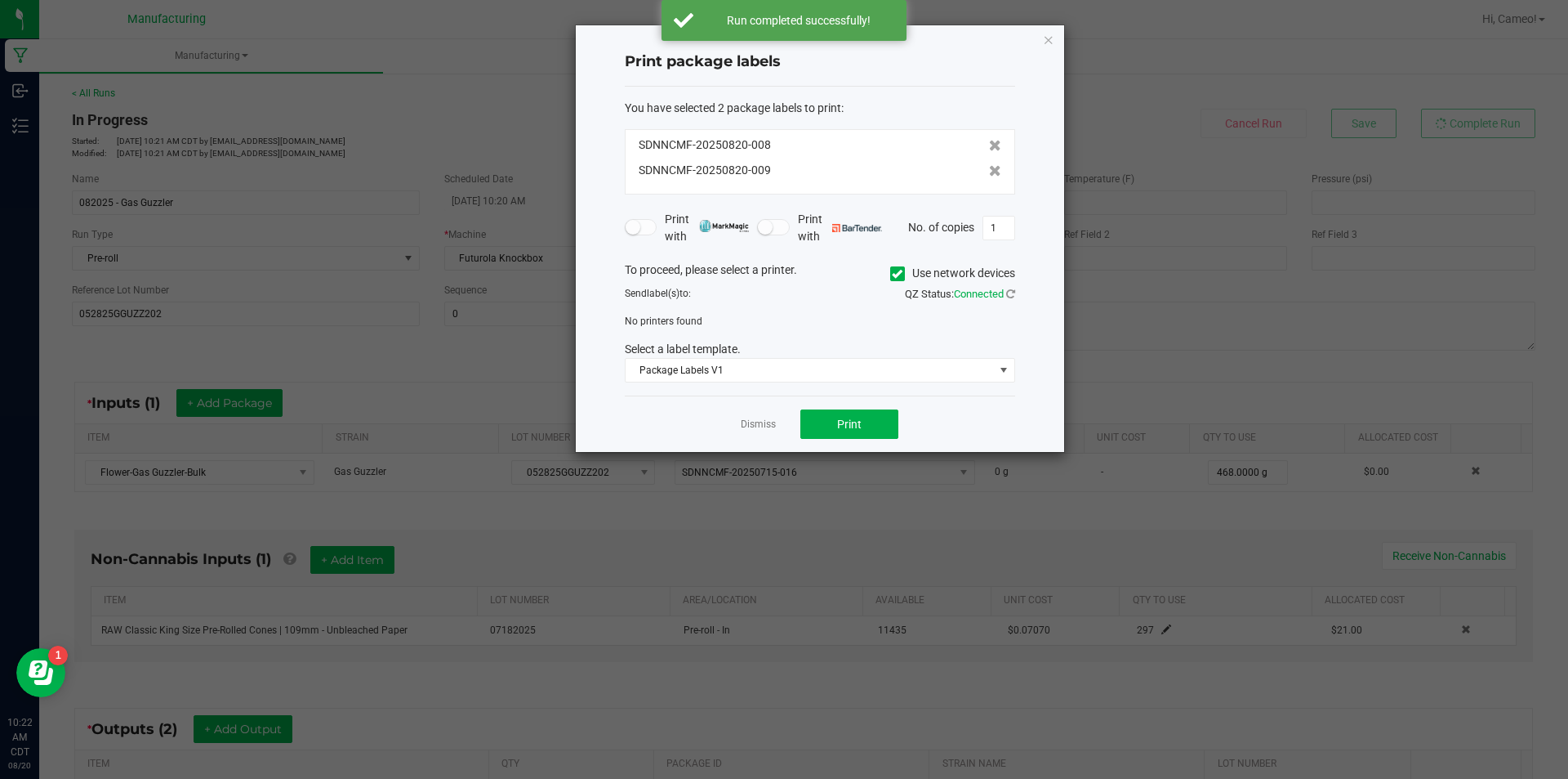
click at [903, 275] on label "Use network devices" at bounding box center [953, 273] width 125 height 17
click at [0, 0] on input "Use network devices" at bounding box center [0, 0] width 0 height 0
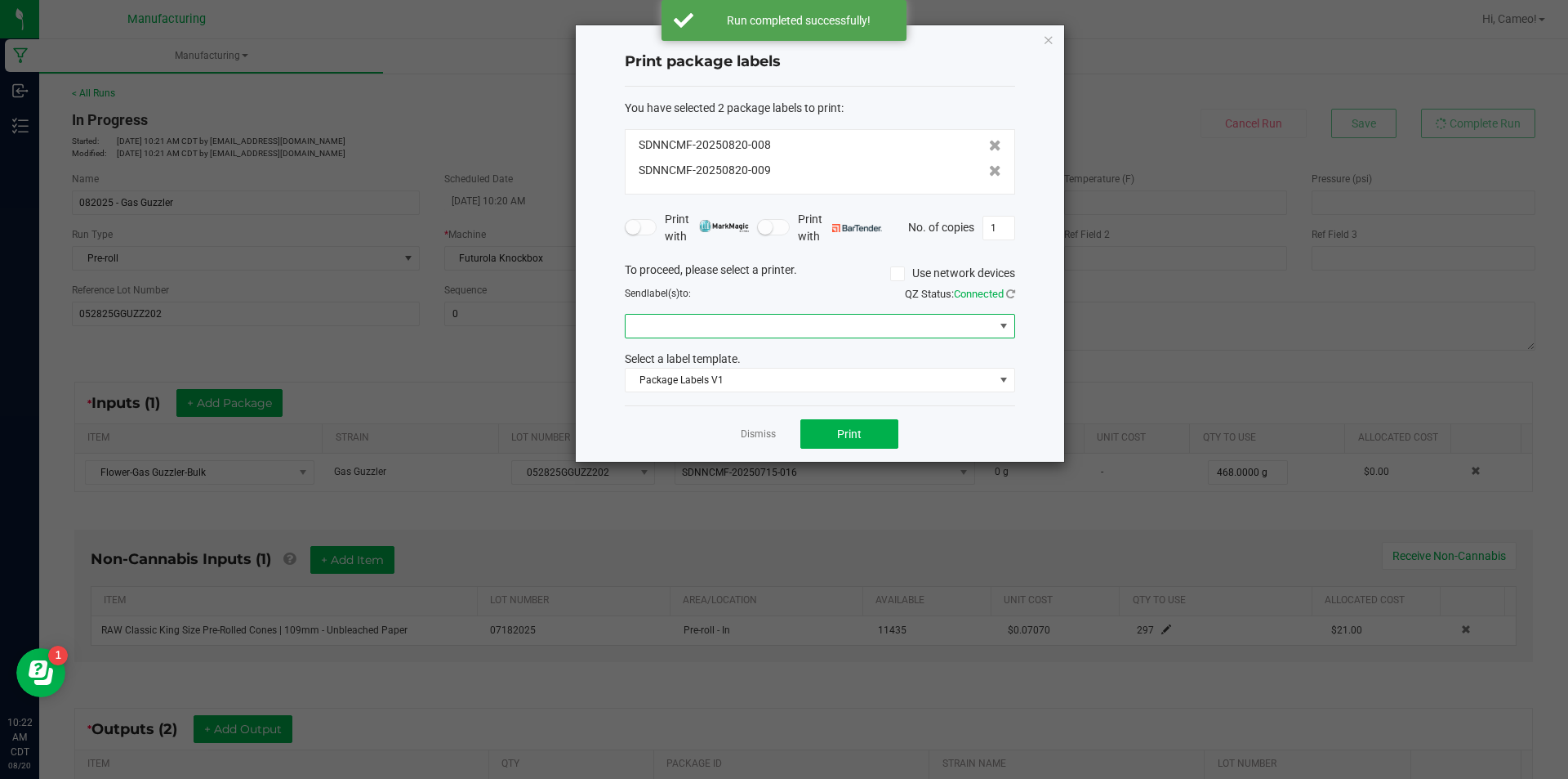
drag, startPoint x: 880, startPoint y: 327, endPoint x: 870, endPoint y: 337, distance: 14.1
click at [880, 328] on span at bounding box center [810, 326] width 368 height 23
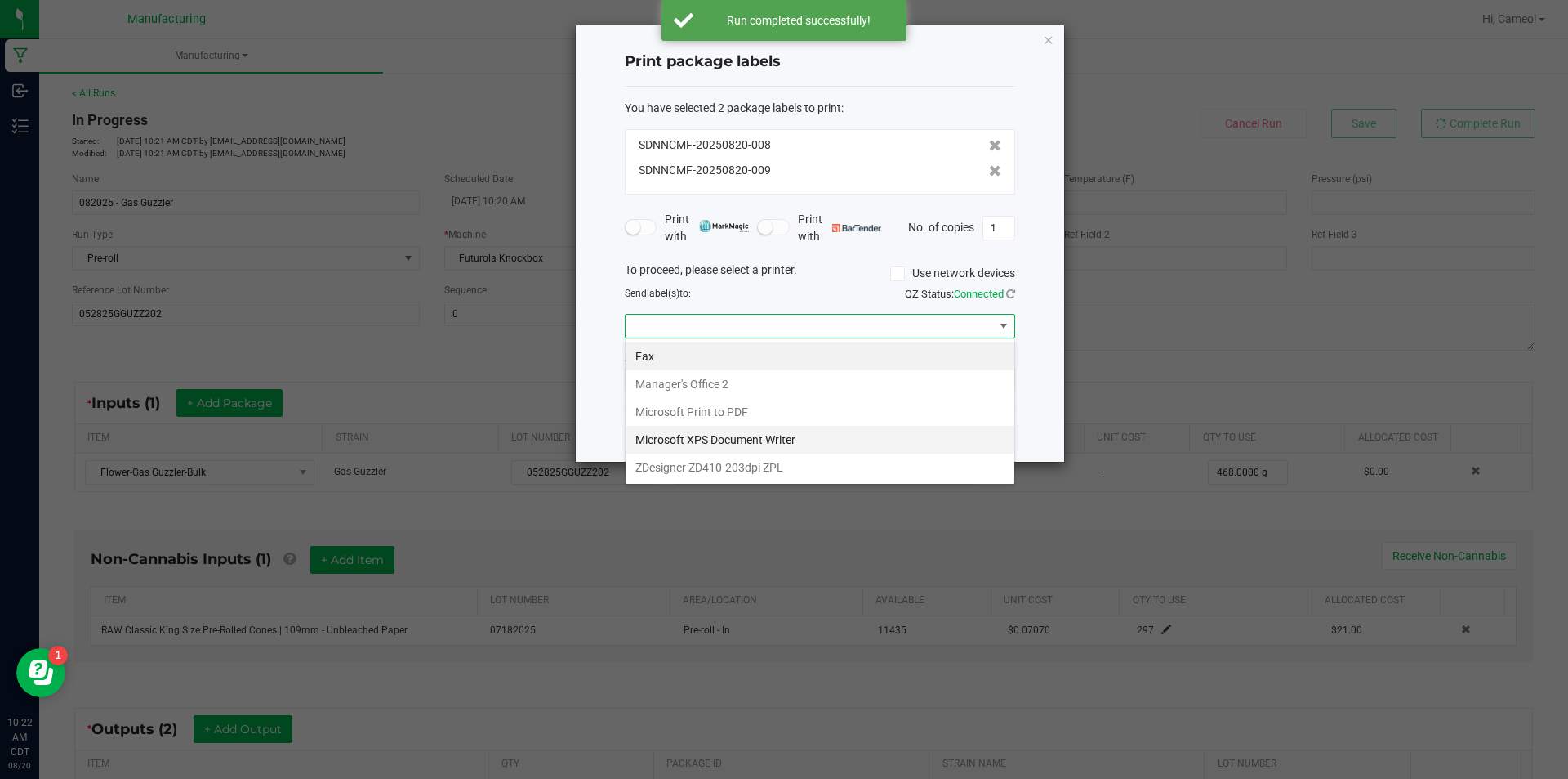
scroll to position [25, 390]
click at [774, 474] on ZPL "ZDesigner ZD410-203dpi ZPL" at bounding box center [820, 466] width 388 height 27
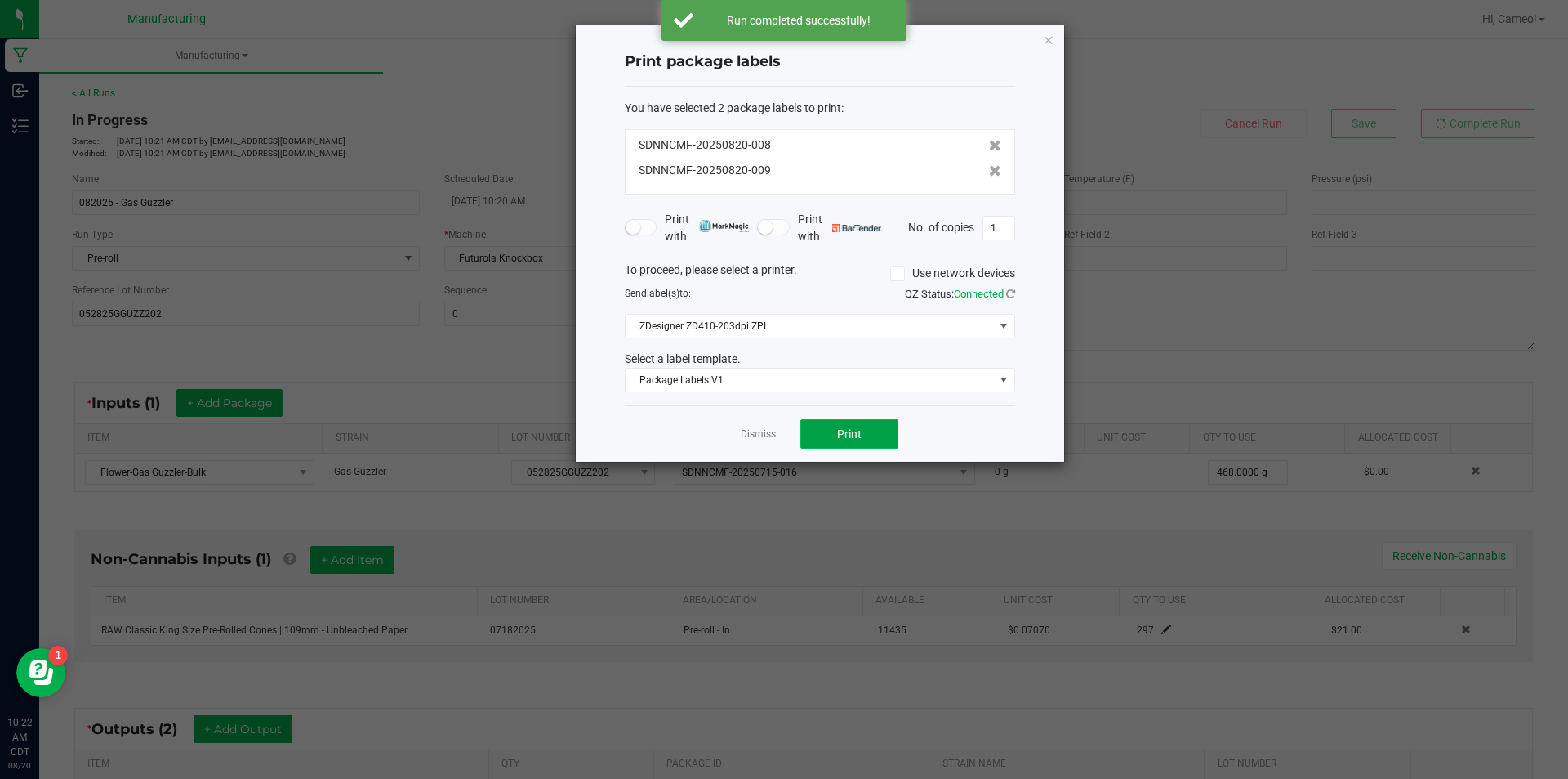
click at [835, 435] on button "Print" at bounding box center [849, 434] width 98 height 29
click at [745, 434] on link "Dismiss" at bounding box center [758, 435] width 35 height 14
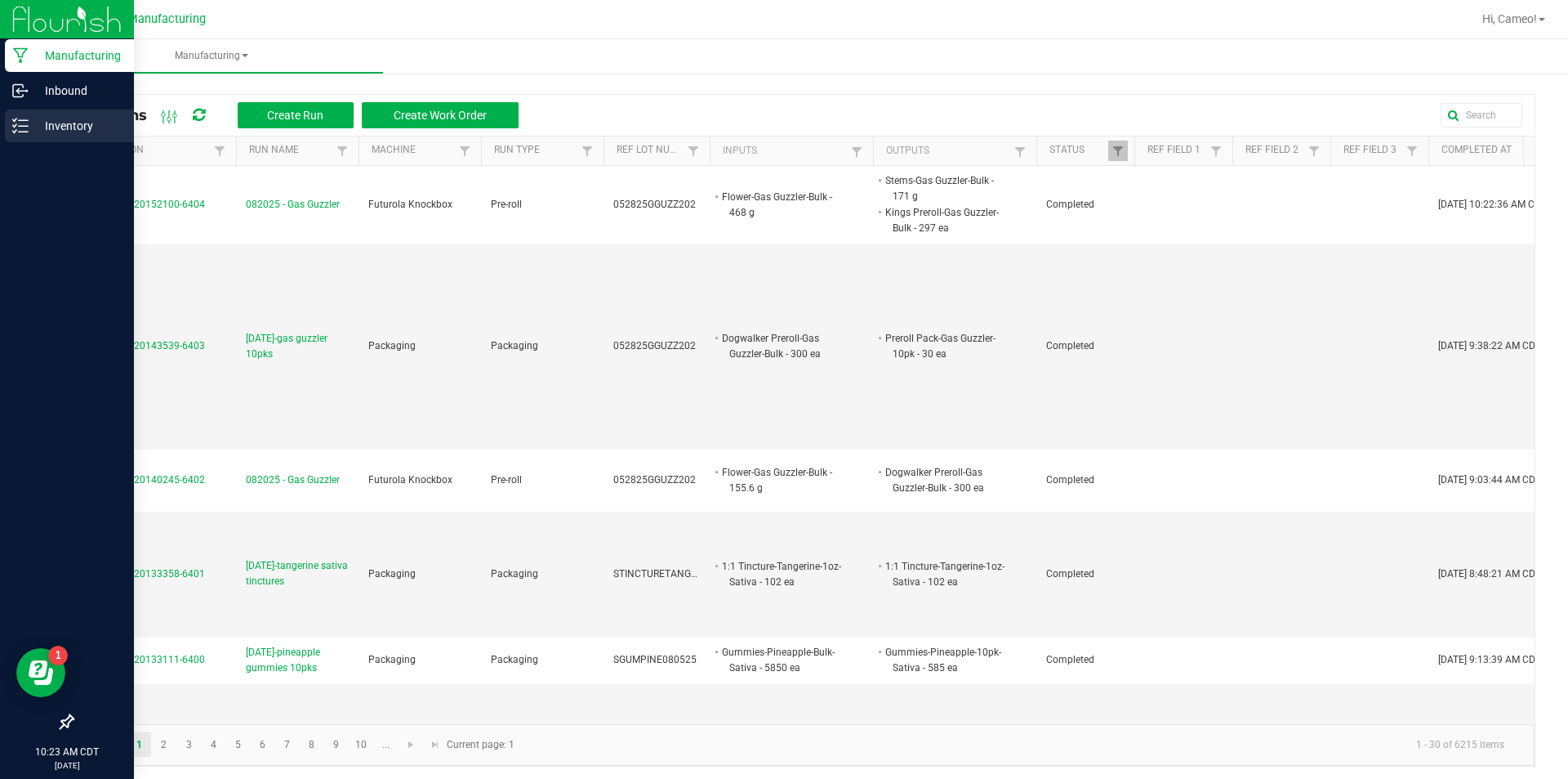
click at [65, 127] on p "Inventory" at bounding box center [77, 125] width 98 height 19
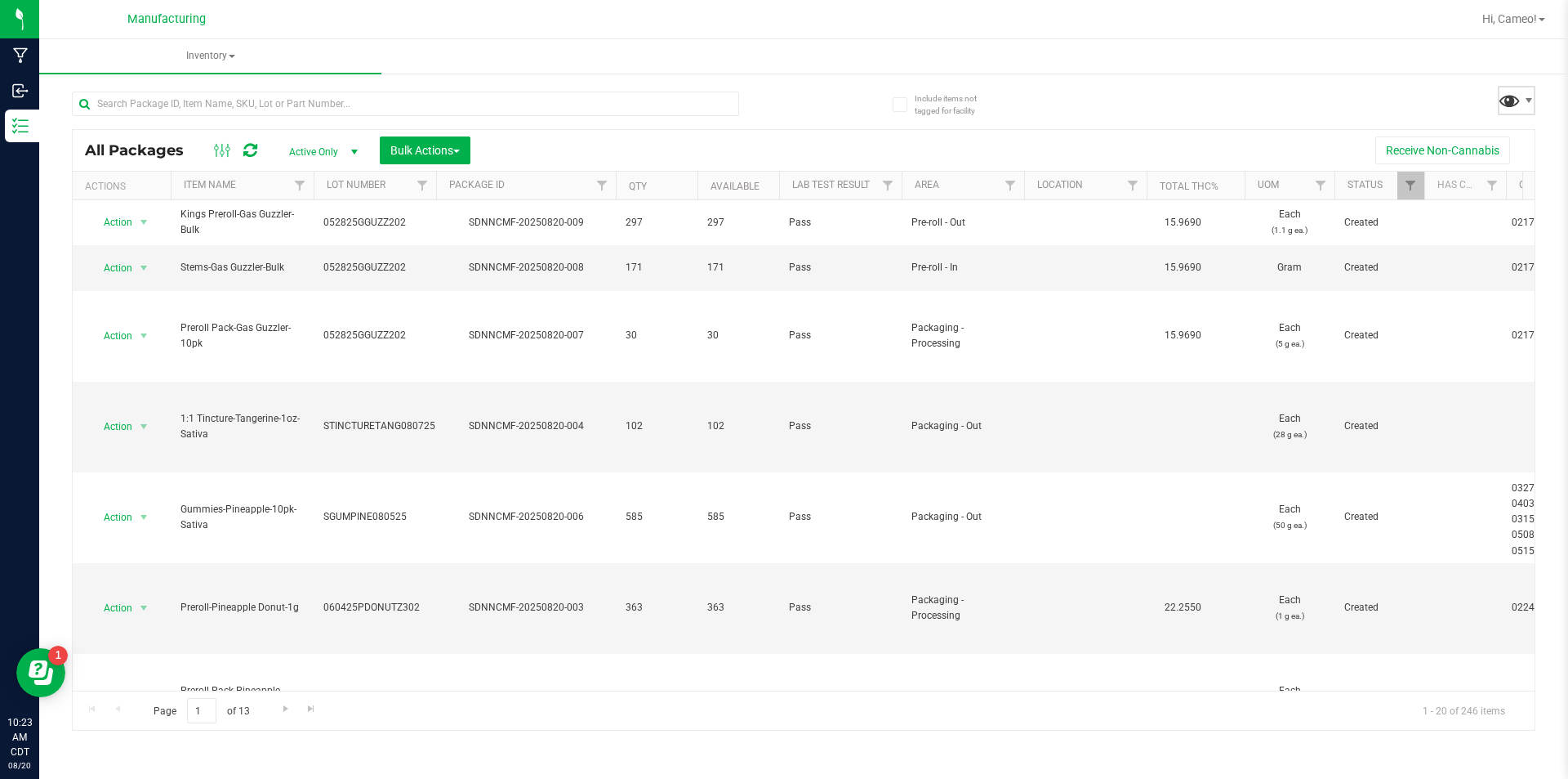
click at [1519, 96] on span at bounding box center [1510, 100] width 24 height 24
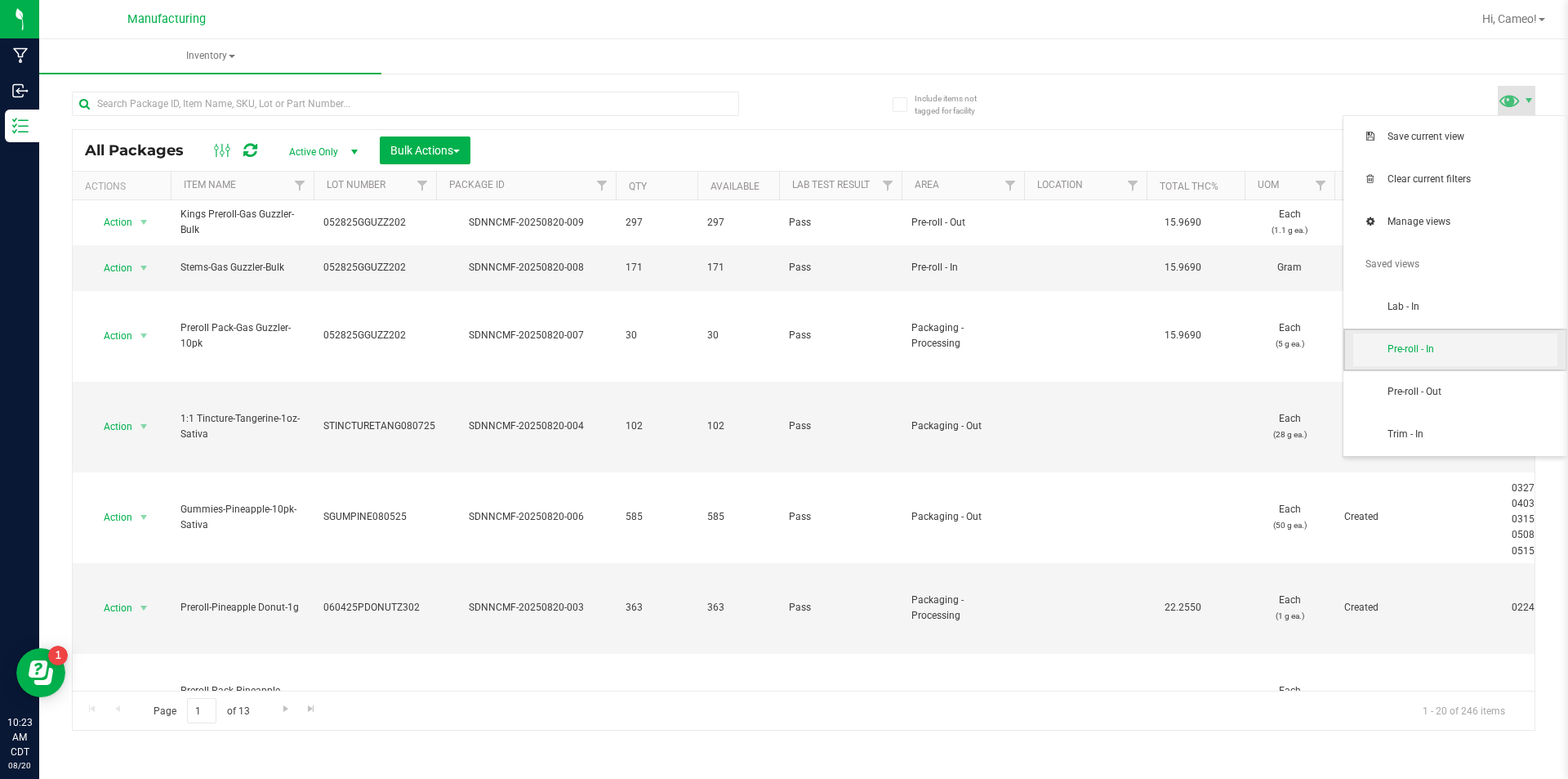
click at [1417, 347] on span "Pre-roll - In" at bounding box center [1473, 350] width 170 height 14
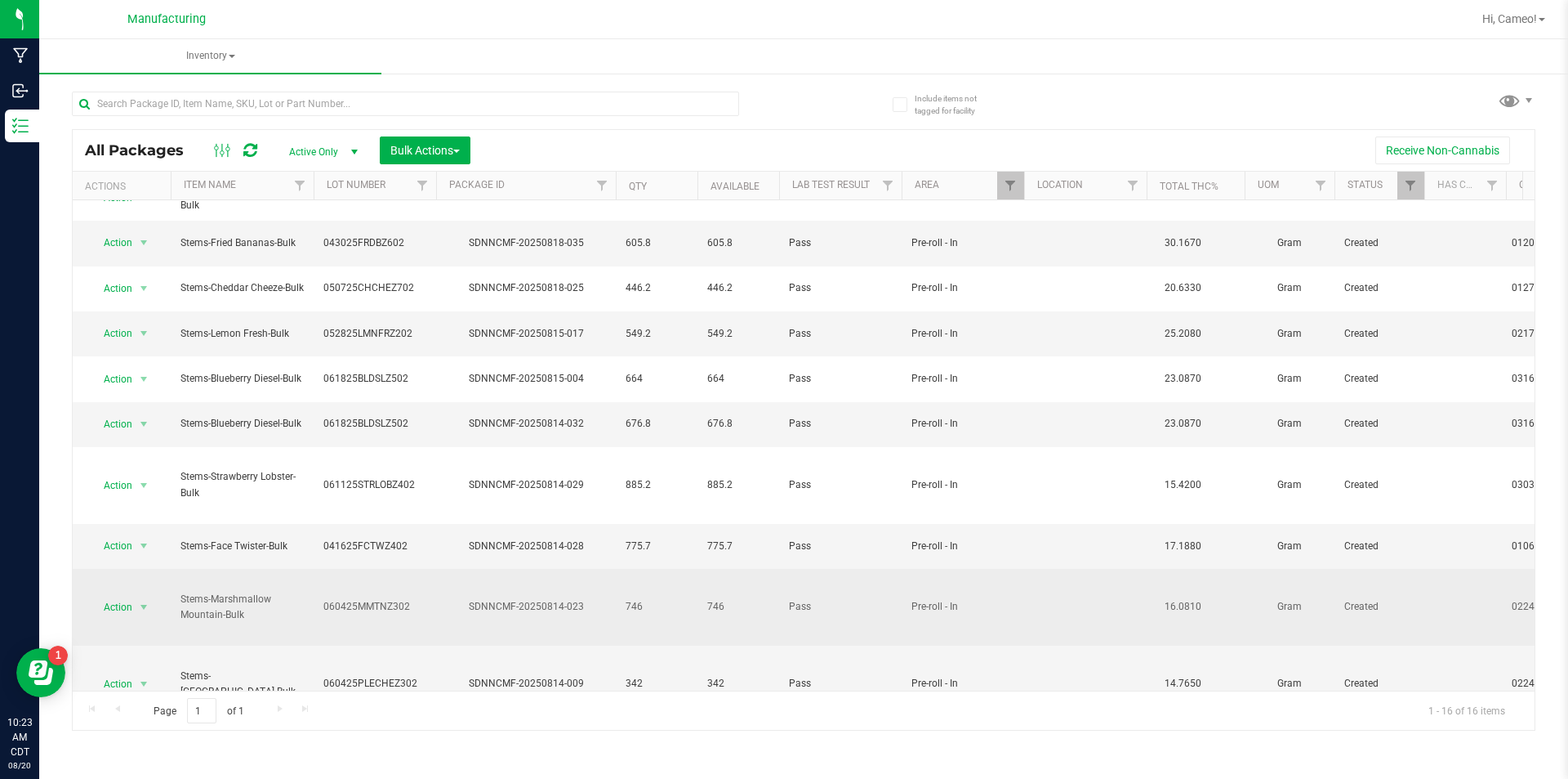
scroll to position [235, 0]
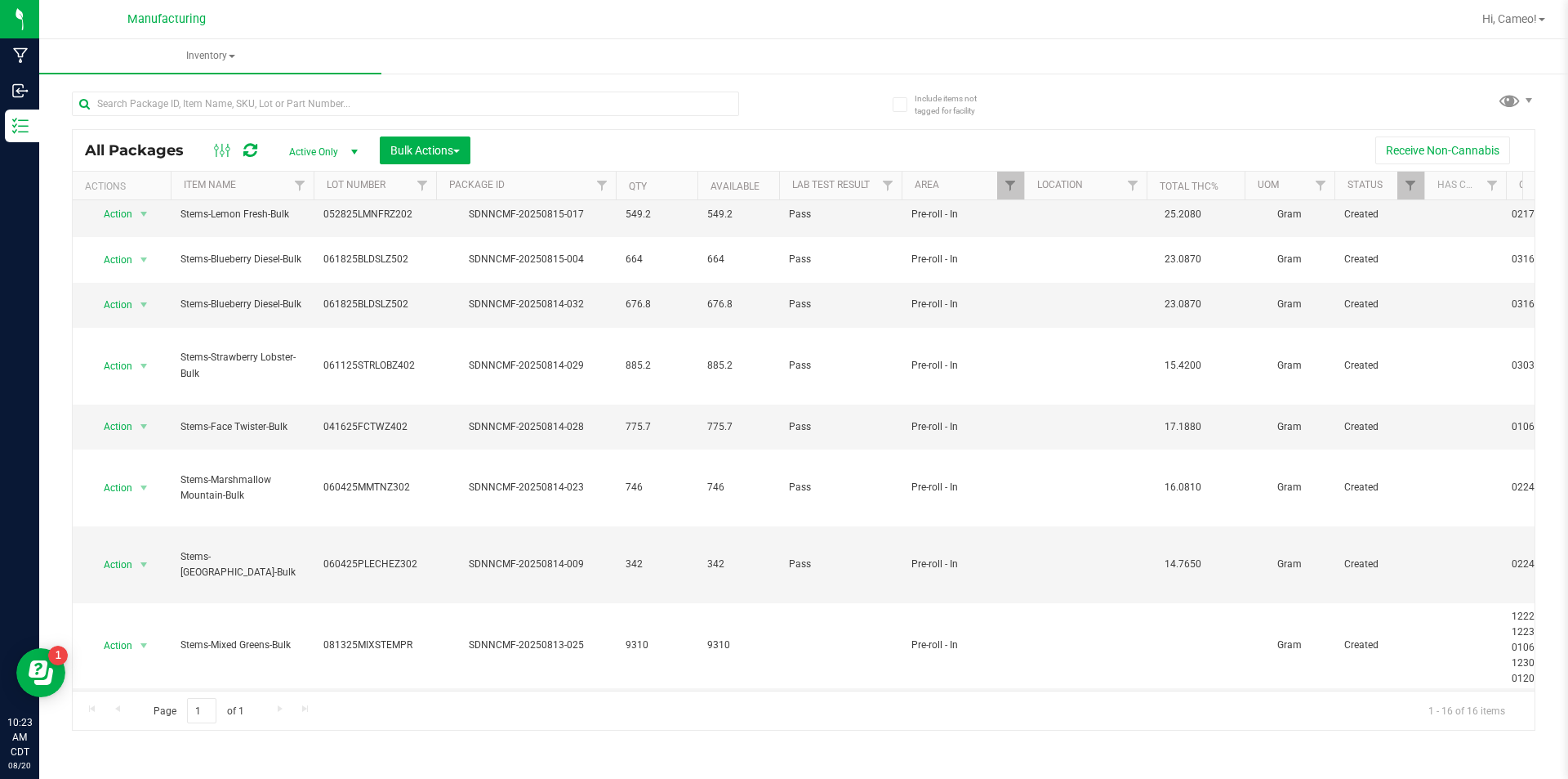
click at [151, 464] on li "Adjust qty" at bounding box center [141, 463] width 103 height 25
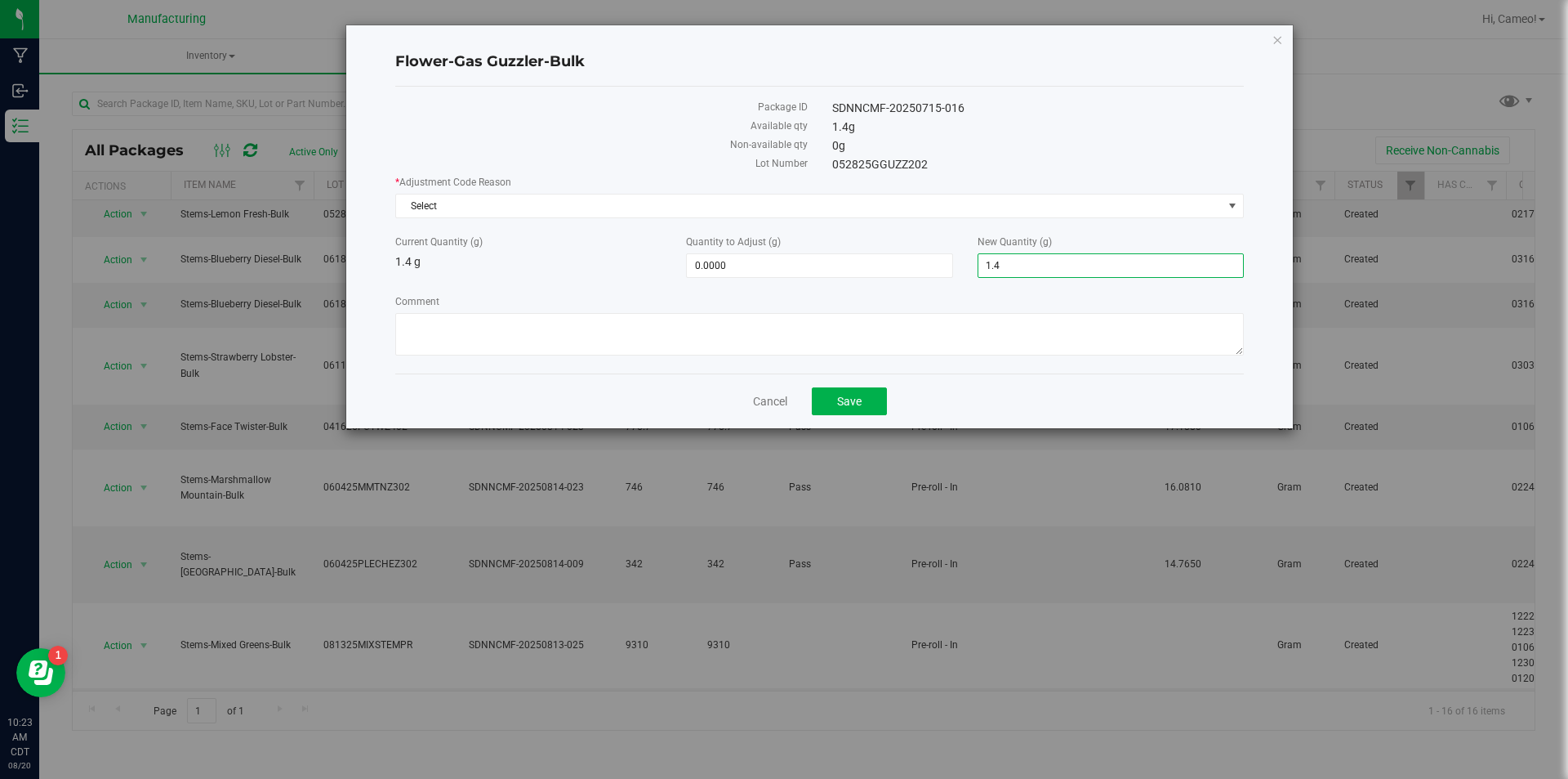
click at [1089, 262] on span "1.4000 1.4" at bounding box center [1111, 266] width 267 height 25
click at [1089, 262] on input "1.4" at bounding box center [1111, 266] width 265 height 23
type input "0"
type input "-1.4000"
type input "0.0000"
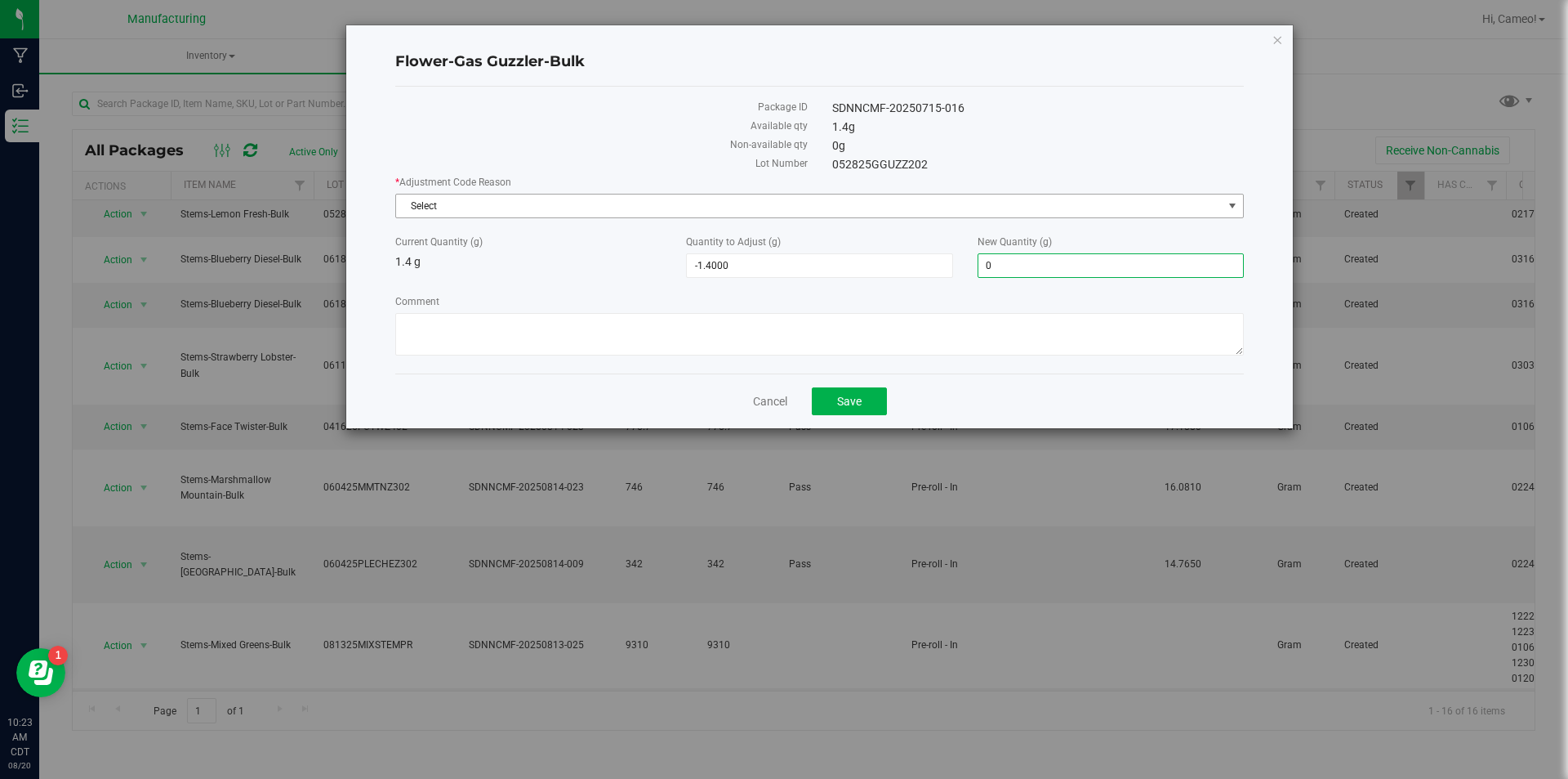
click at [989, 201] on span "Select" at bounding box center [810, 206] width 826 height 23
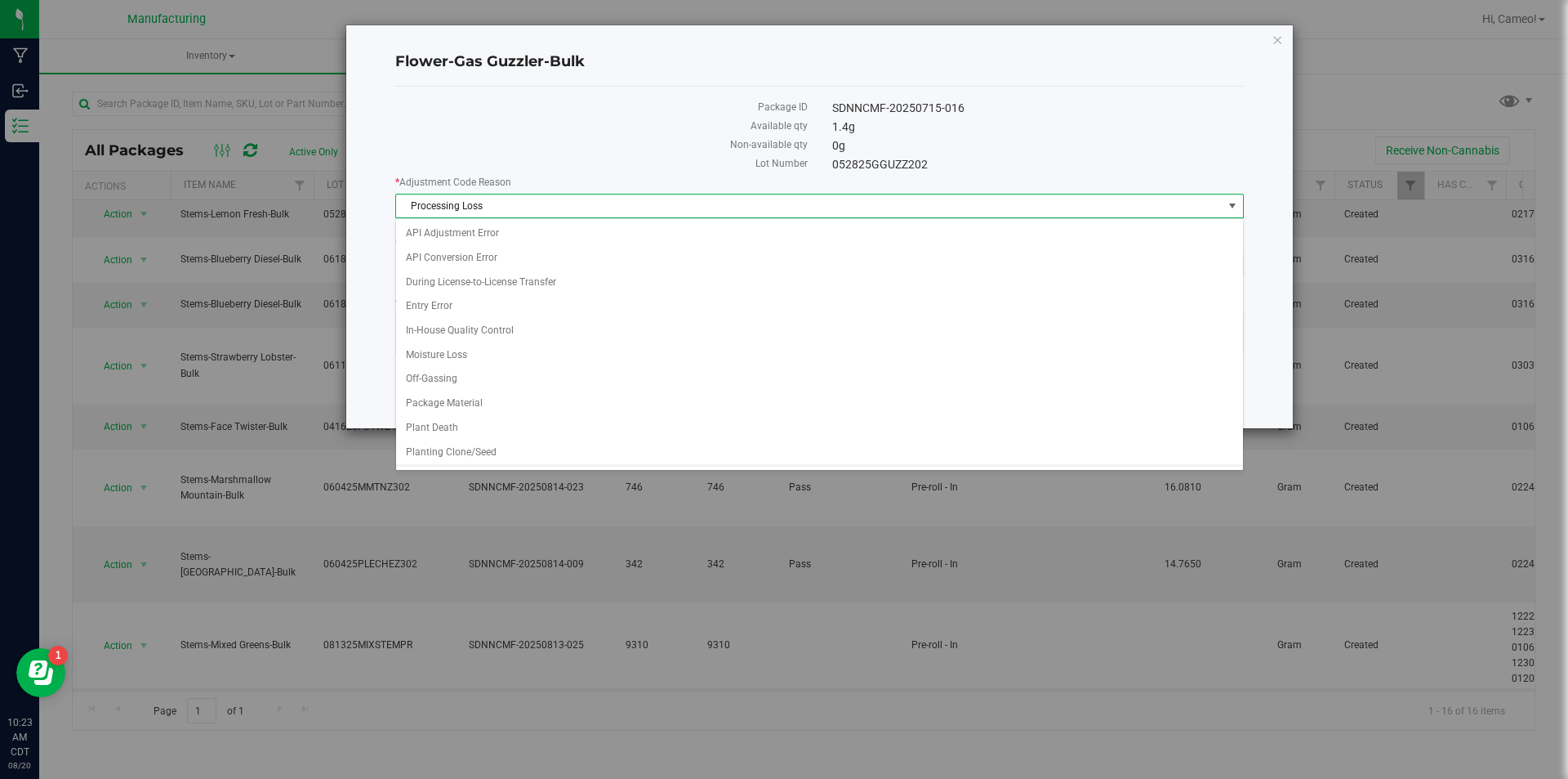
scroll to position [22, 0]
click at [989, 195] on span "Processing Loss" at bounding box center [810, 206] width 826 height 23
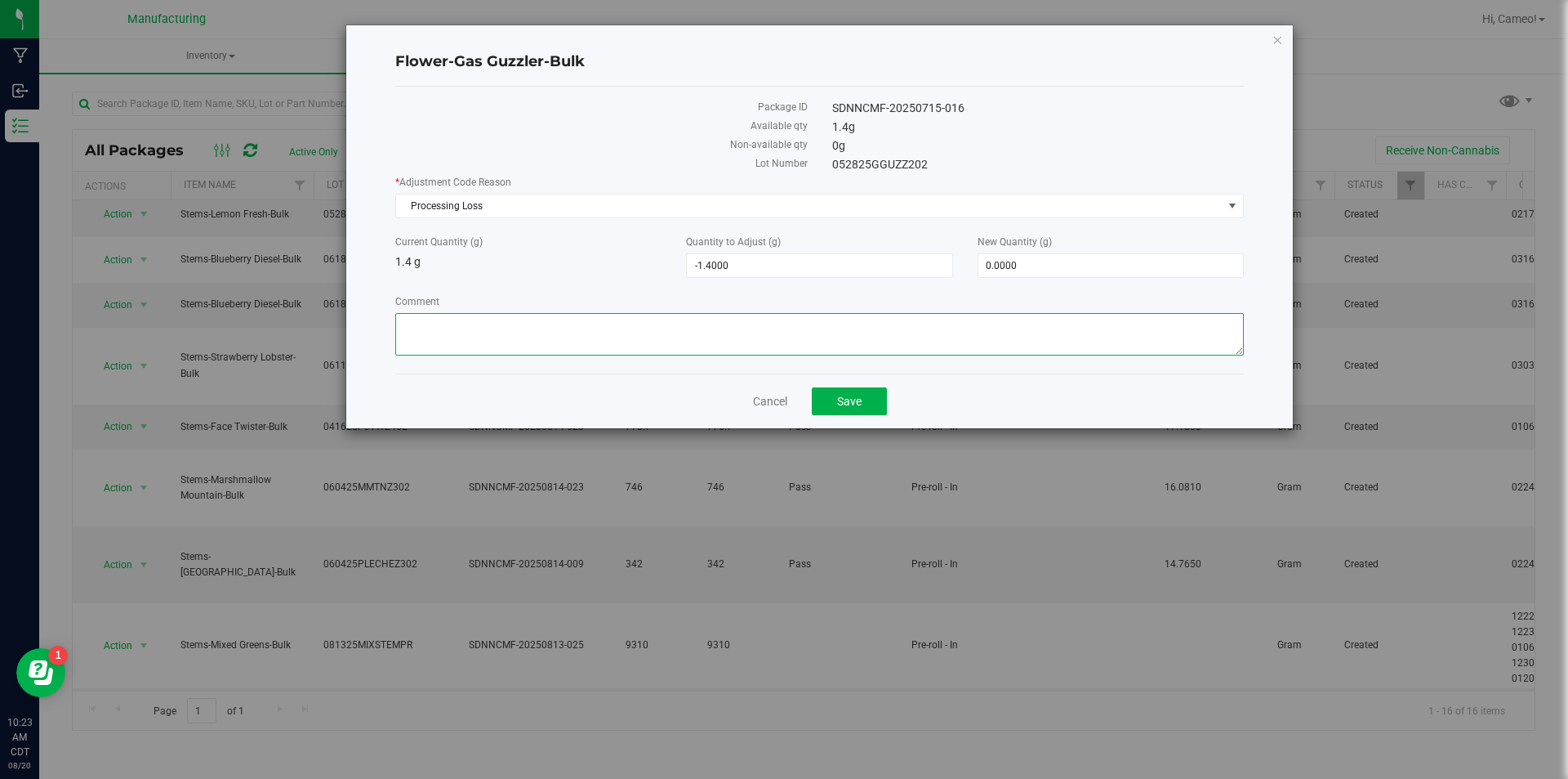
click at [906, 327] on textarea "Comment" at bounding box center [819, 334] width 848 height 42
type textarea "Preroll processing loss"
click at [871, 403] on button "Save" at bounding box center [849, 400] width 75 height 27
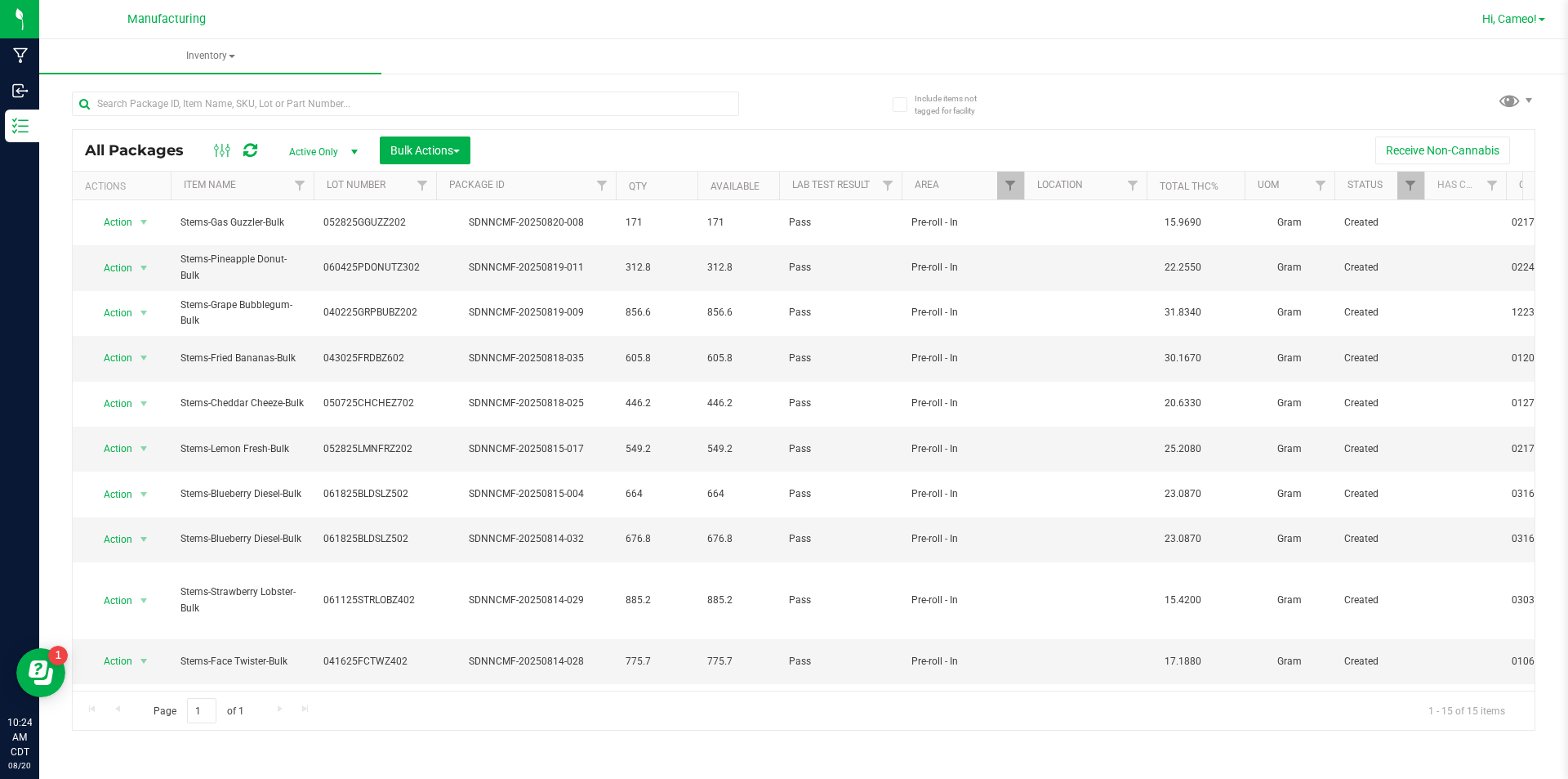
click at [1530, 16] on span "Hi, Cameo!" at bounding box center [1510, 19] width 55 height 13
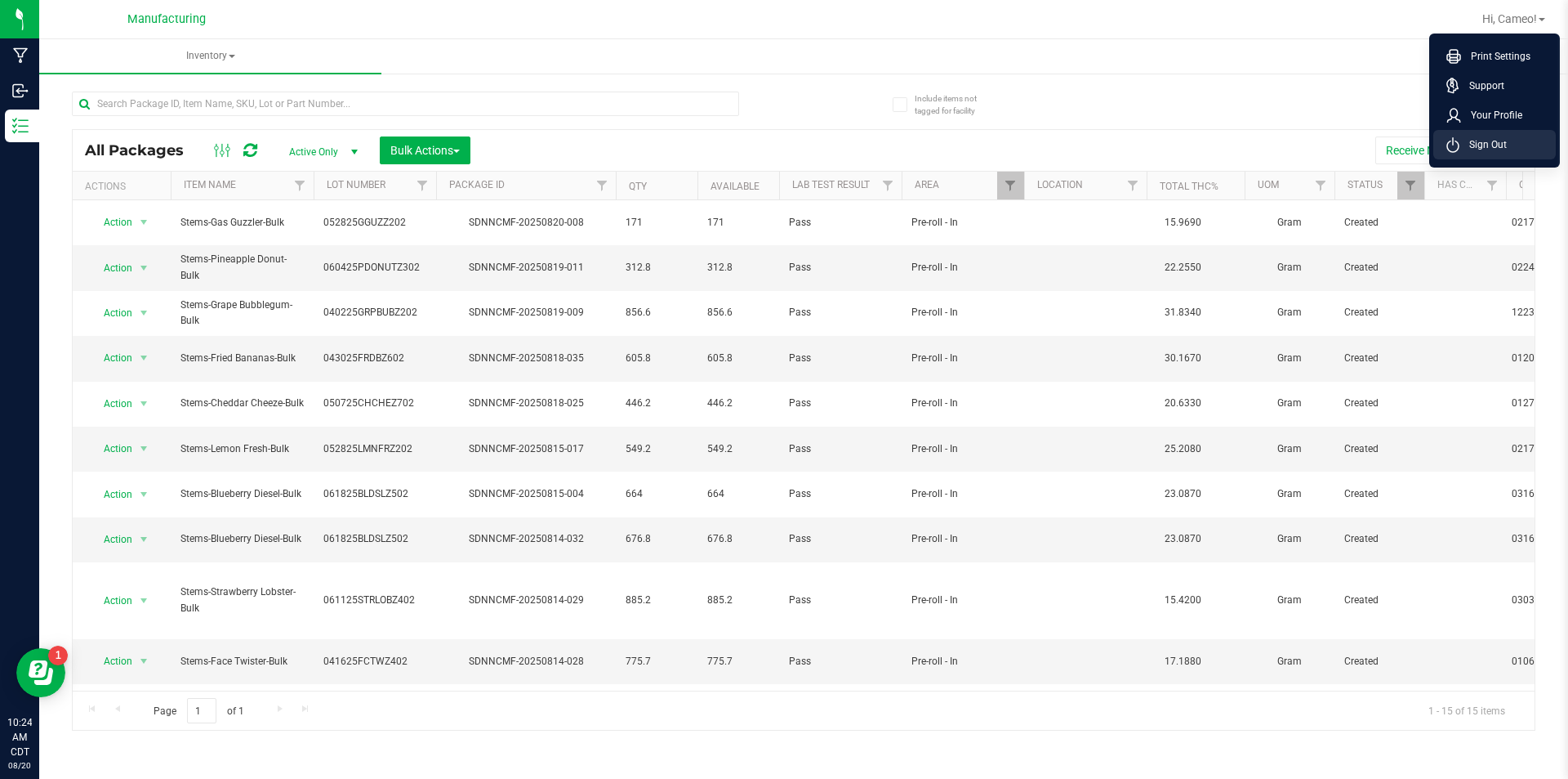
click at [1470, 152] on span "Sign Out" at bounding box center [1483, 144] width 48 height 17
